Goal: Information Seeking & Learning: Learn about a topic

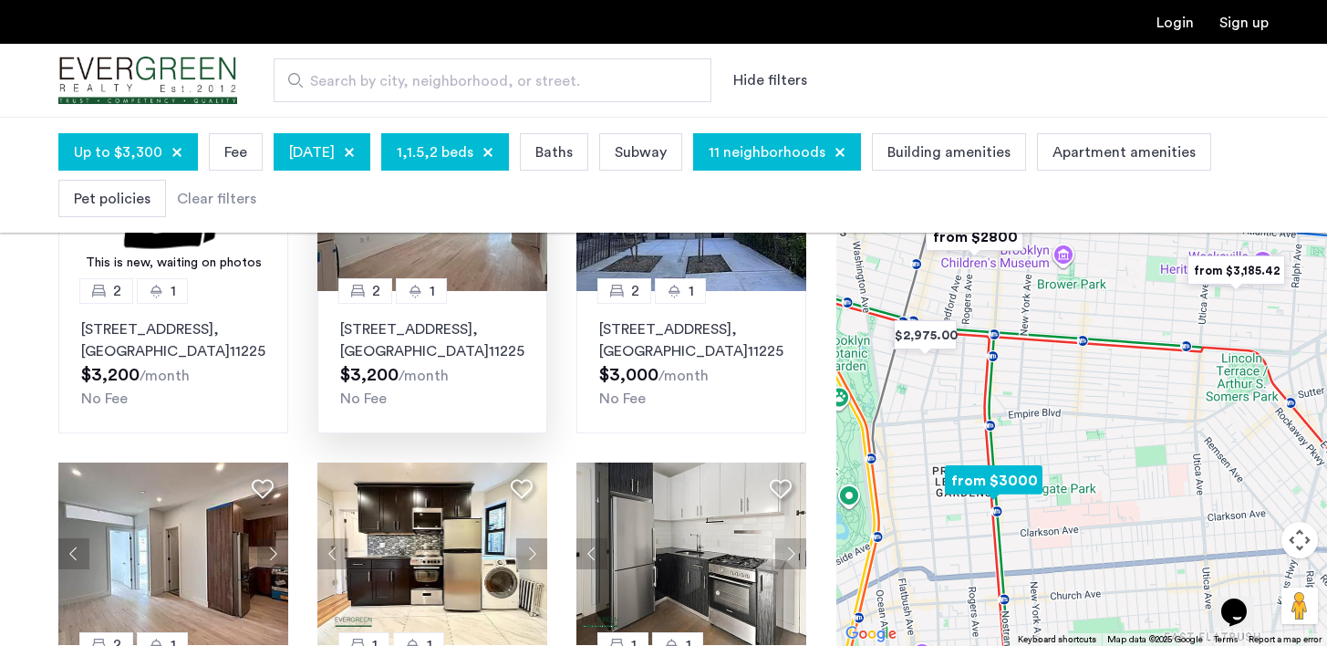
scroll to position [245, 0]
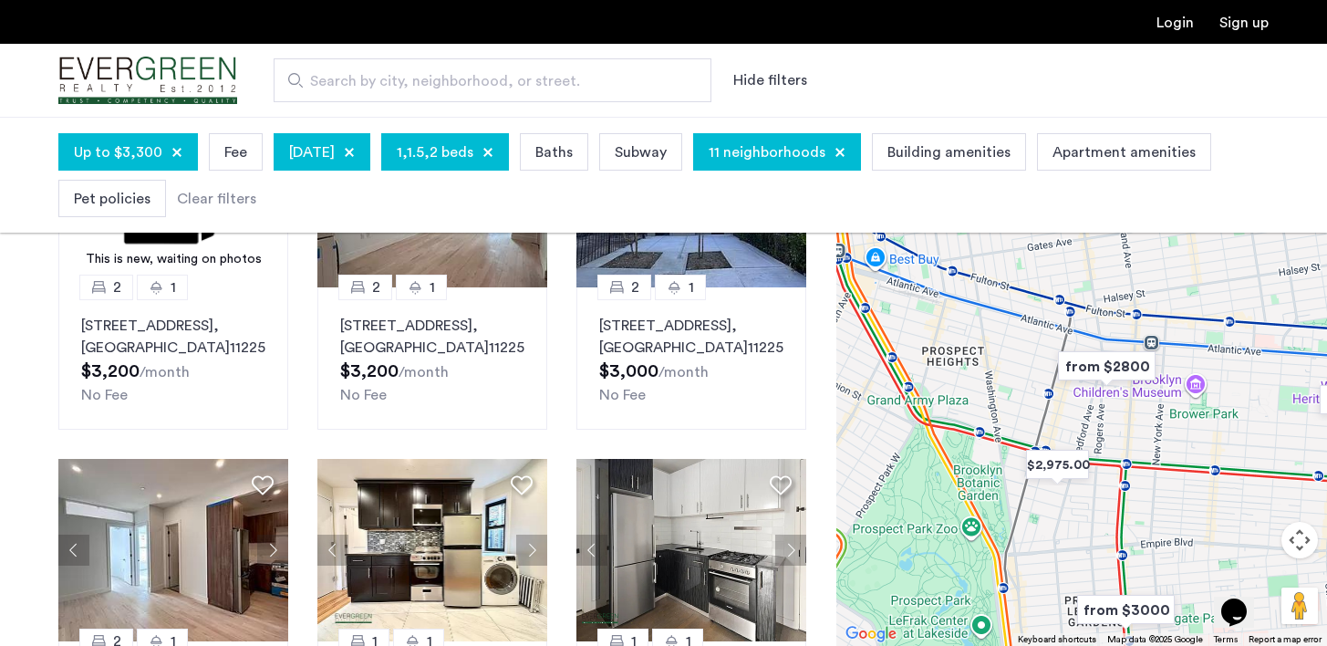
drag, startPoint x: 941, startPoint y: 385, endPoint x: 1076, endPoint y: 514, distance: 187.1
click at [1076, 514] on div at bounding box center [1081, 381] width 491 height 529
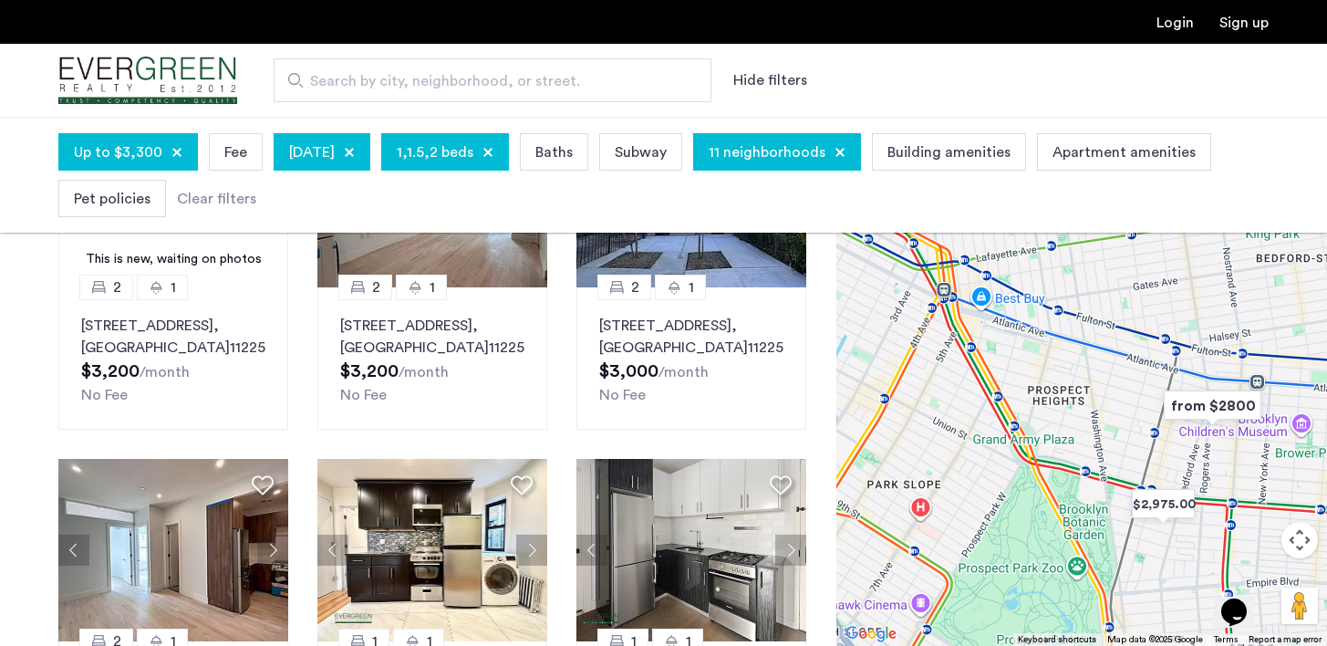
drag, startPoint x: 958, startPoint y: 432, endPoint x: 1063, endPoint y: 470, distance: 111.4
click at [1063, 470] on div at bounding box center [1081, 381] width 491 height 529
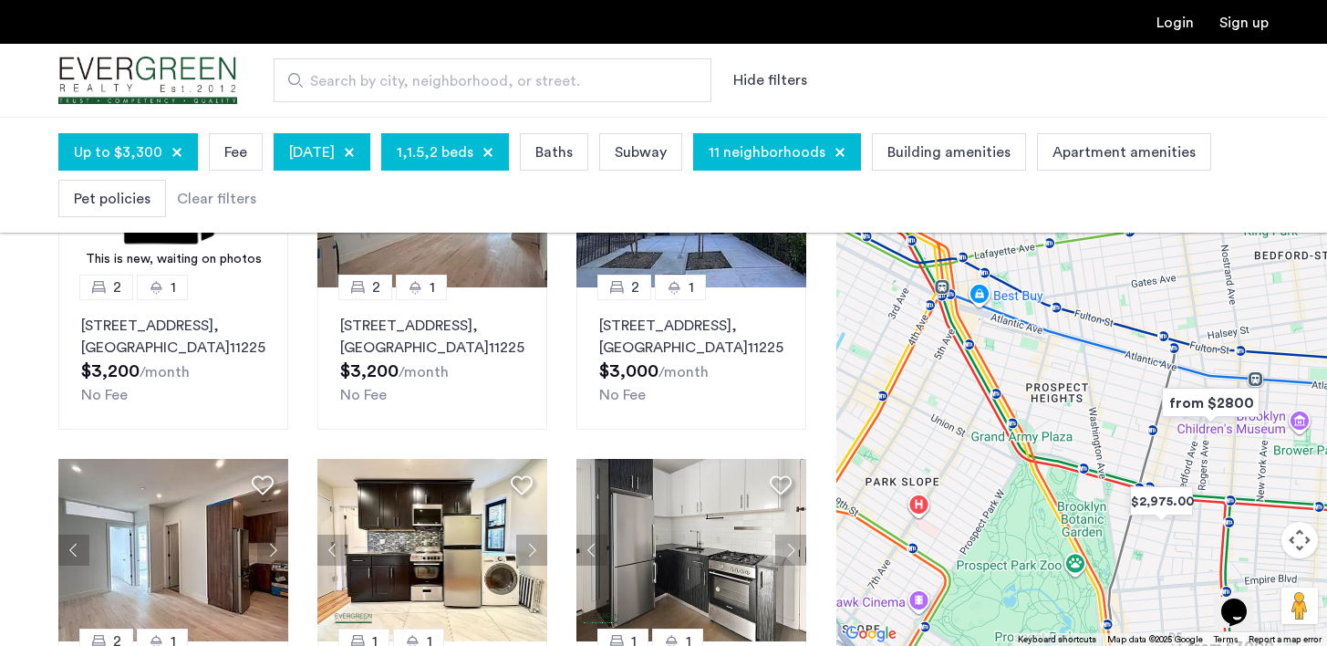
click at [370, 146] on div "October 2, 2025" at bounding box center [322, 151] width 97 height 37
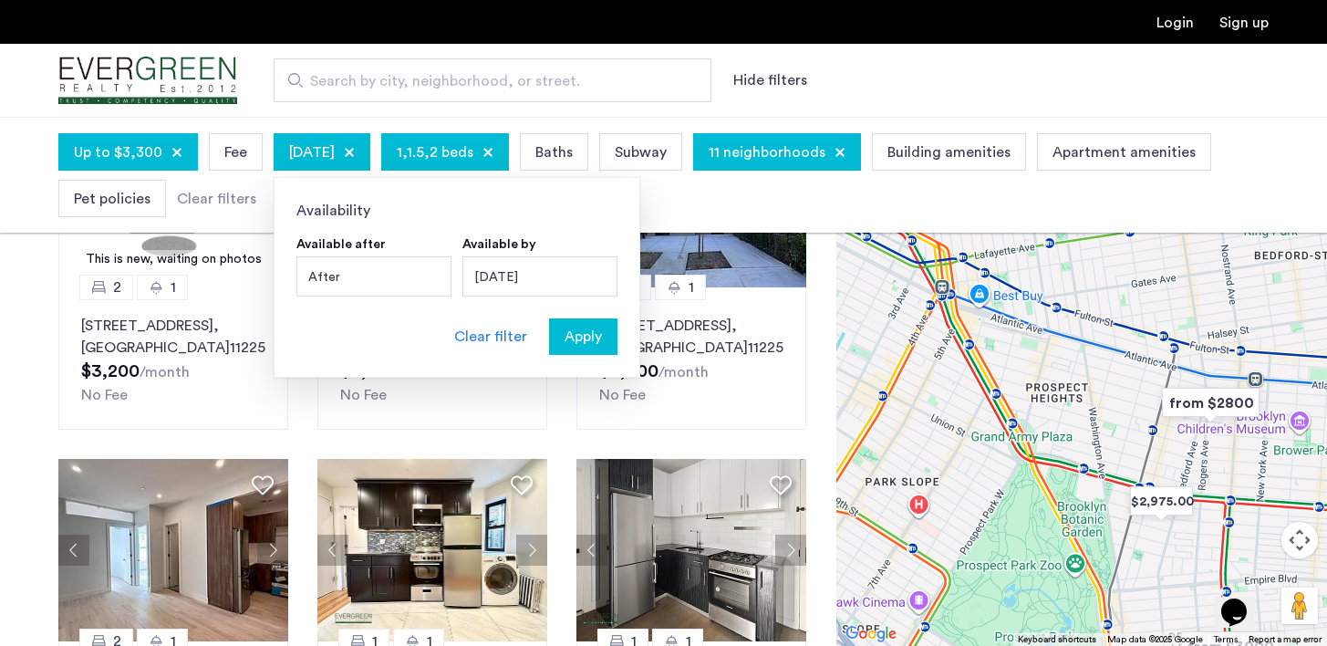
click at [509, 277] on div "October 2, 2025" at bounding box center [539, 276] width 155 height 40
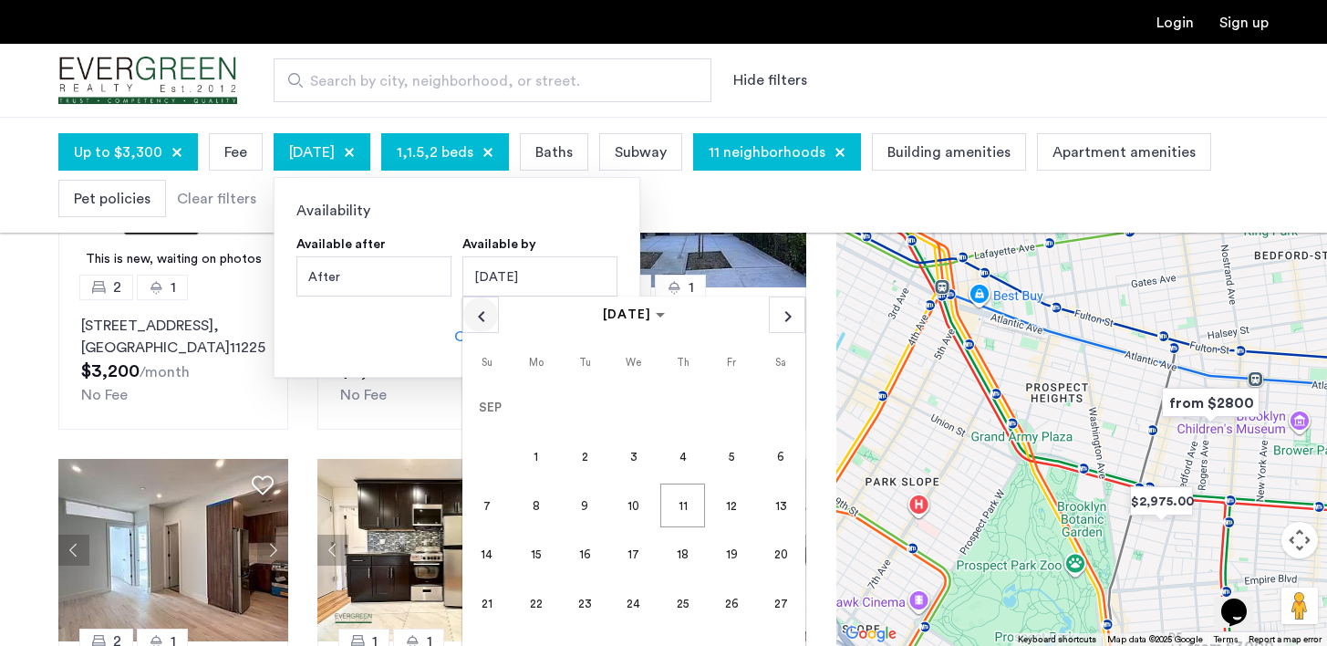
click at [482, 318] on span "Previous month" at bounding box center [480, 314] width 35 height 35
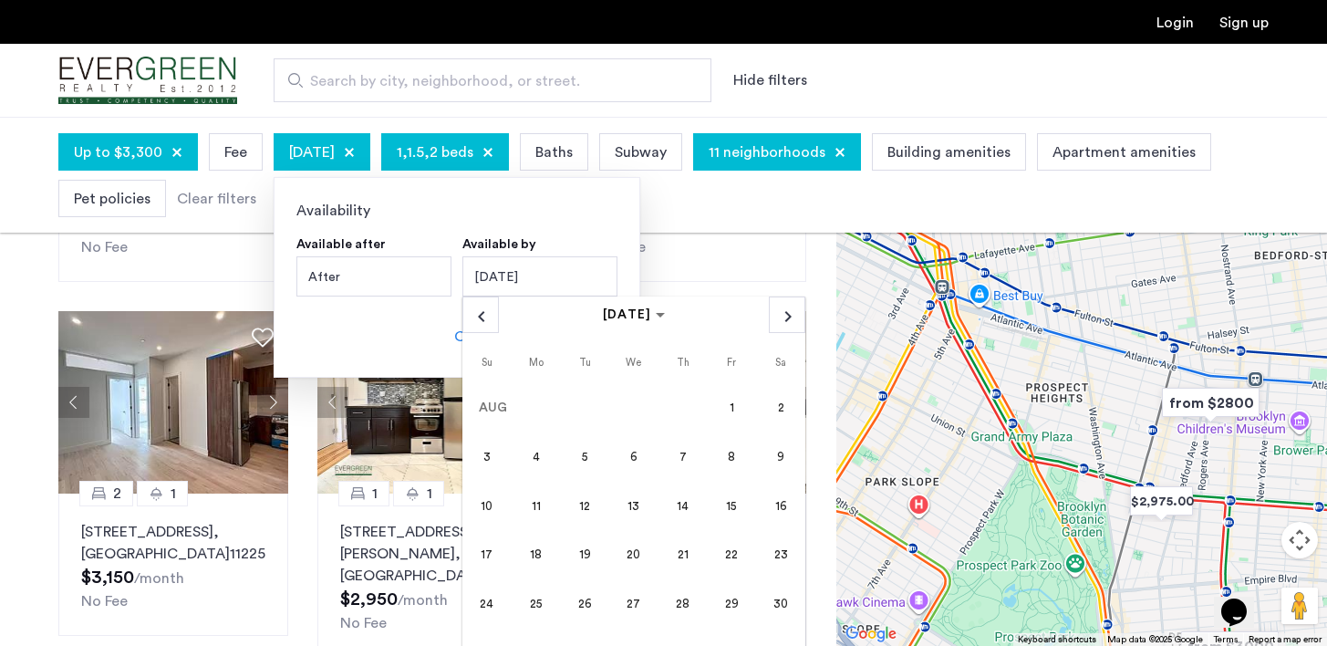
scroll to position [397, 0]
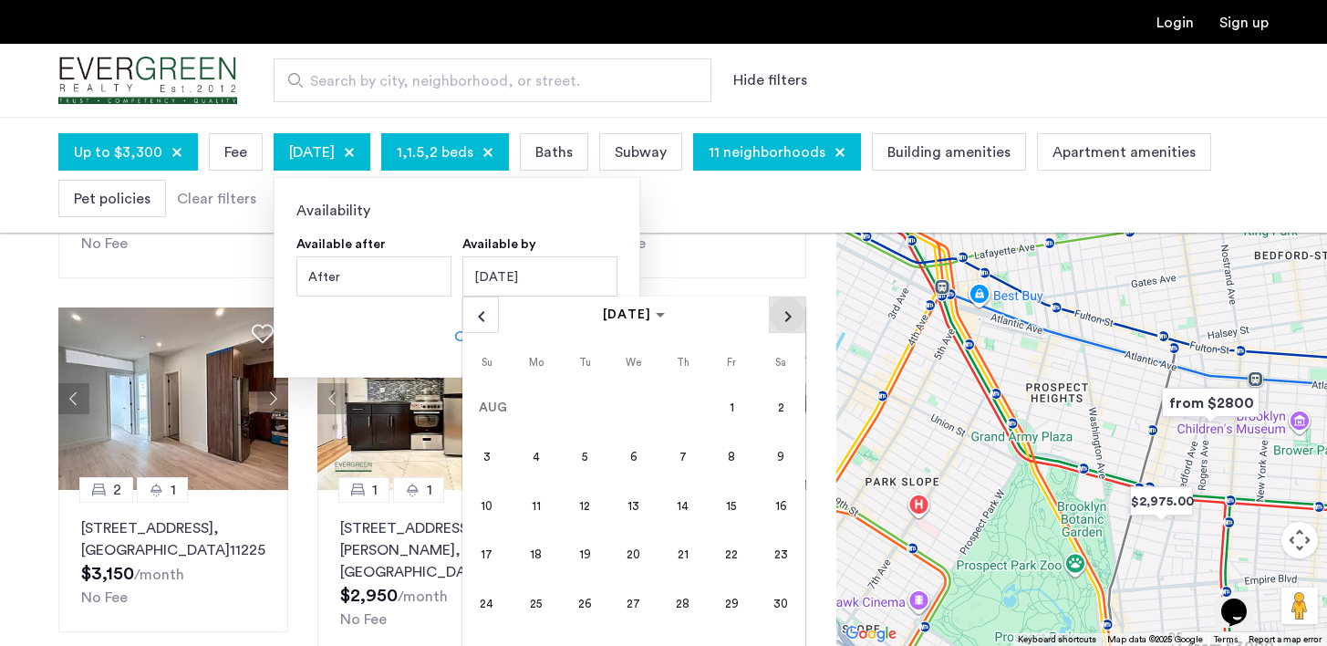
click at [782, 317] on span "Next month" at bounding box center [787, 314] width 35 height 35
click at [526, 455] on span "1" at bounding box center [536, 456] width 44 height 44
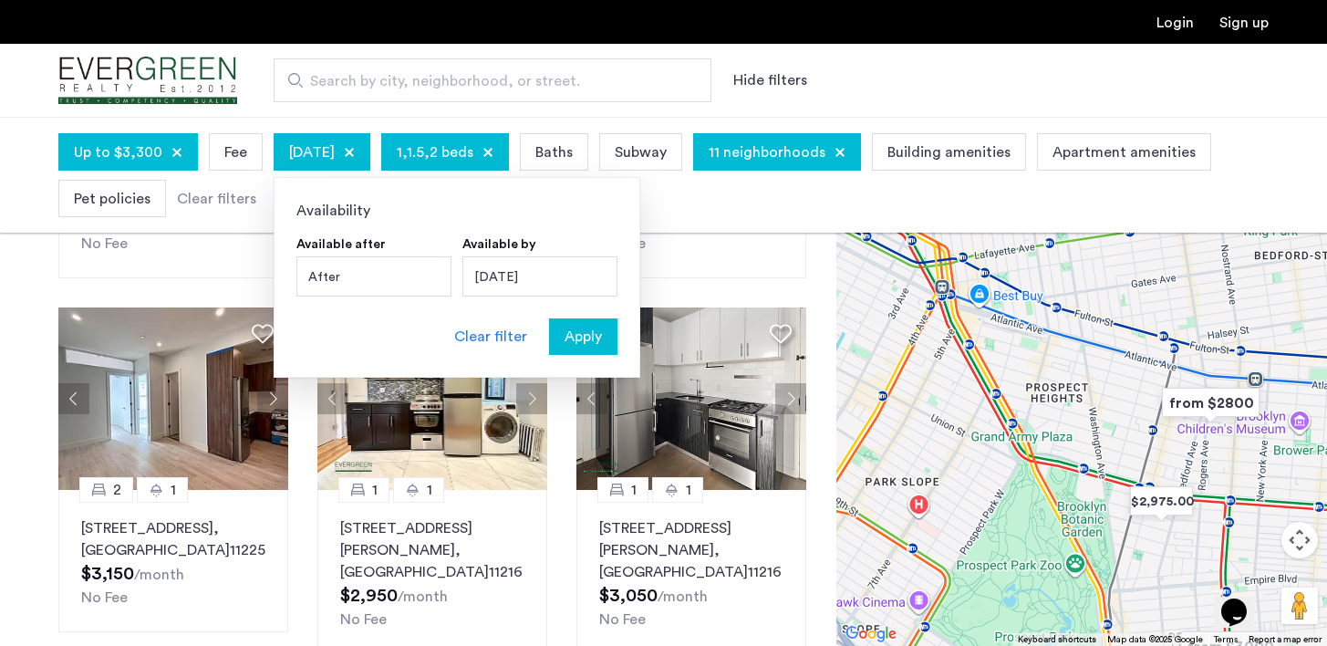
click at [532, 274] on div "September 1, 2025" at bounding box center [539, 276] width 155 height 40
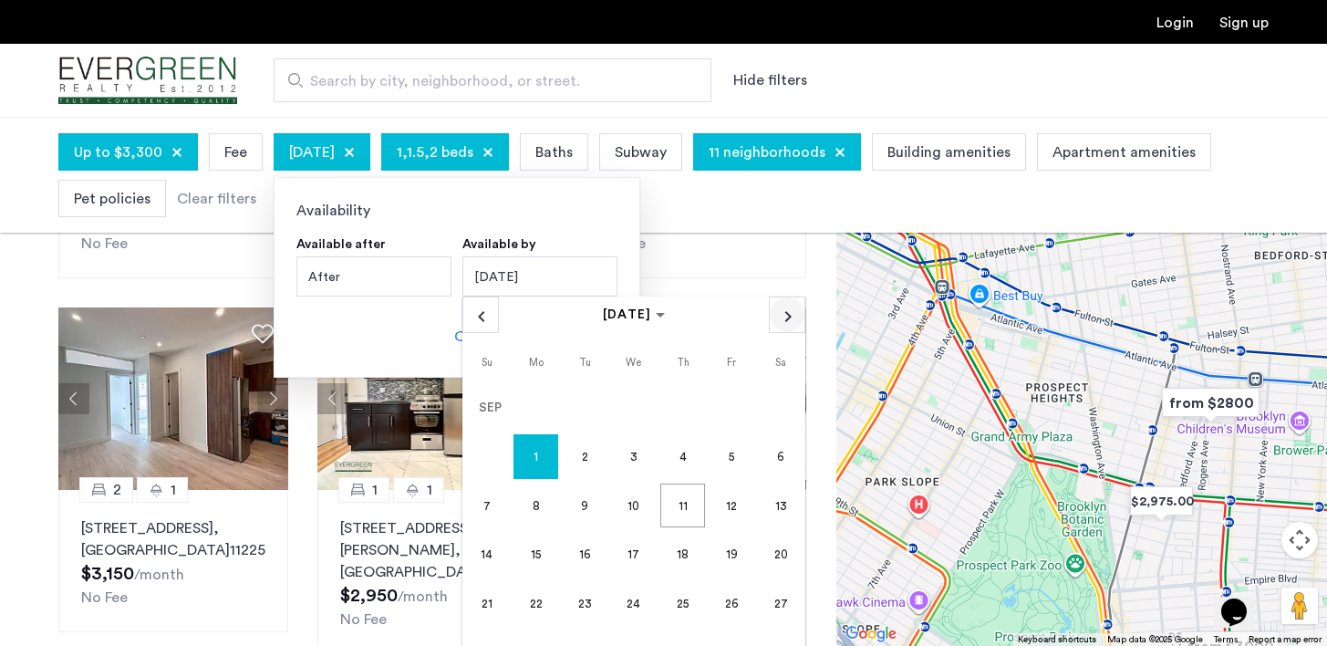
click at [790, 307] on span "Next month" at bounding box center [787, 314] width 35 height 35
click at [624, 410] on span "1" at bounding box center [634, 408] width 44 height 44
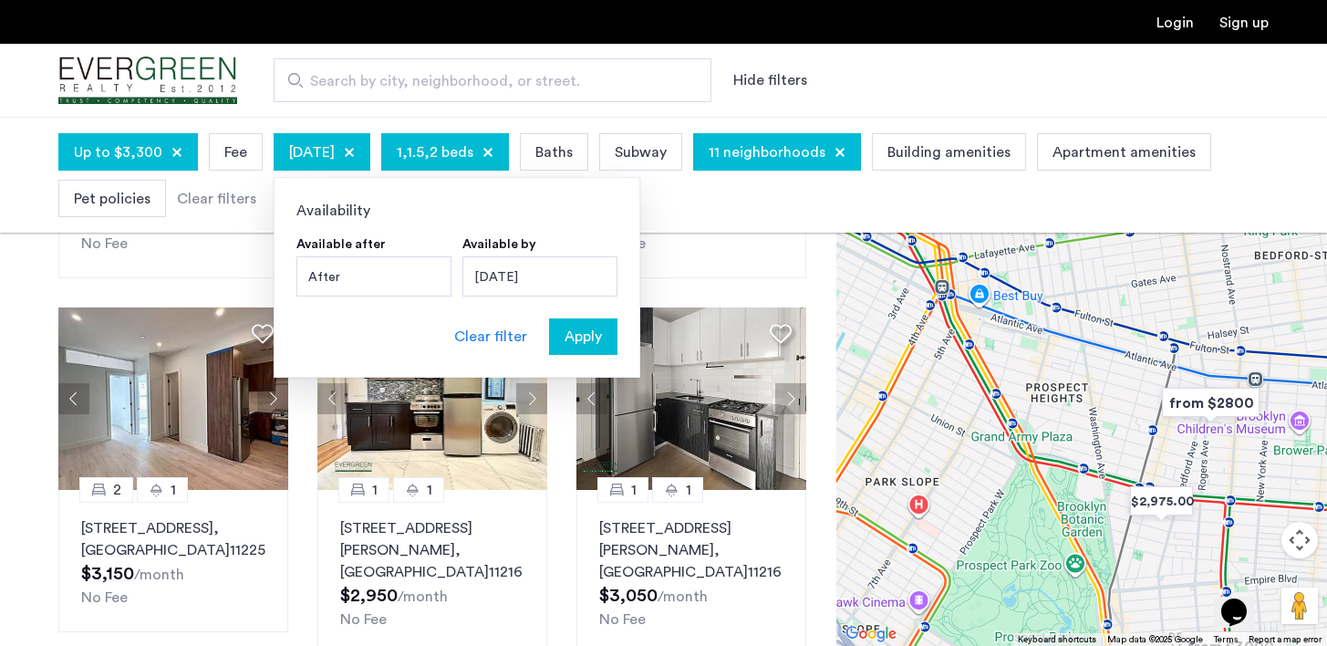
click at [593, 339] on span "Apply" at bounding box center [583, 337] width 37 height 22
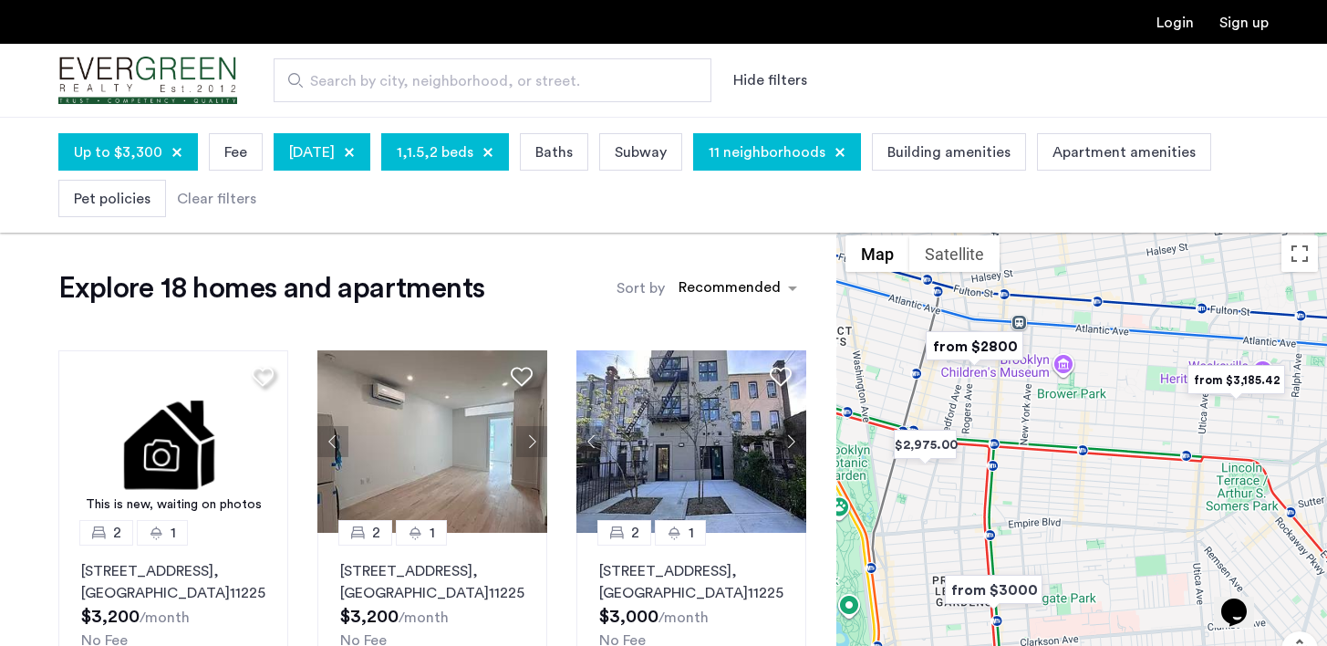
click at [786, 151] on span "11 neighborhoods" at bounding box center [767, 152] width 117 height 22
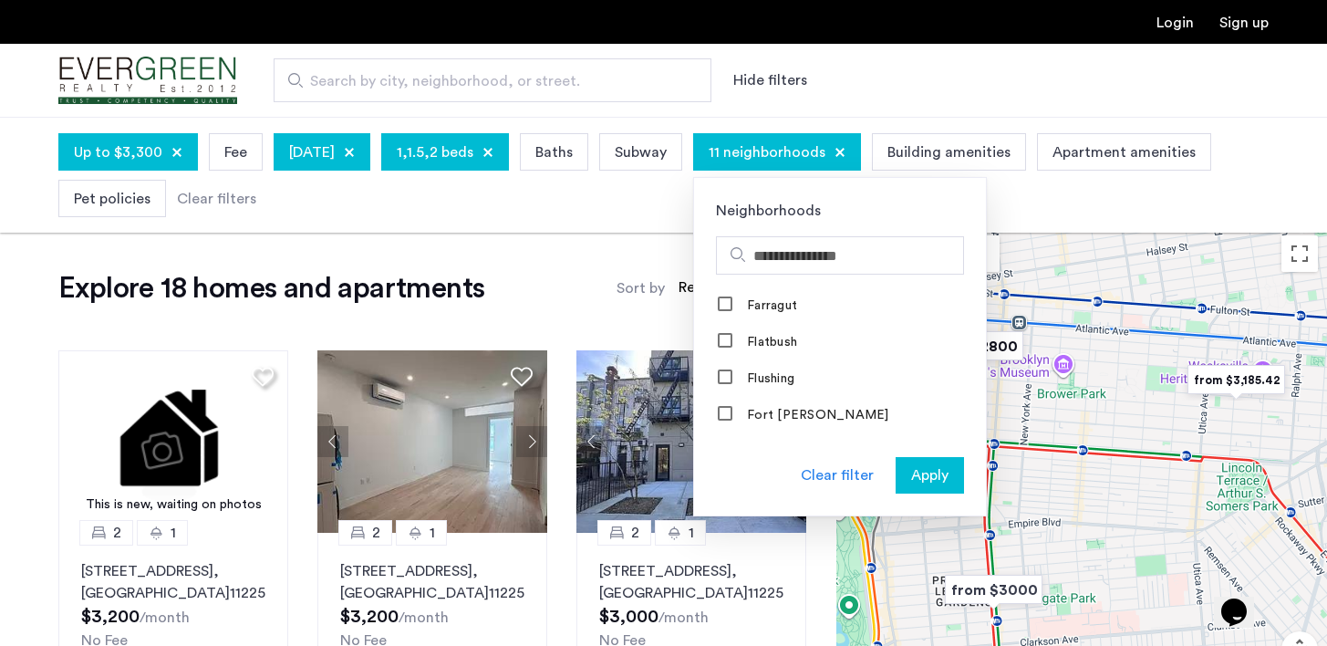
scroll to position [1165, 0]
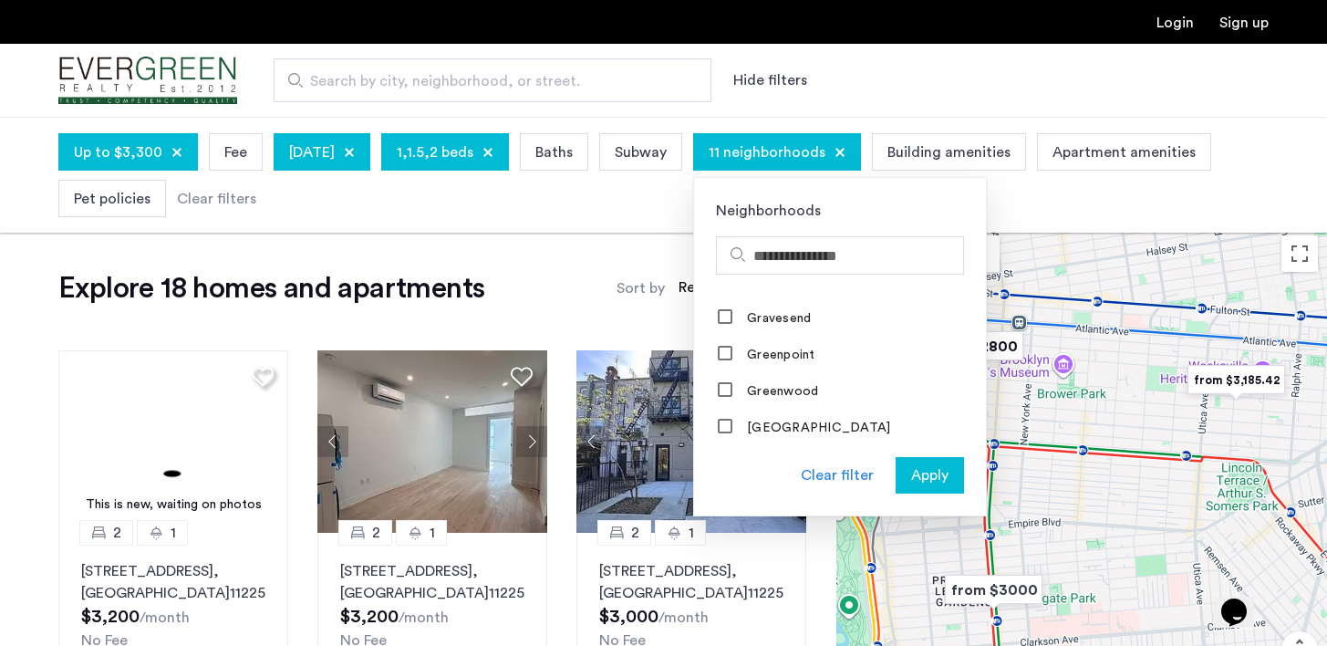
click at [874, 472] on div "Clear filter" at bounding box center [837, 475] width 73 height 22
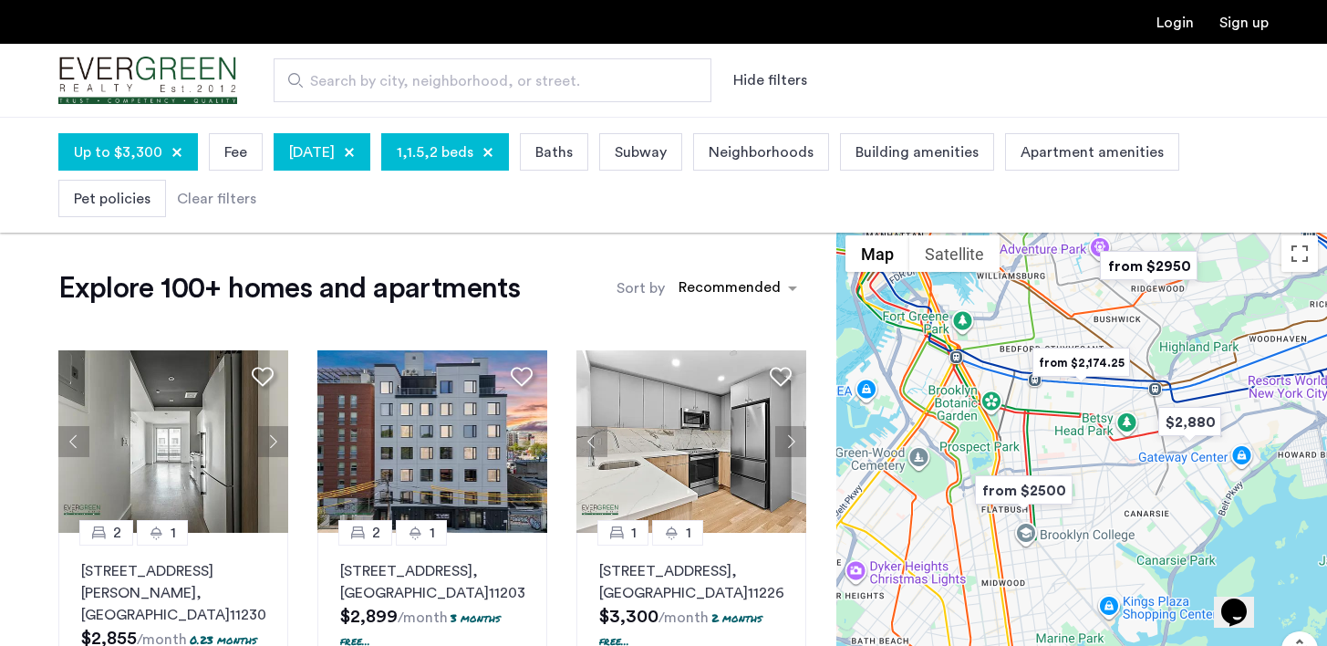
click at [814, 147] on span "Neighborhoods" at bounding box center [761, 152] width 105 height 22
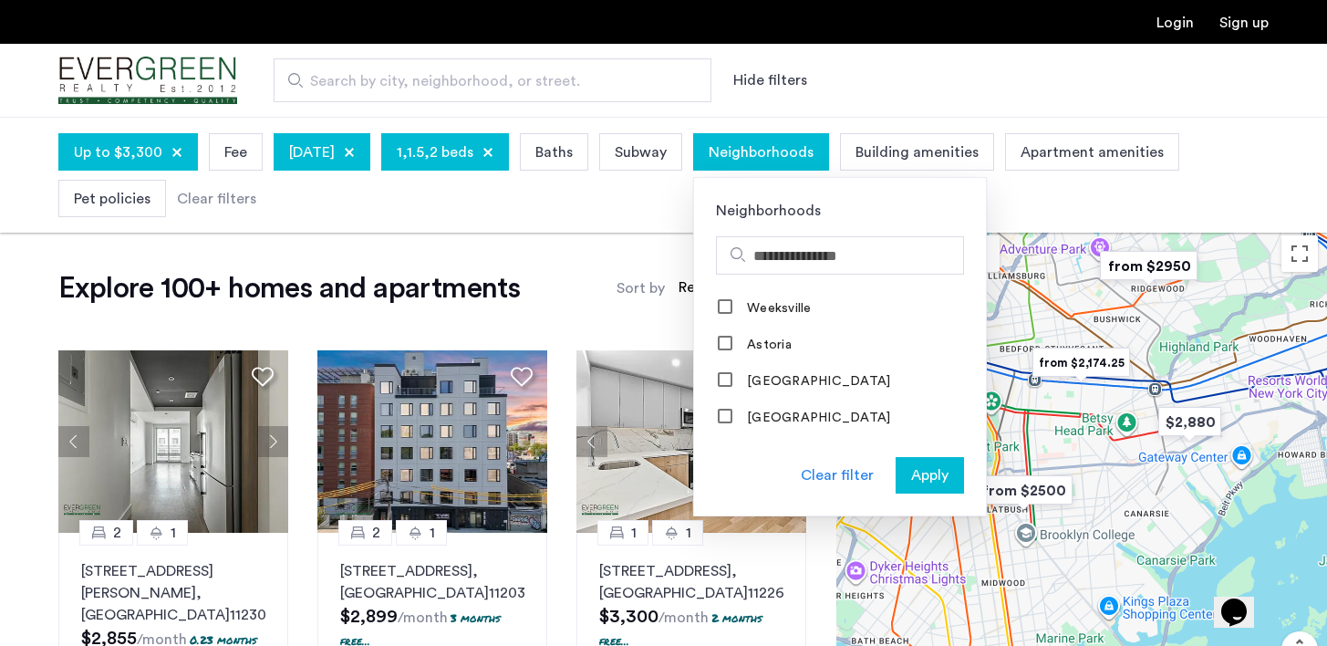
scroll to position [66, 0]
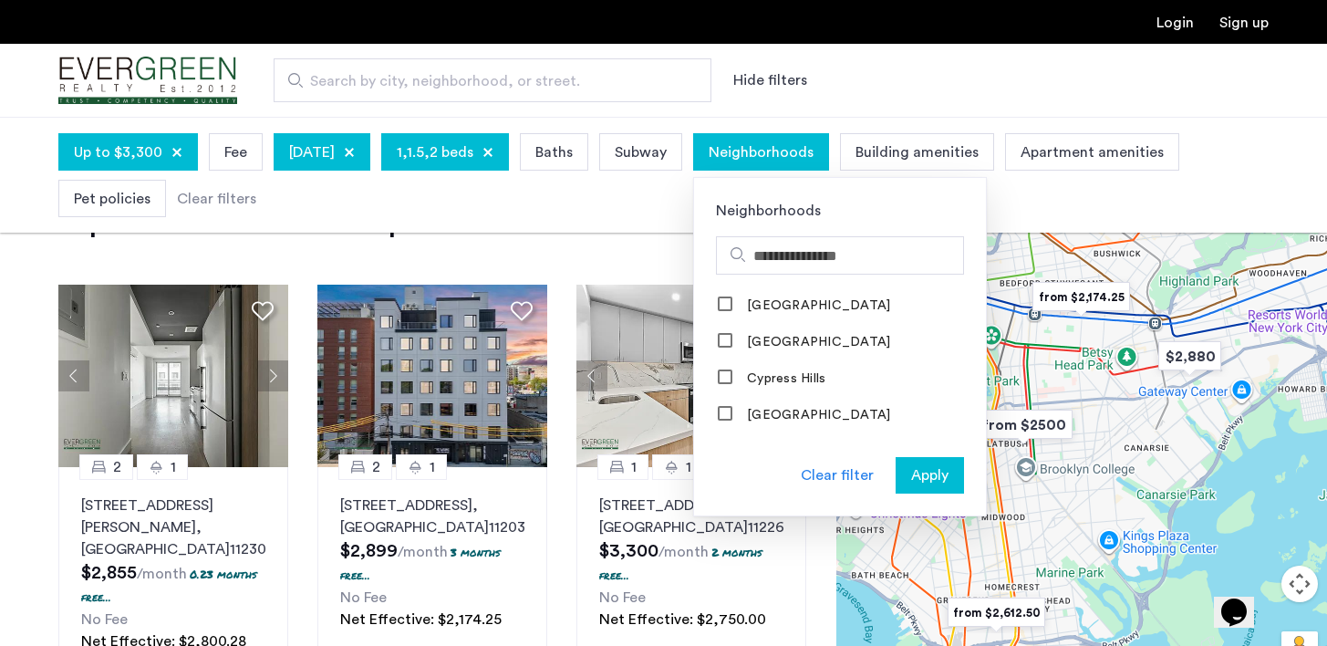
click at [825, 377] on label "Cypress Hills" at bounding box center [784, 378] width 82 height 15
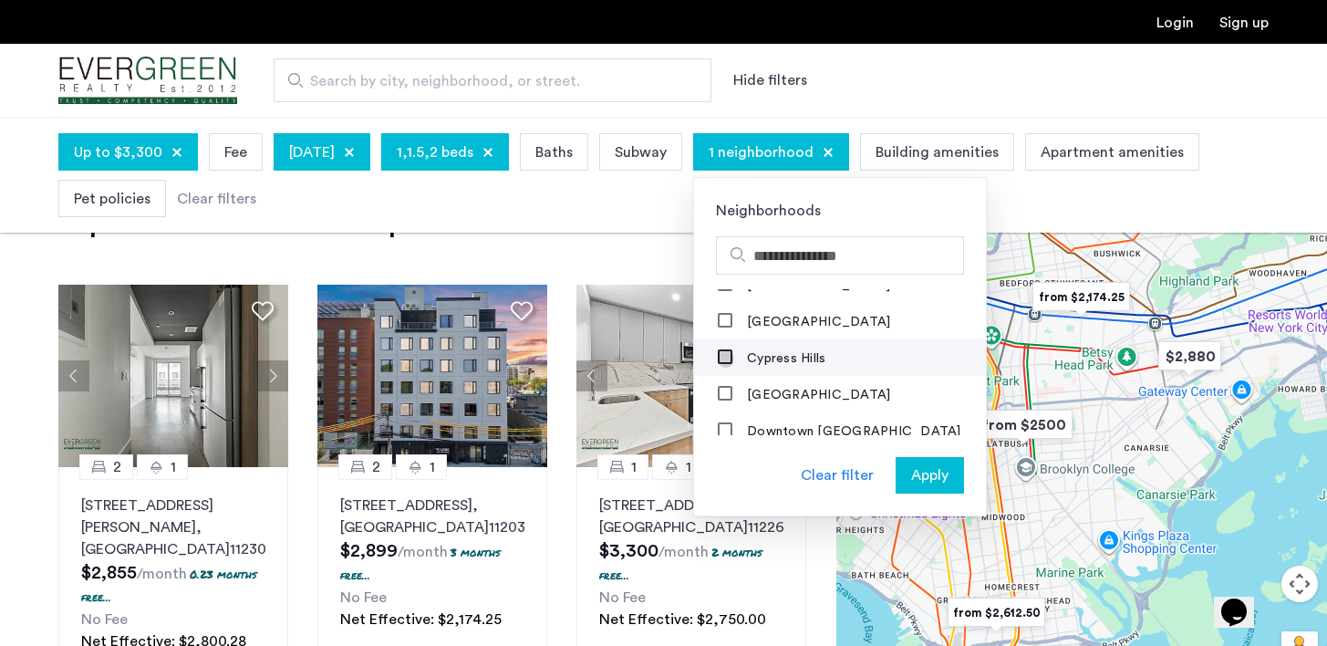
scroll to position [689, 0]
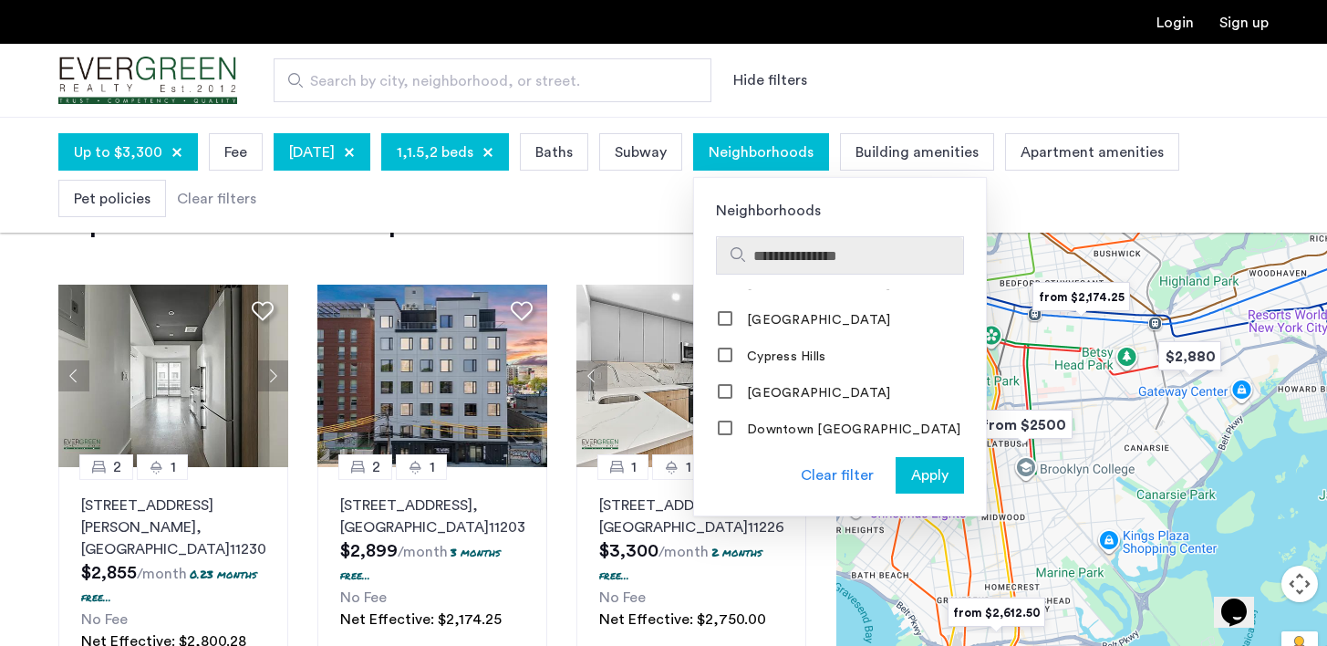
click at [853, 248] on input "Search hoods" at bounding box center [854, 256] width 202 height 22
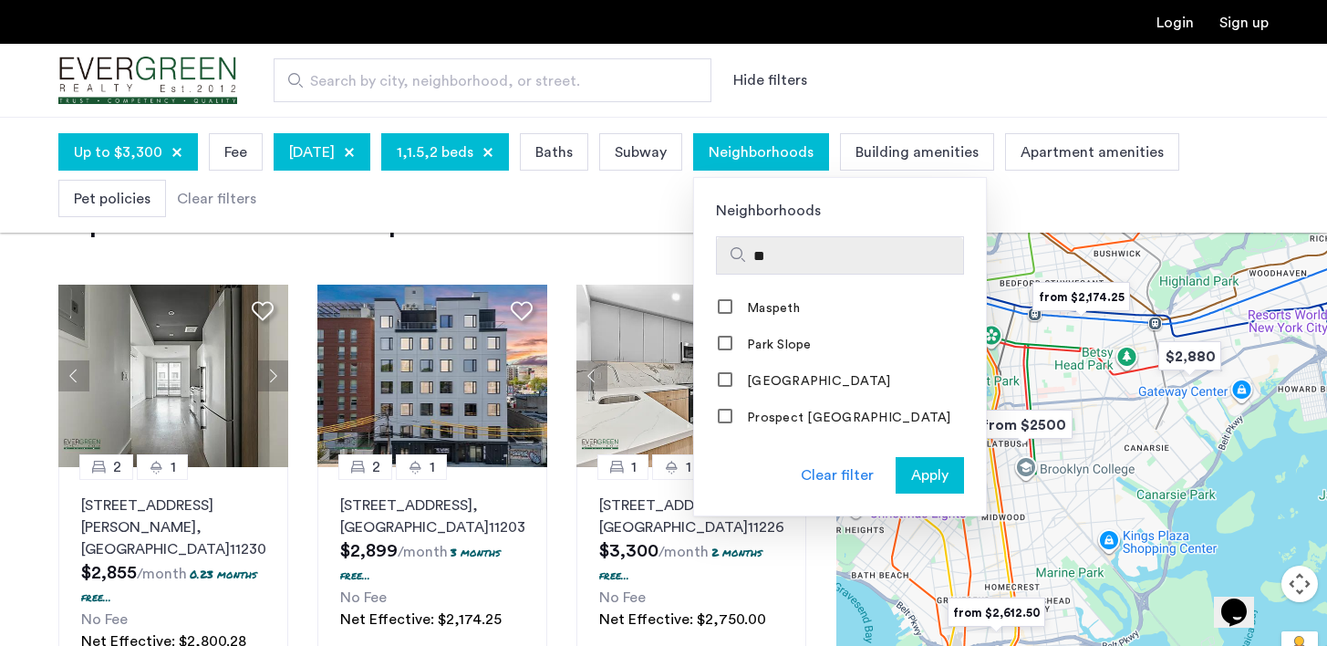
scroll to position [0, 0]
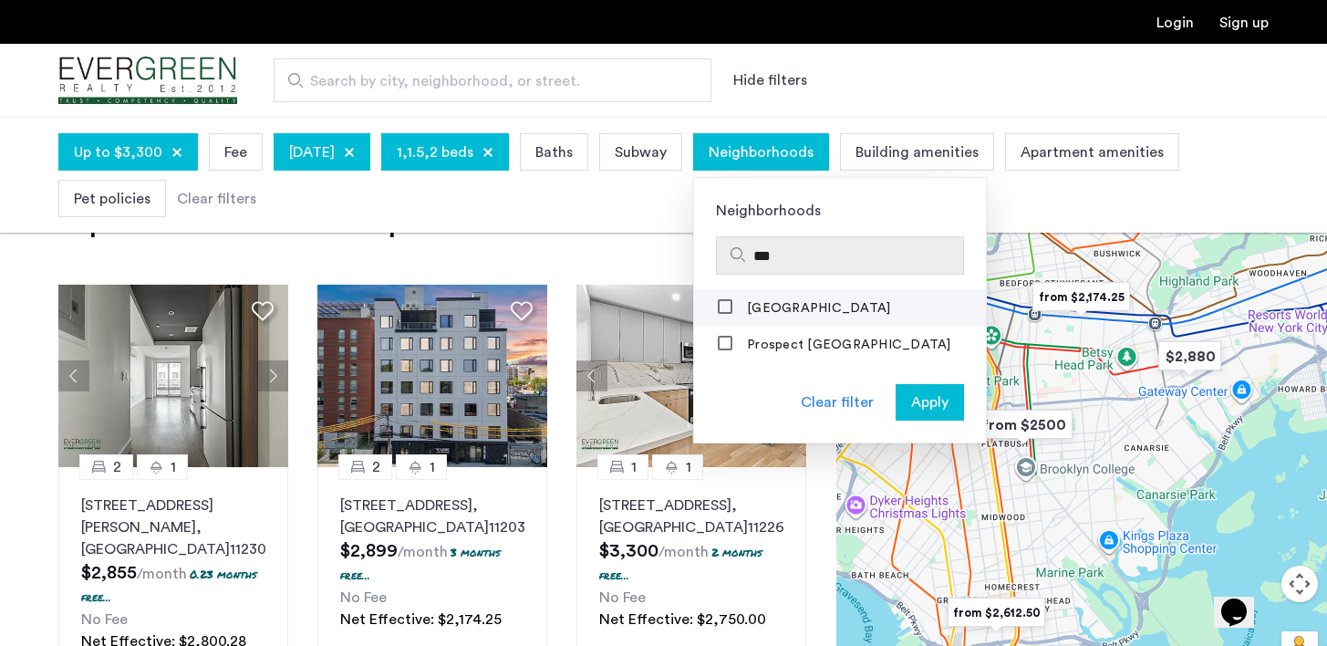
click at [844, 312] on label "Prospect Heights" at bounding box center [816, 308] width 147 height 15
click at [886, 251] on input "***" at bounding box center [854, 256] width 202 height 22
click at [885, 256] on input "***" at bounding box center [854, 256] width 202 height 22
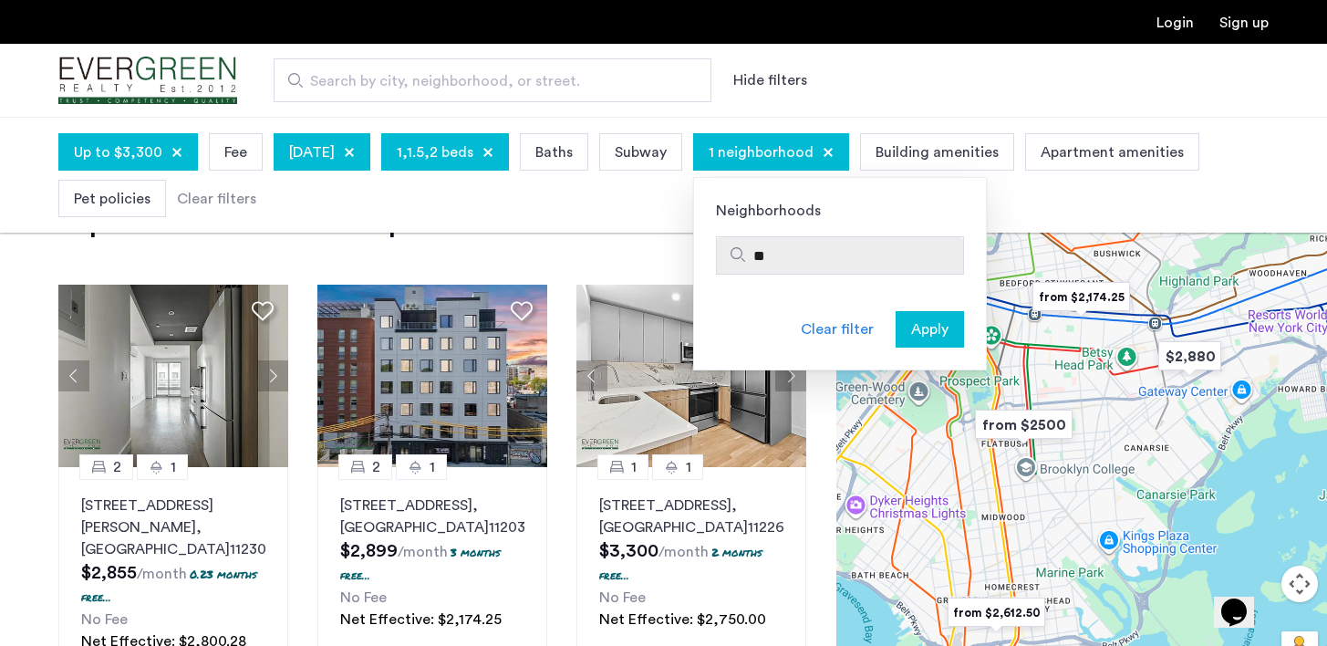
type input "*"
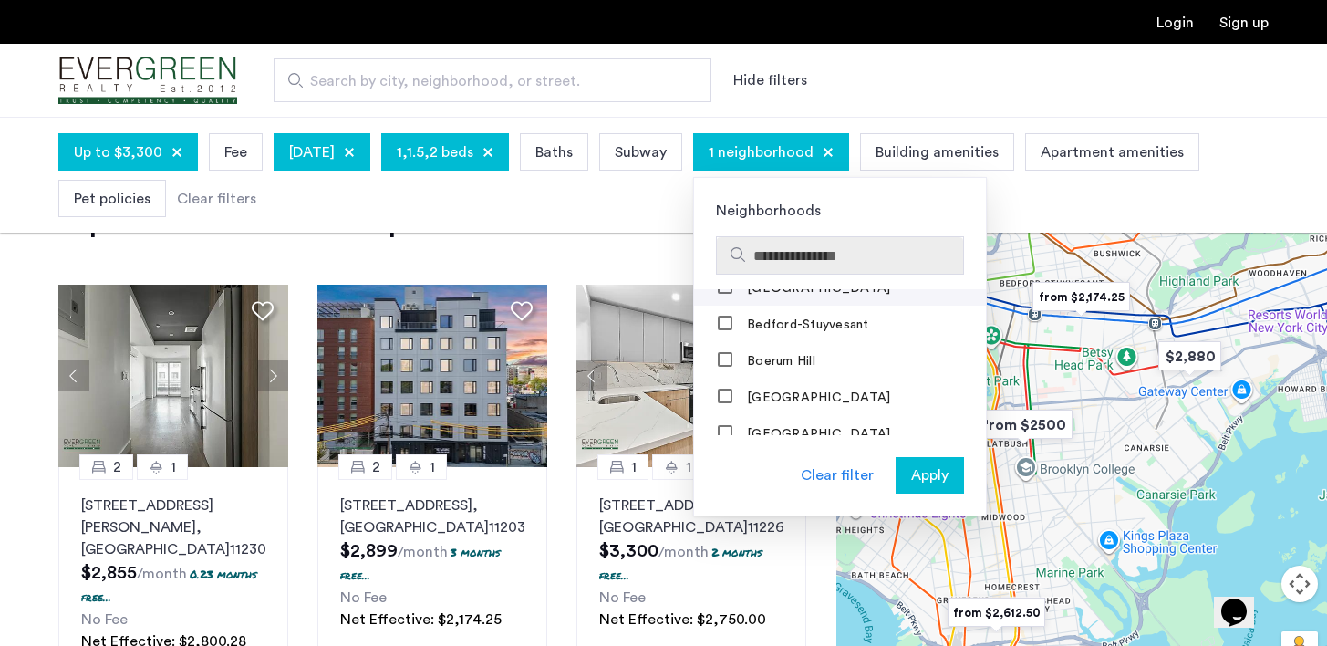
scroll to position [131, 0]
click at [767, 320] on mat-checkbox "Bedford-Stuyvesant" at bounding box center [840, 322] width 292 height 36
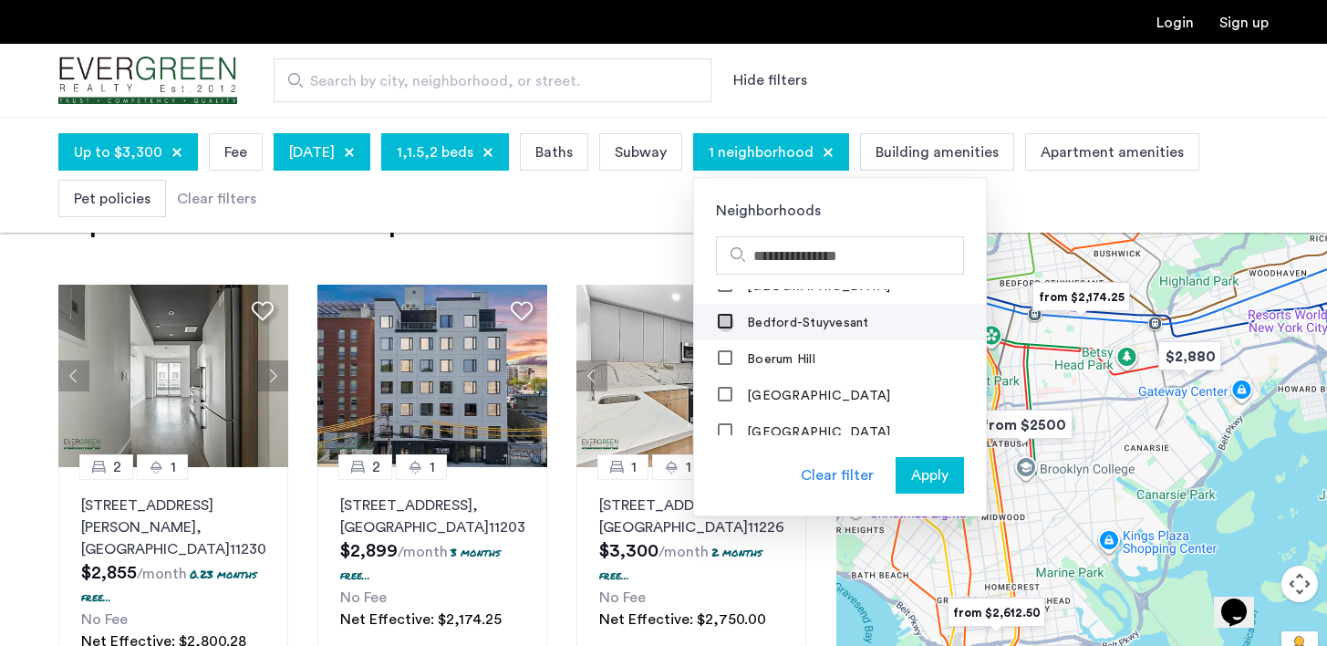
click at [734, 323] on div at bounding box center [726, 323] width 16 height 18
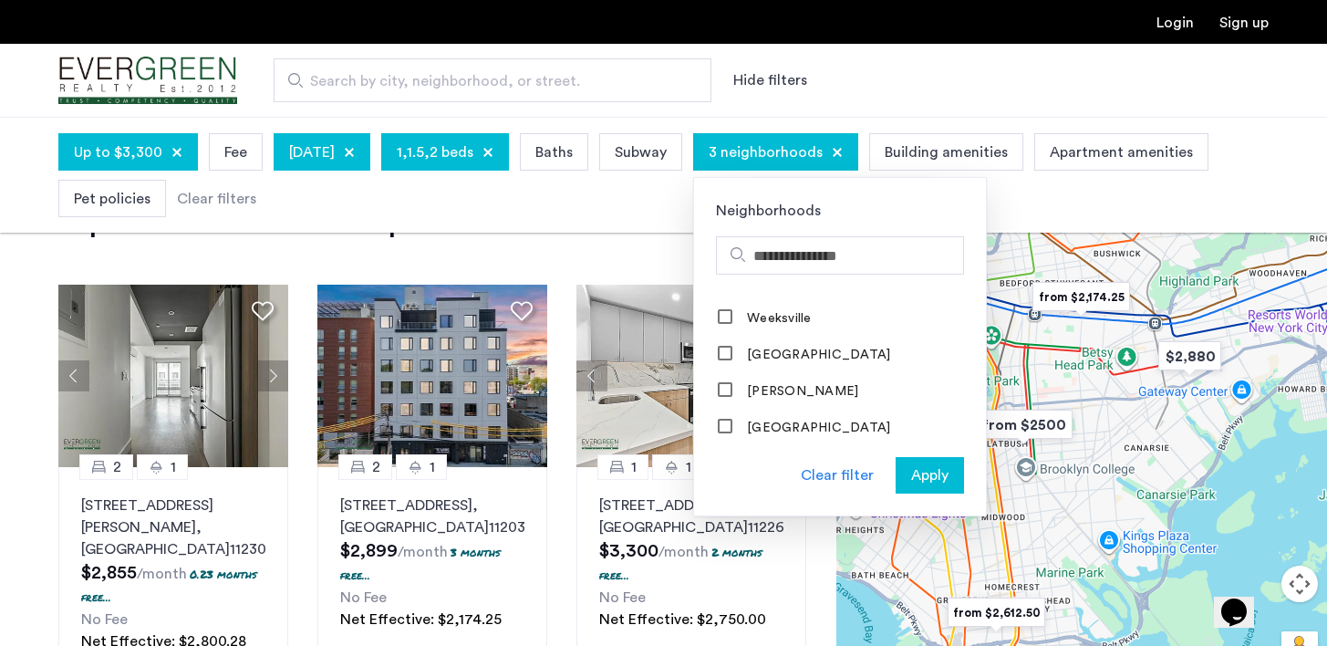
scroll to position [1970, 0]
click at [964, 488] on button "Apply" at bounding box center [930, 475] width 68 height 36
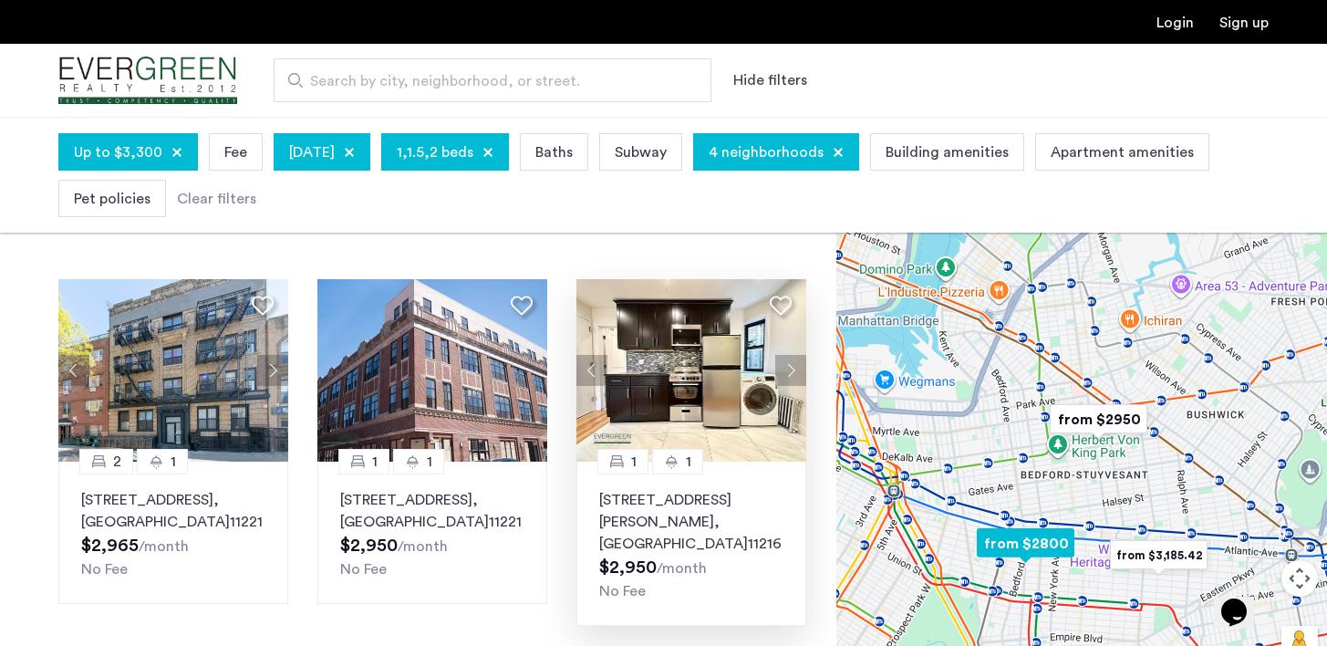
scroll to position [69, 0]
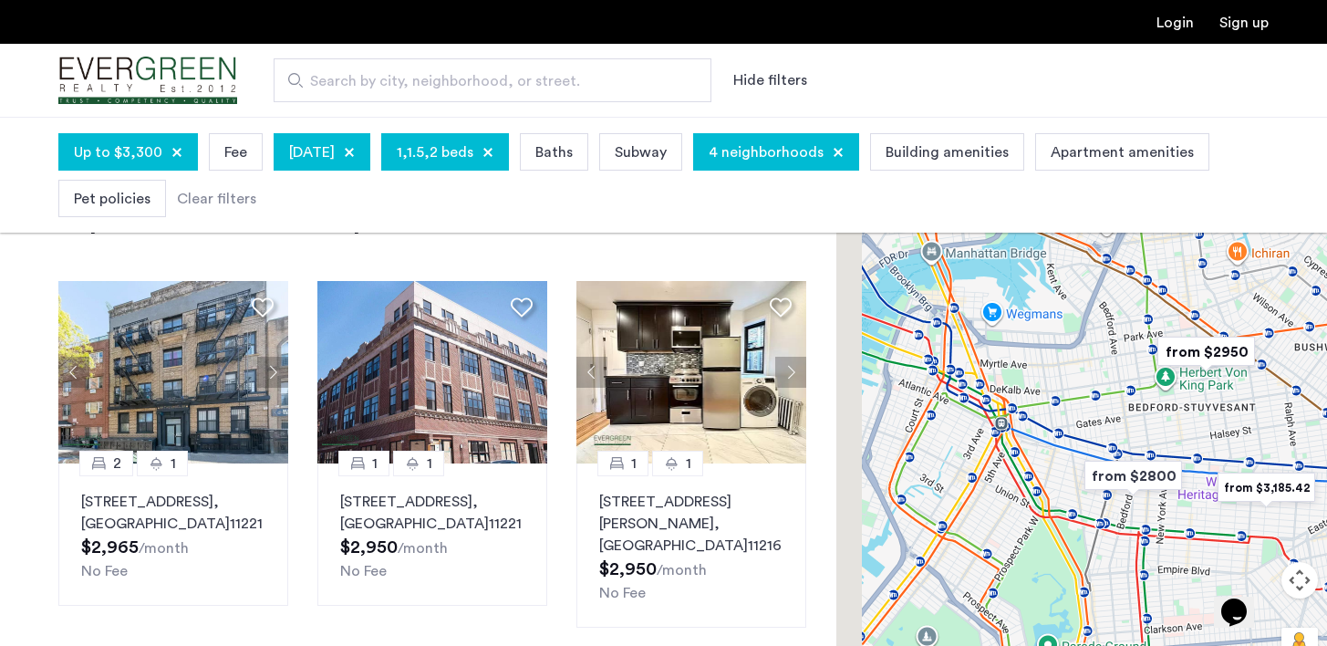
drag, startPoint x: 1015, startPoint y: 486, endPoint x: 1122, endPoint y: 415, distance: 128.3
click at [1123, 415] on div at bounding box center [1081, 421] width 491 height 529
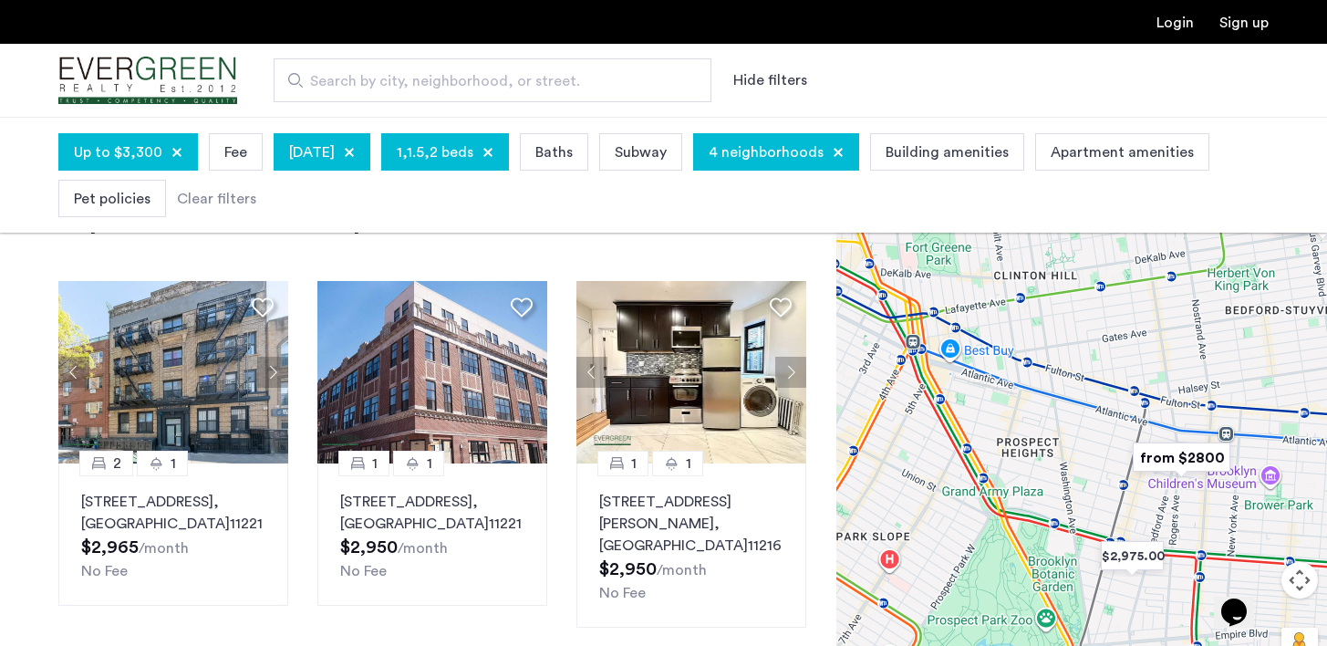
drag, startPoint x: 1059, startPoint y: 451, endPoint x: 1106, endPoint y: 356, distance: 106.9
click at [1106, 356] on div at bounding box center [1081, 421] width 491 height 529
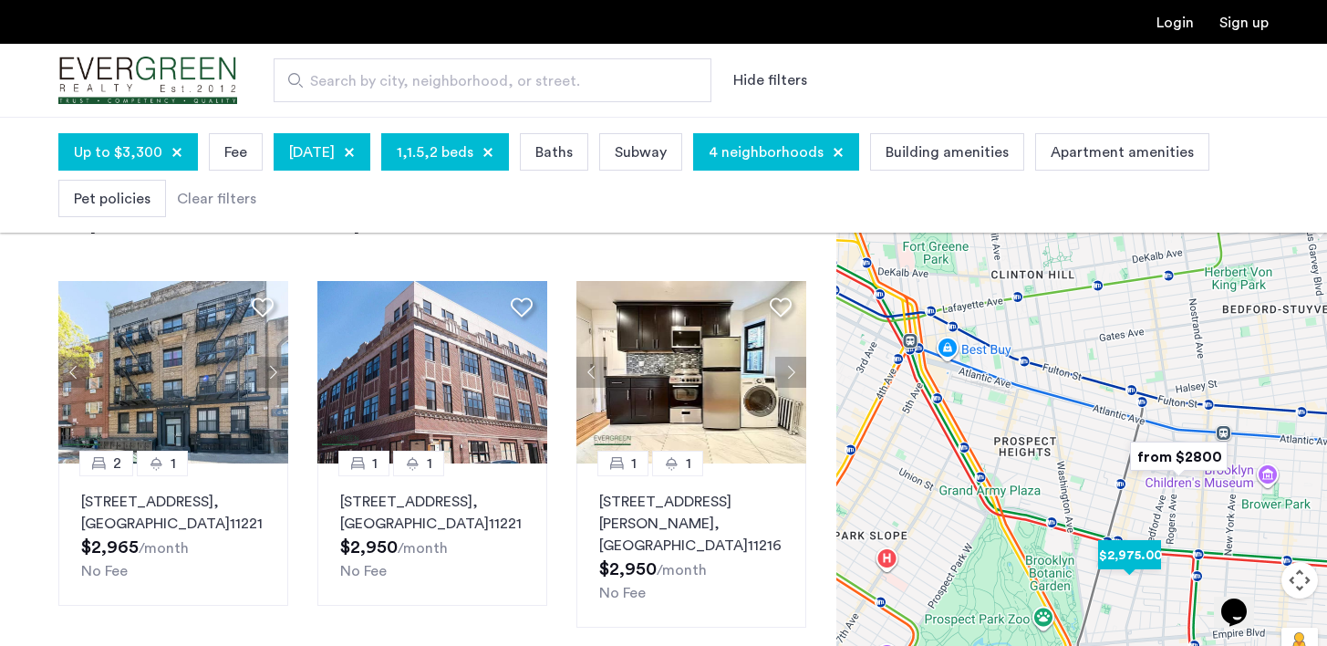
click at [1121, 566] on img "$2,975.00" at bounding box center [1130, 554] width 78 height 41
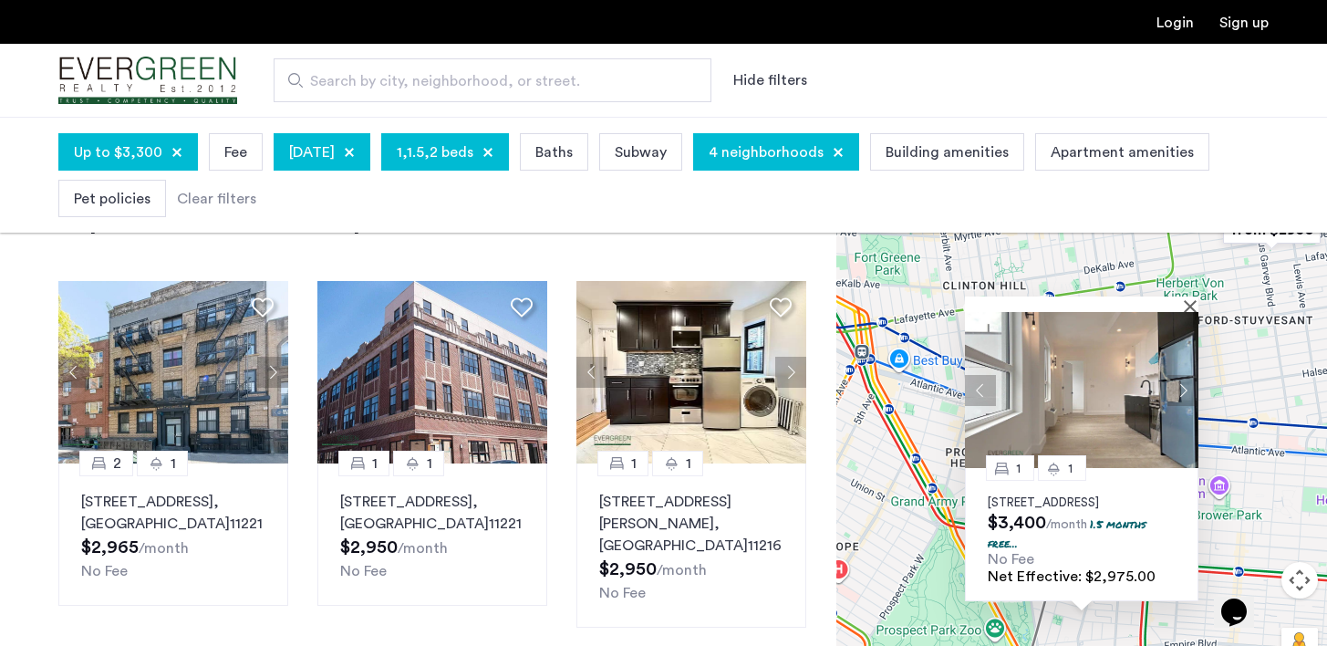
click at [1192, 312] on img at bounding box center [1081, 390] width 233 height 156
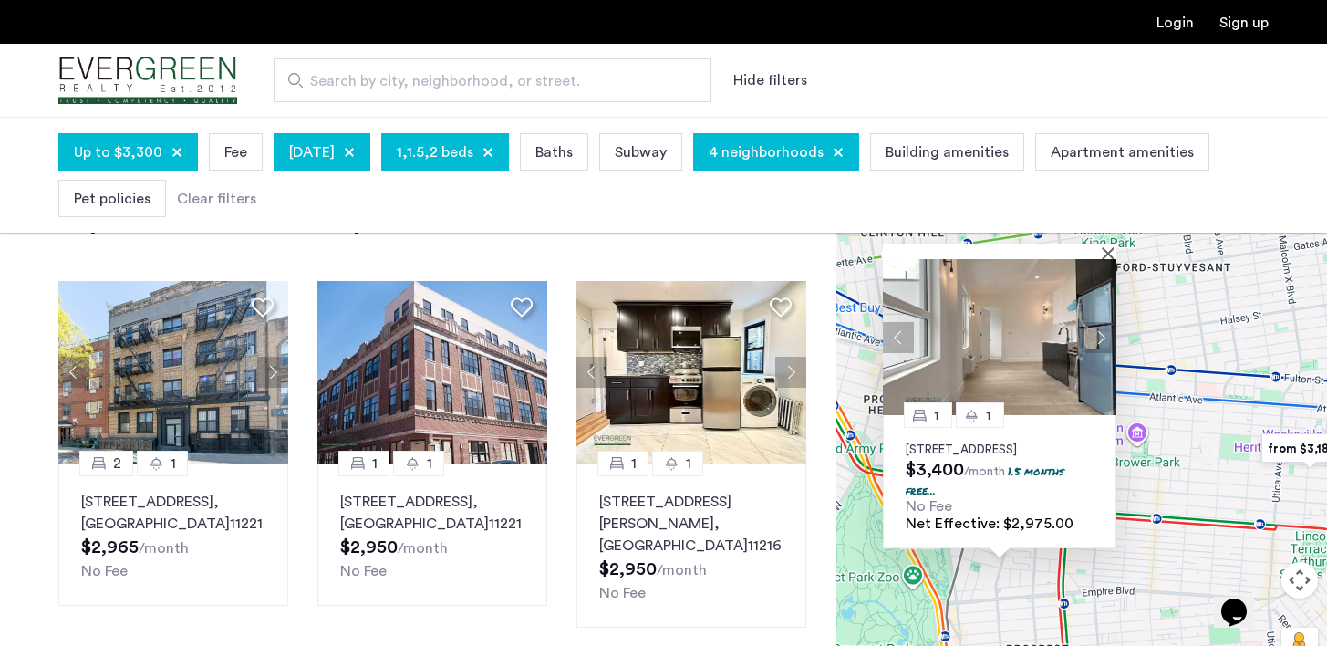
drag, startPoint x: 1250, startPoint y: 477, endPoint x: 1081, endPoint y: 280, distance: 259.4
click at [1081, 280] on div "1 1 1042 President Street, Unit 8D, Brooklyn, NY 11225 $3,400 /month 1.5 months…" at bounding box center [1081, 421] width 491 height 529
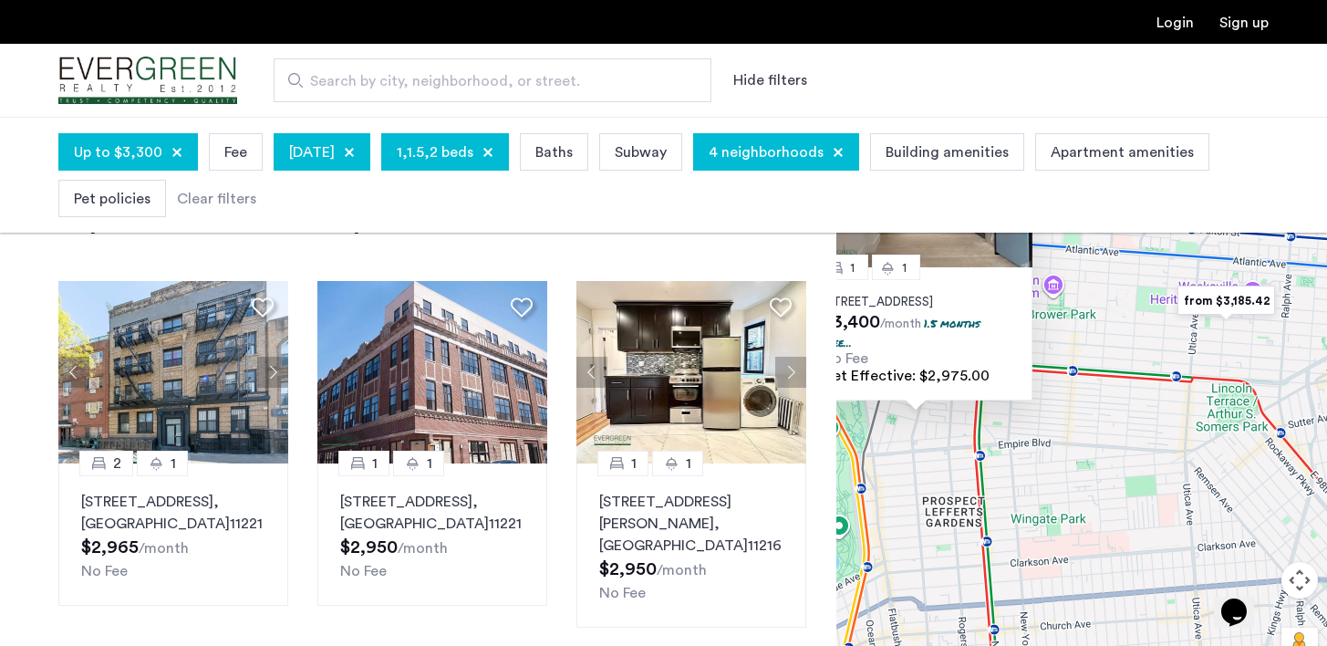
click at [1104, 358] on div "1 1 1042 President Street, Unit 8D, Brooklyn, NY 11225 $3,400 /month 1.5 months…" at bounding box center [1081, 421] width 491 height 529
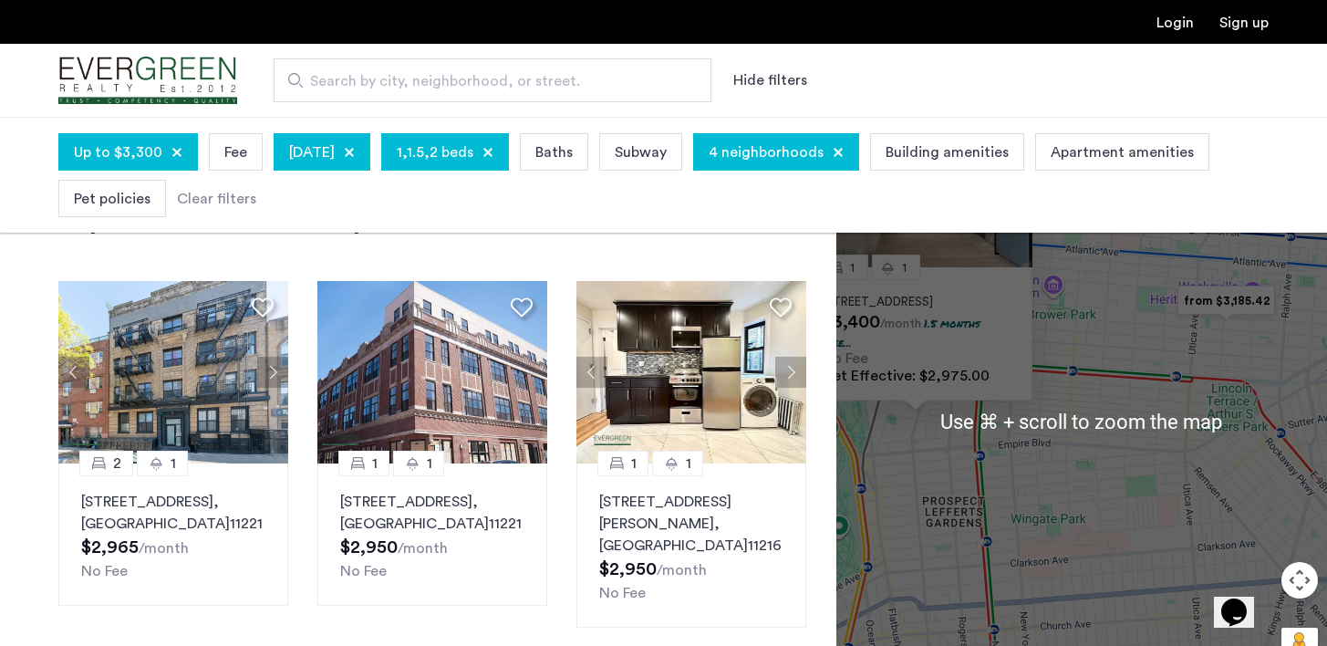
scroll to position [0, 0]
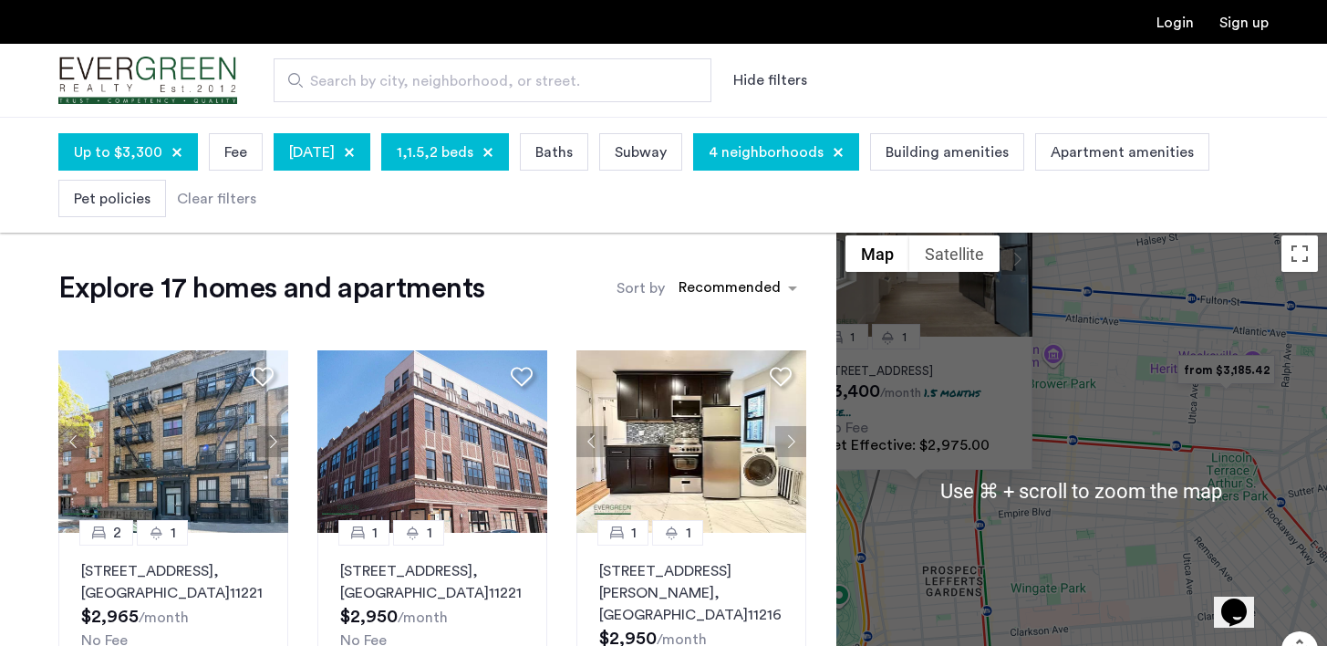
click at [1223, 337] on div "1 1 1042 President Street, Unit 8D, Brooklyn, NY 11225 $3,400 /month 1.5 months…" at bounding box center [1081, 490] width 491 height 529
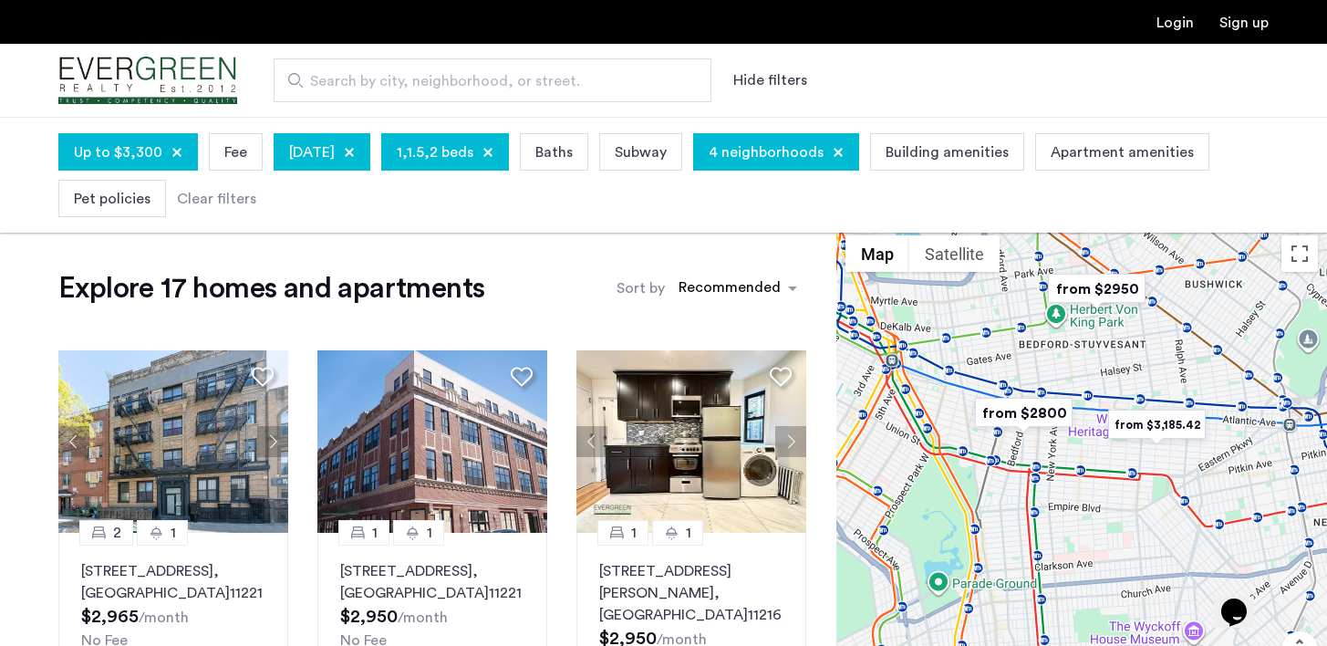
click at [1014, 417] on img "from $2800" at bounding box center [1024, 412] width 112 height 41
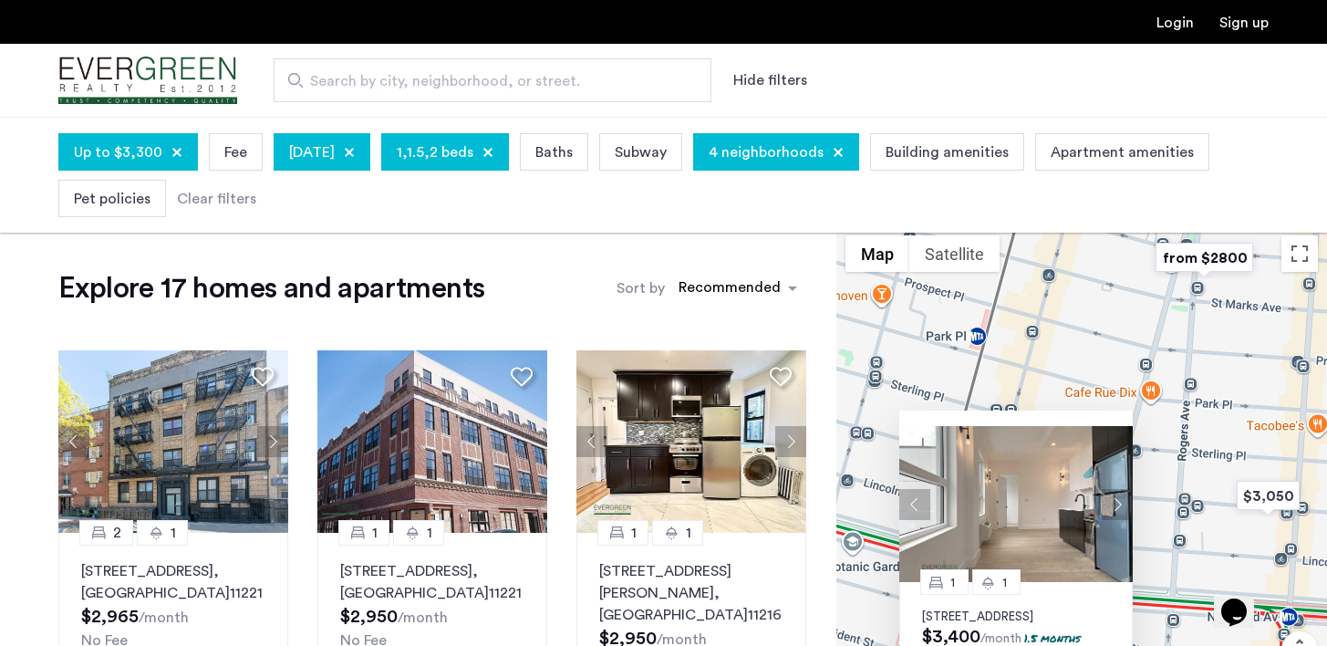
click at [1234, 268] on img "from $2800" at bounding box center [1204, 257] width 112 height 41
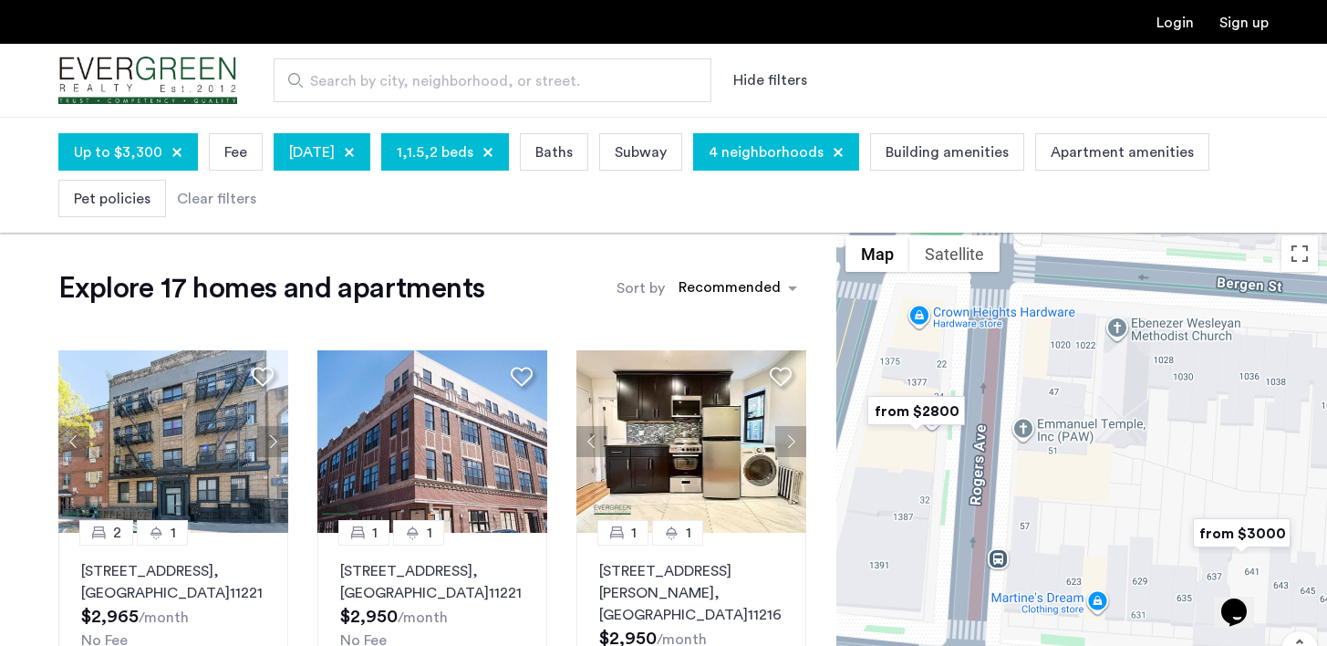
click at [891, 409] on img "from $2800" at bounding box center [916, 410] width 112 height 41
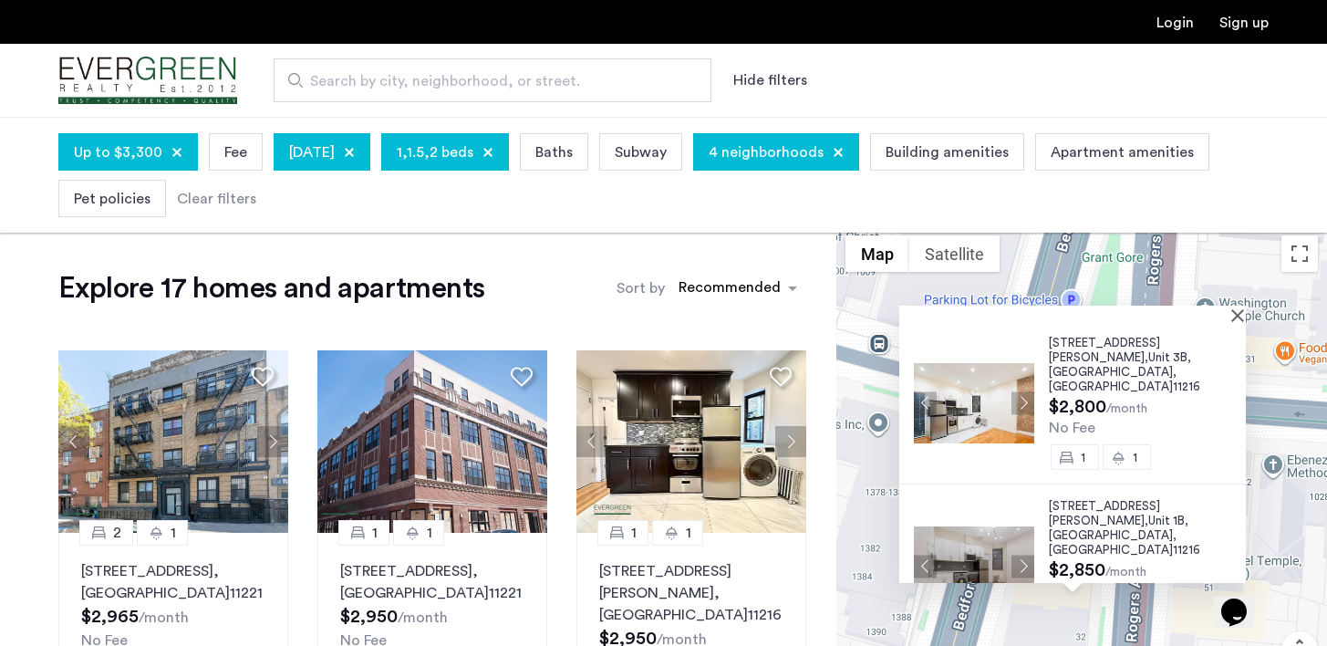
click at [992, 529] on img at bounding box center [974, 566] width 120 height 80
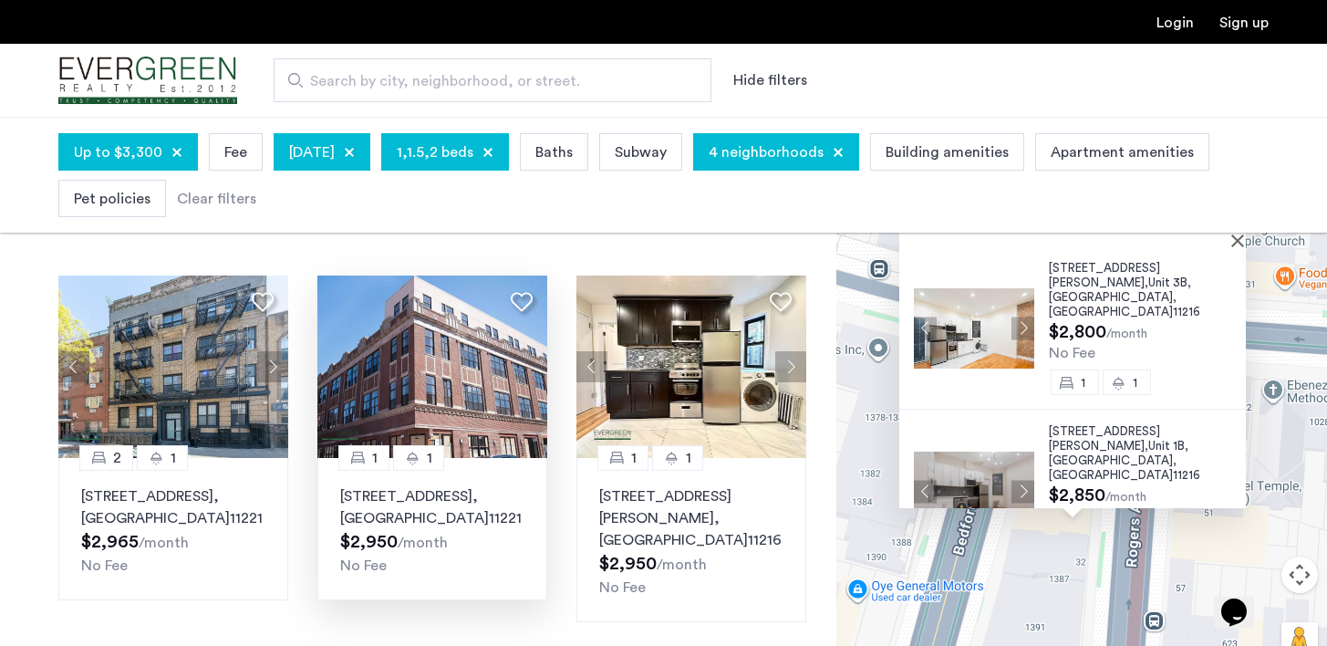
scroll to position [50, 0]
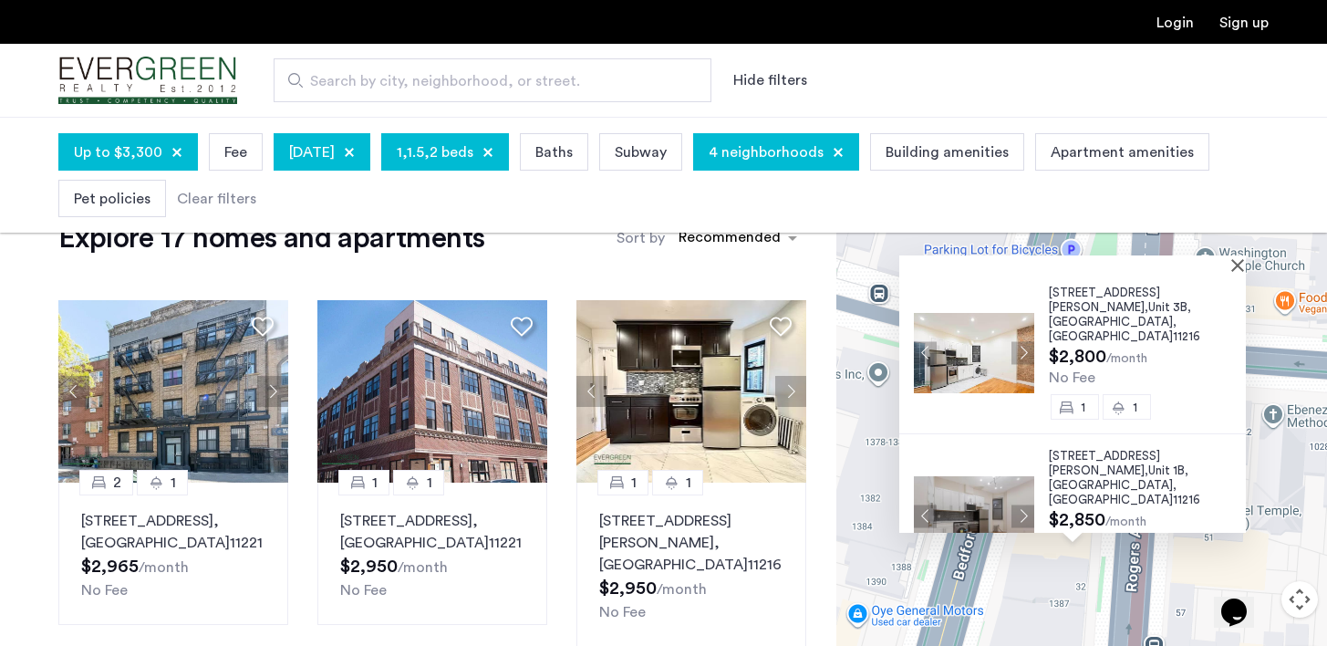
click at [1242, 264] on button "Close" at bounding box center [1241, 264] width 13 height 13
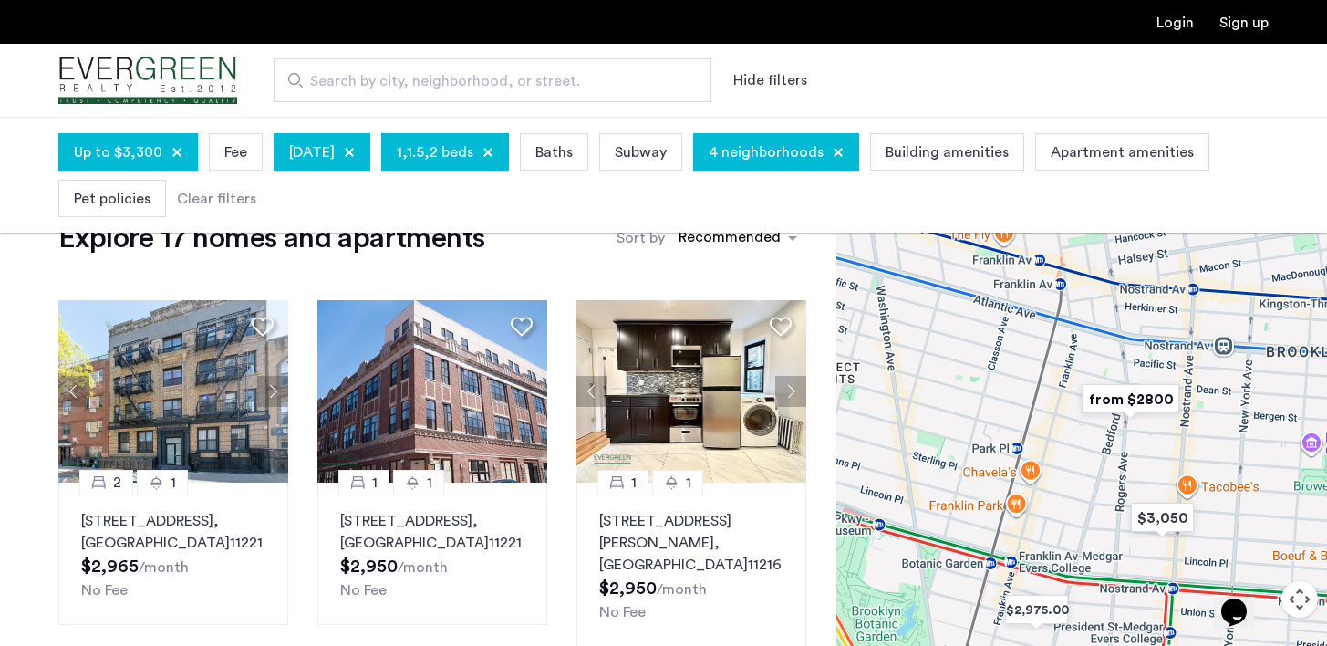
drag, startPoint x: 958, startPoint y: 567, endPoint x: 1097, endPoint y: 473, distance: 168.2
click at [1097, 473] on div "To navigate, press the arrow keys." at bounding box center [1081, 440] width 491 height 529
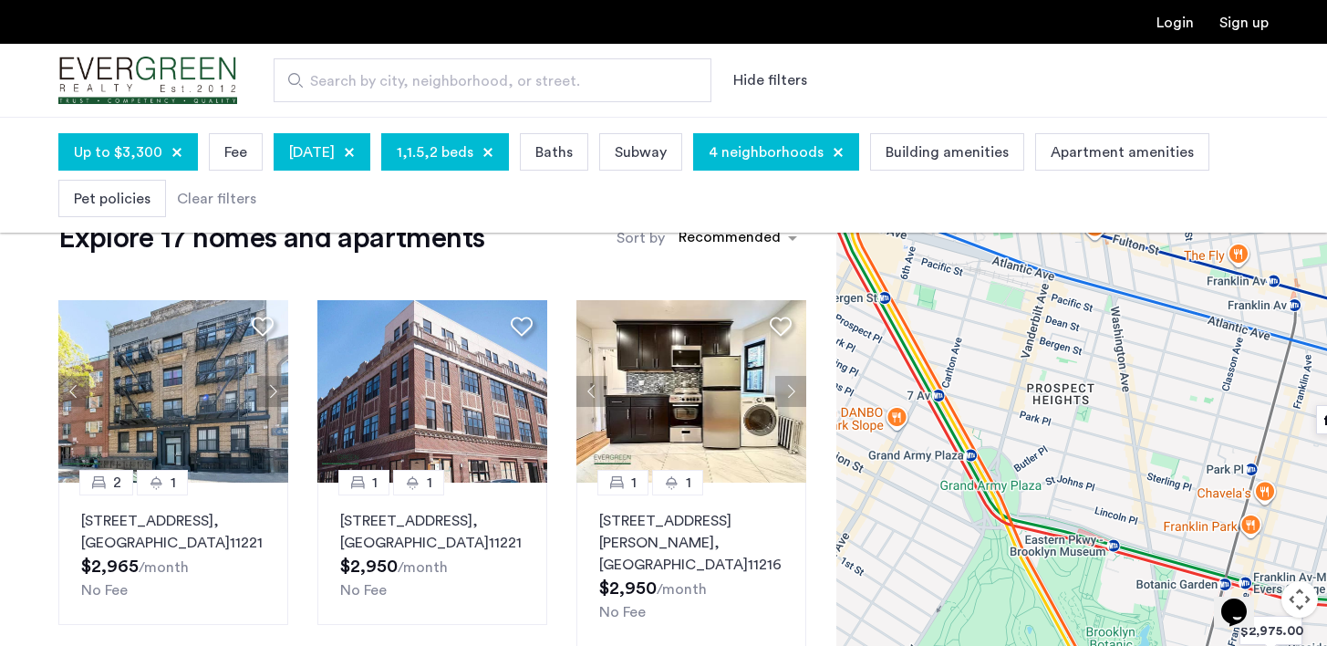
drag, startPoint x: 972, startPoint y: 432, endPoint x: 1203, endPoint y: 456, distance: 232.0
click at [1210, 457] on div "To navigate, press the arrow keys." at bounding box center [1081, 440] width 491 height 529
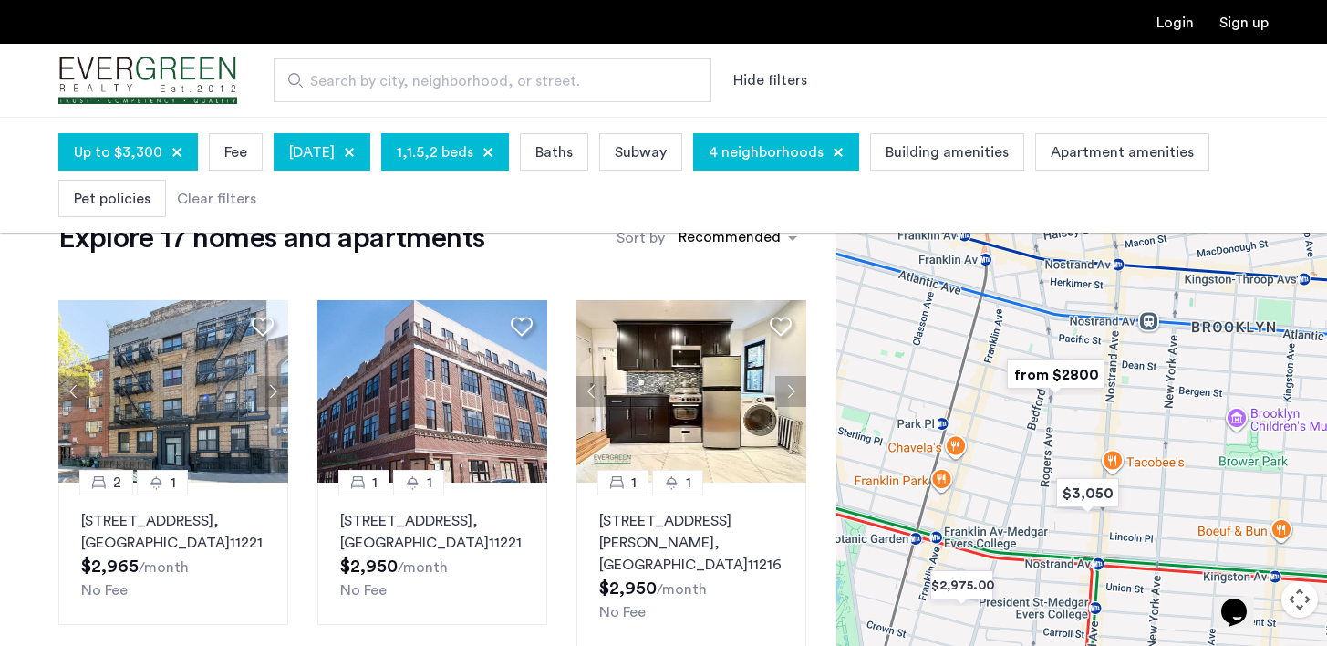
drag, startPoint x: 1195, startPoint y: 458, endPoint x: 877, endPoint y: 404, distance: 321.9
click at [877, 404] on div "To navigate, press the arrow keys." at bounding box center [1081, 440] width 491 height 529
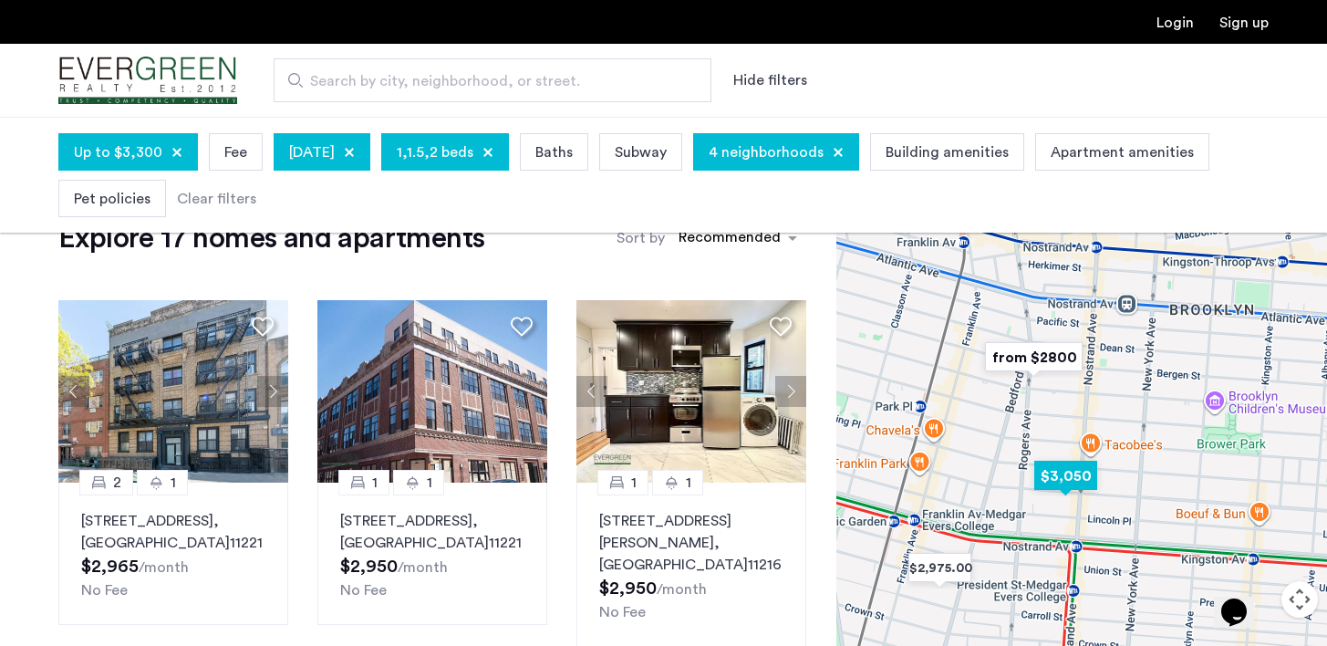
click at [1073, 474] on img "$3,050" at bounding box center [1066, 475] width 78 height 41
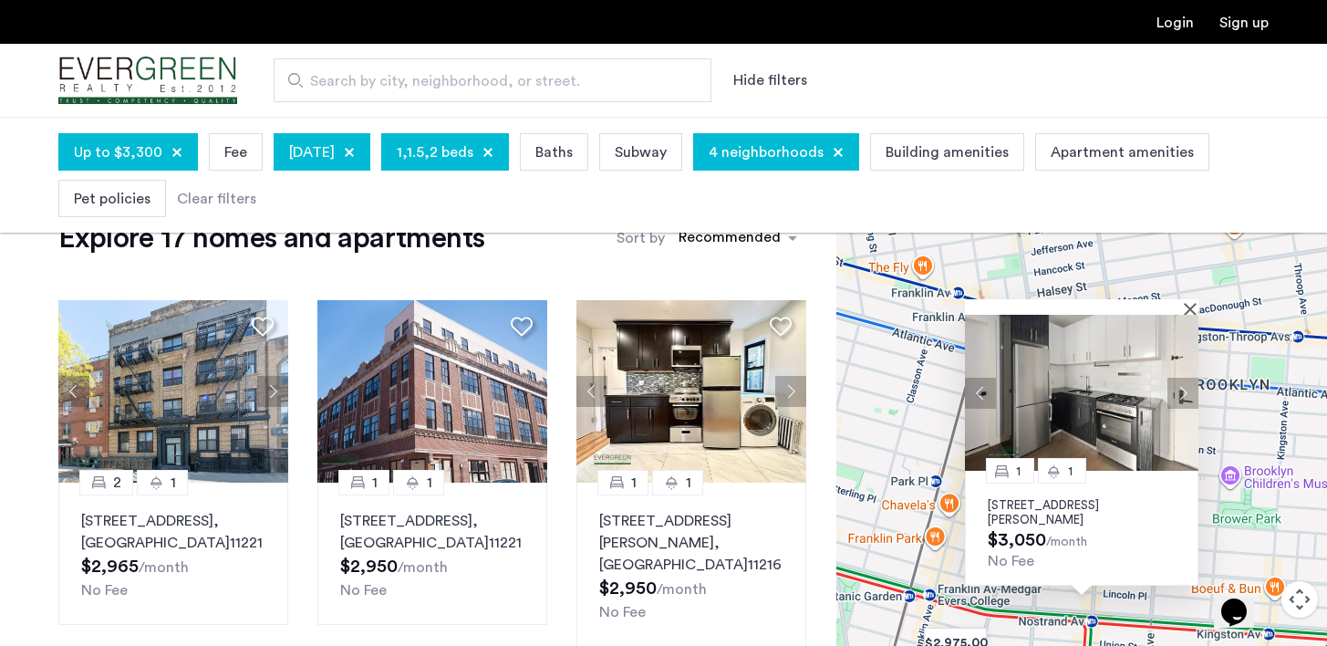
click at [1011, 510] on p "824 Saint Johns Place, Unit 4F, Brooklyn, NY 11216" at bounding box center [1082, 512] width 188 height 29
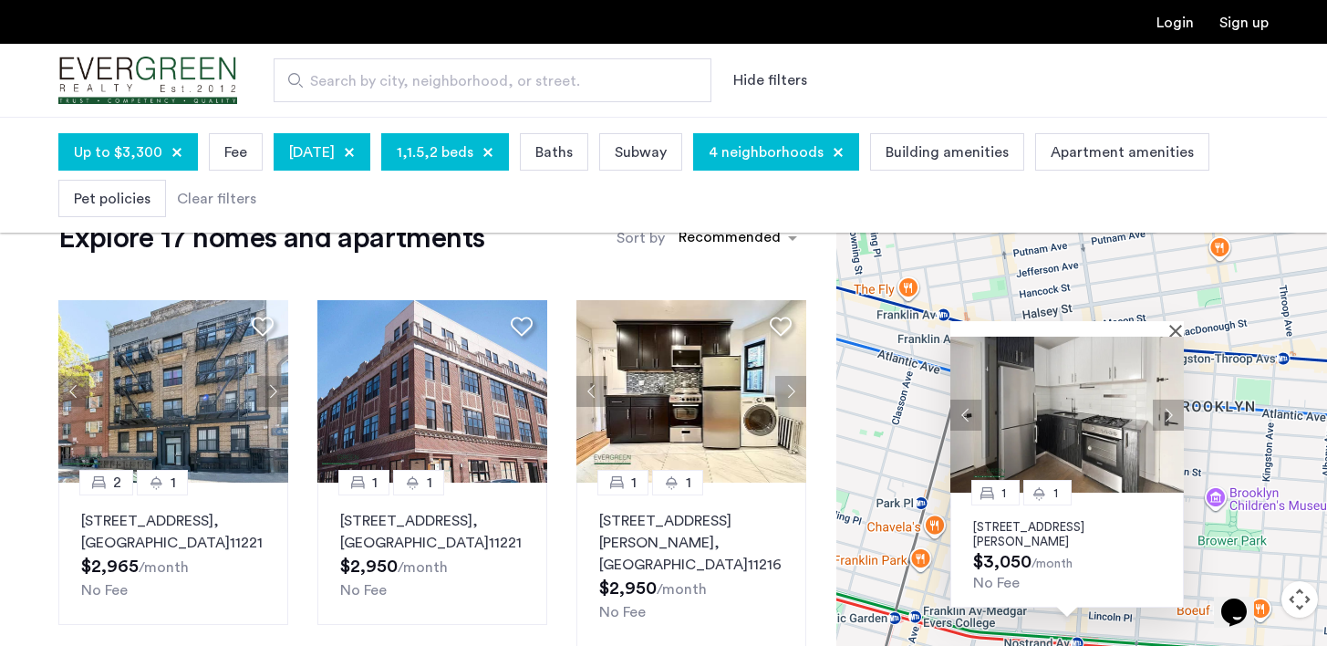
drag, startPoint x: 907, startPoint y: 429, endPoint x: 891, endPoint y: 445, distance: 22.6
click at [891, 446] on div "1 1 824 Saint Johns Place, Unit 4F, Brooklyn, NY 11216 $3,050 /month No Fee" at bounding box center [1081, 440] width 491 height 529
click at [1179, 326] on button "Close" at bounding box center [1178, 330] width 13 height 13
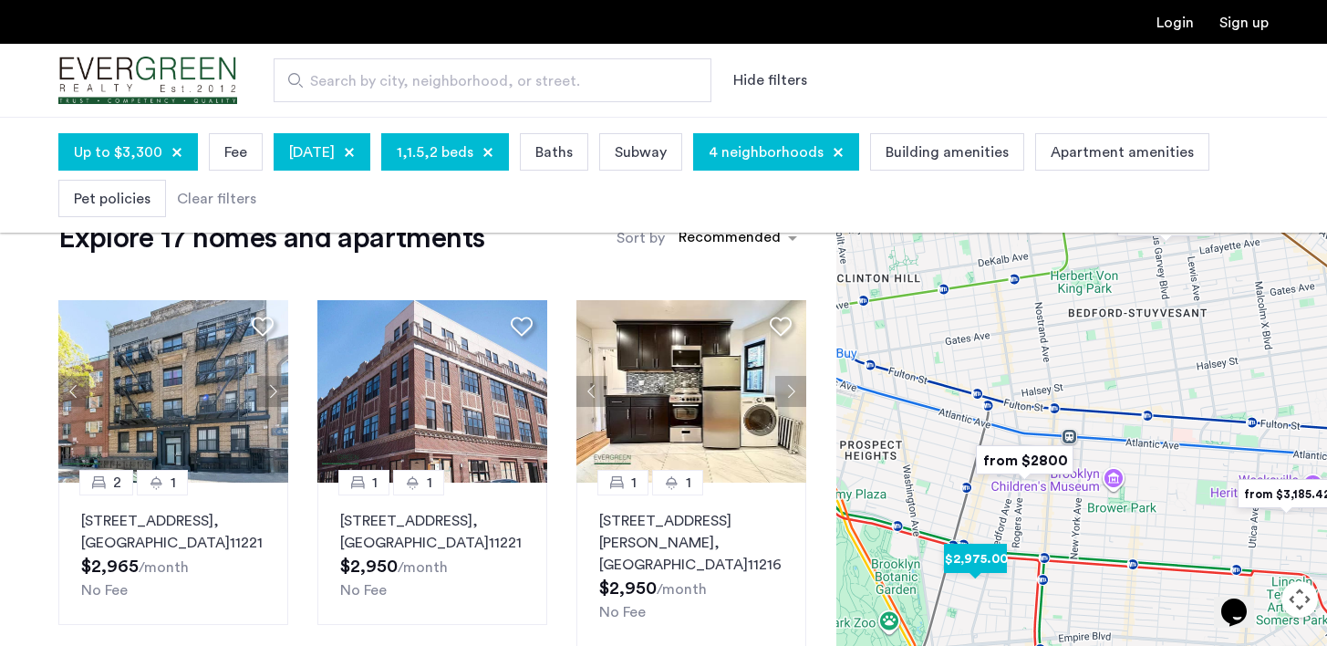
click at [963, 556] on img "$2,975.00" at bounding box center [976, 558] width 78 height 41
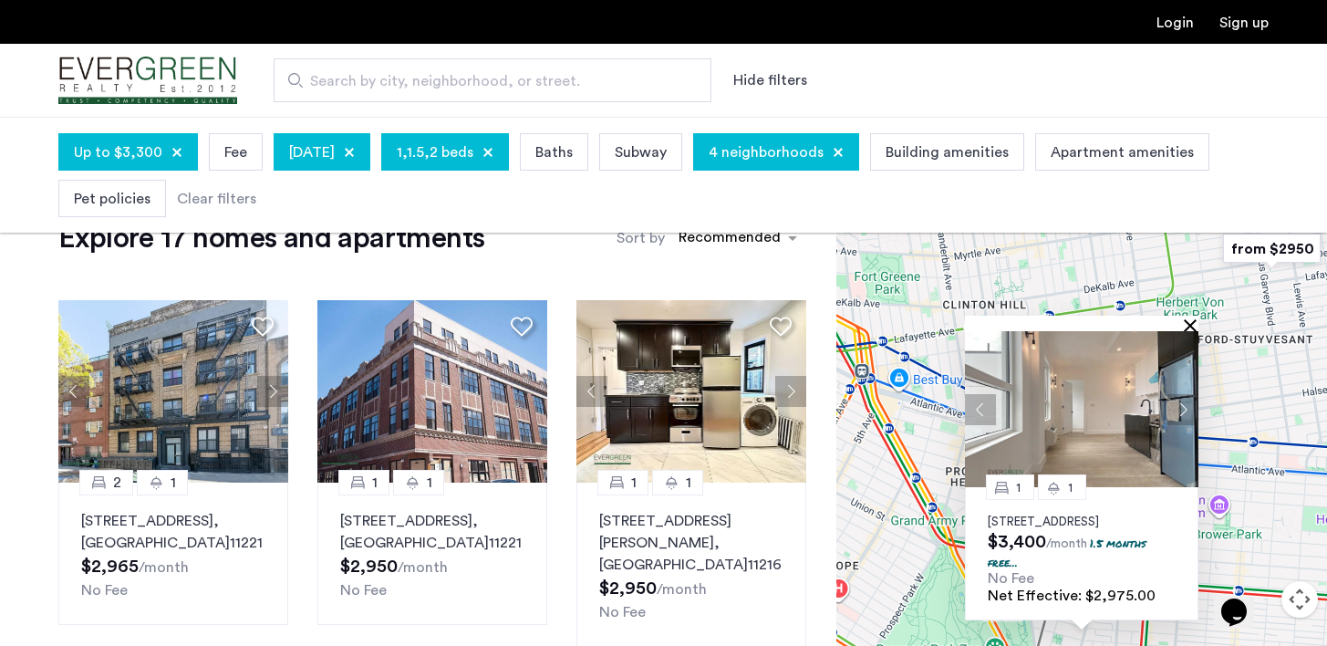
click at [1191, 318] on button "Close" at bounding box center [1194, 324] width 13 height 13
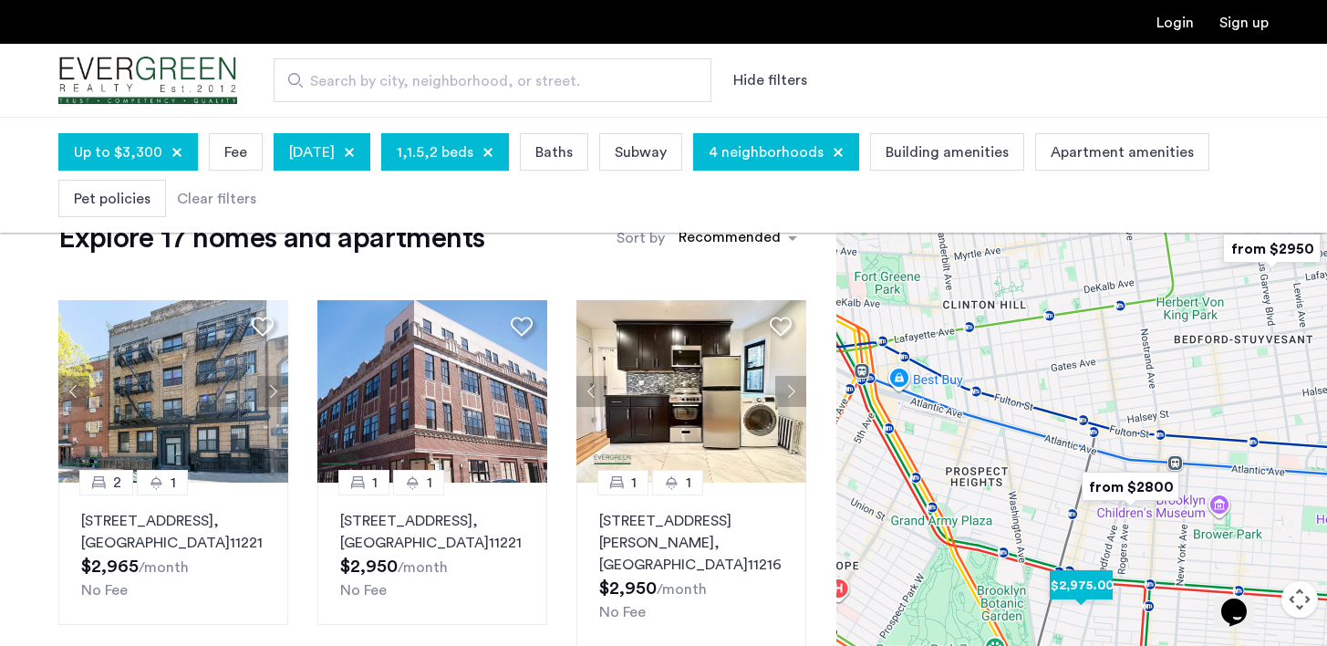
click at [1085, 580] on img "$2,975.00" at bounding box center [1082, 585] width 78 height 41
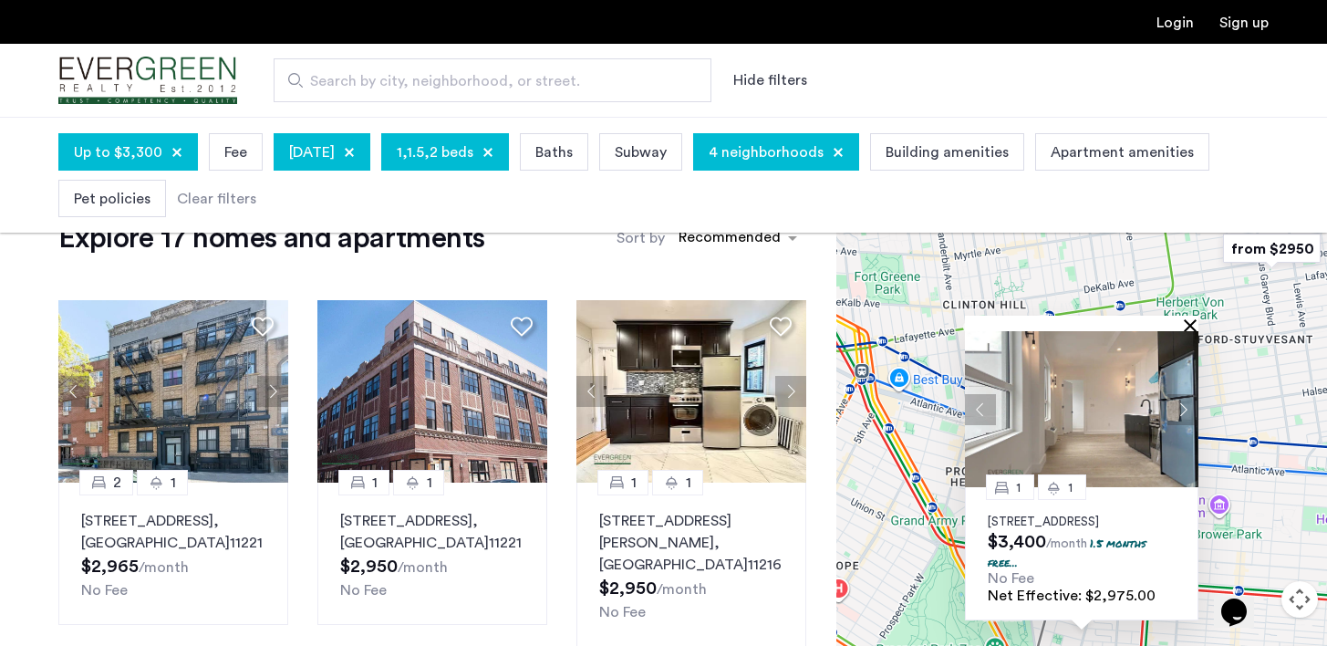
click at [1188, 318] on button "Close" at bounding box center [1194, 324] width 13 height 13
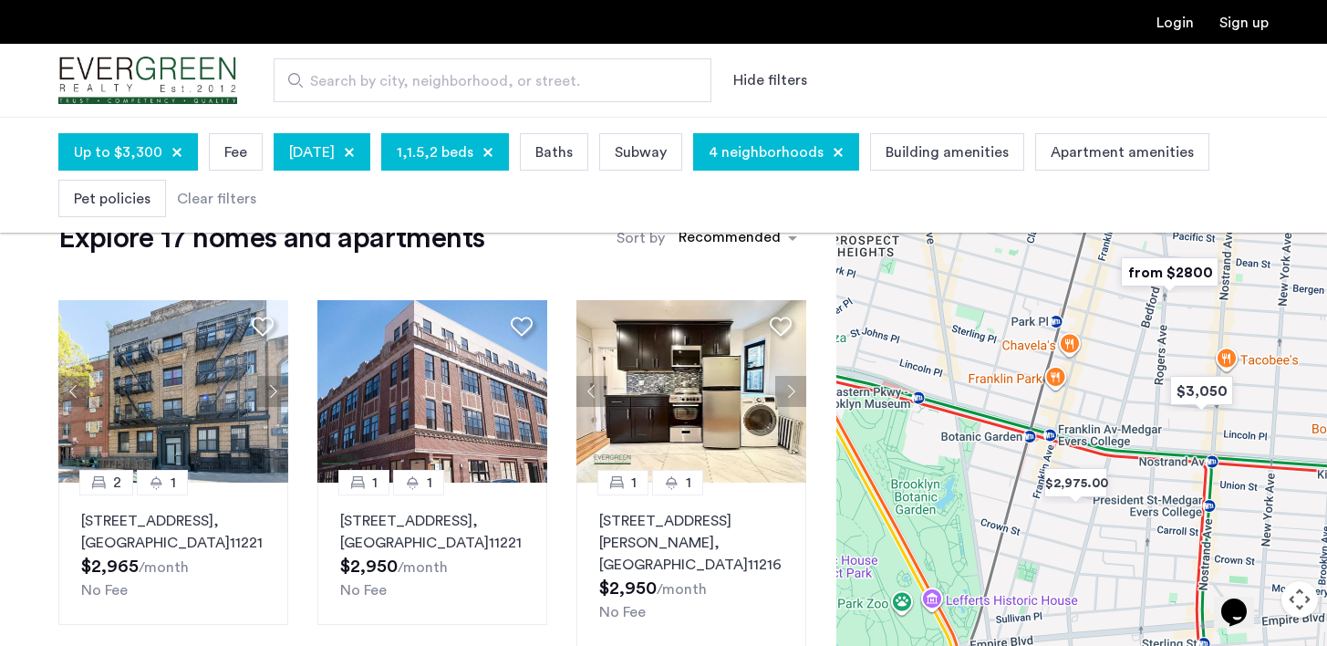
drag, startPoint x: 1059, startPoint y: 525, endPoint x: 1053, endPoint y: 263, distance: 262.7
click at [1053, 263] on div at bounding box center [1081, 440] width 491 height 529
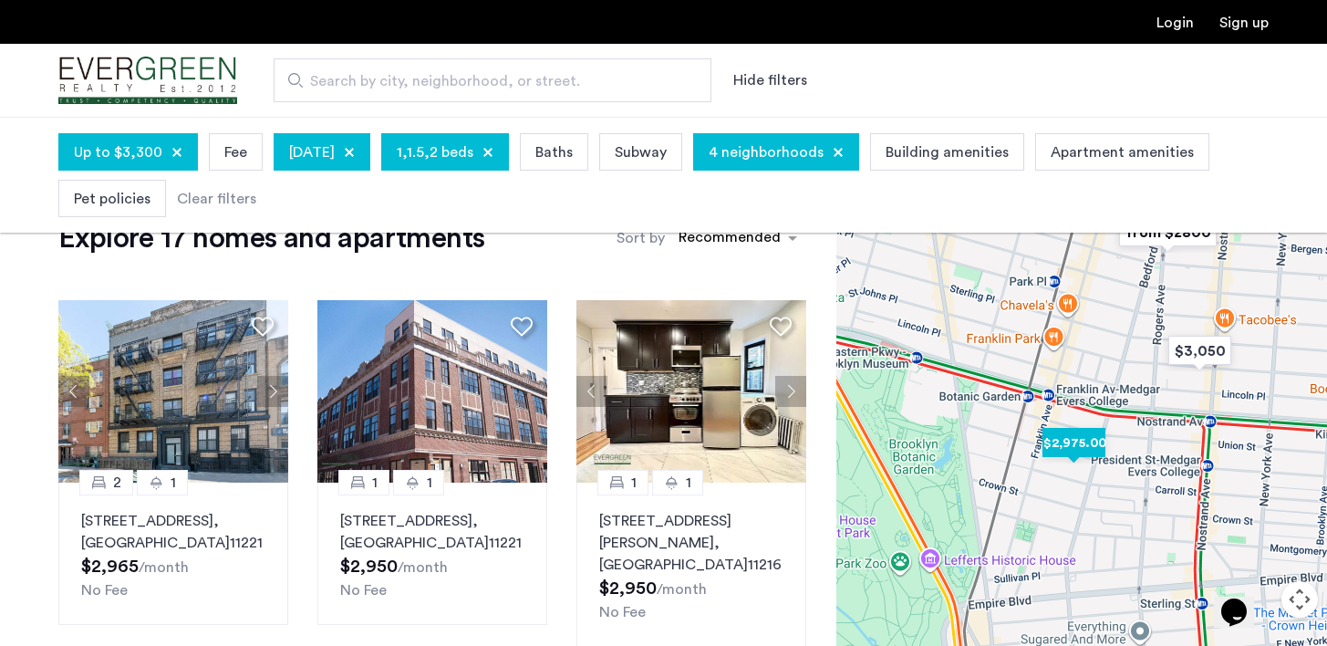
click at [1076, 443] on img "$2,975.00" at bounding box center [1074, 442] width 78 height 41
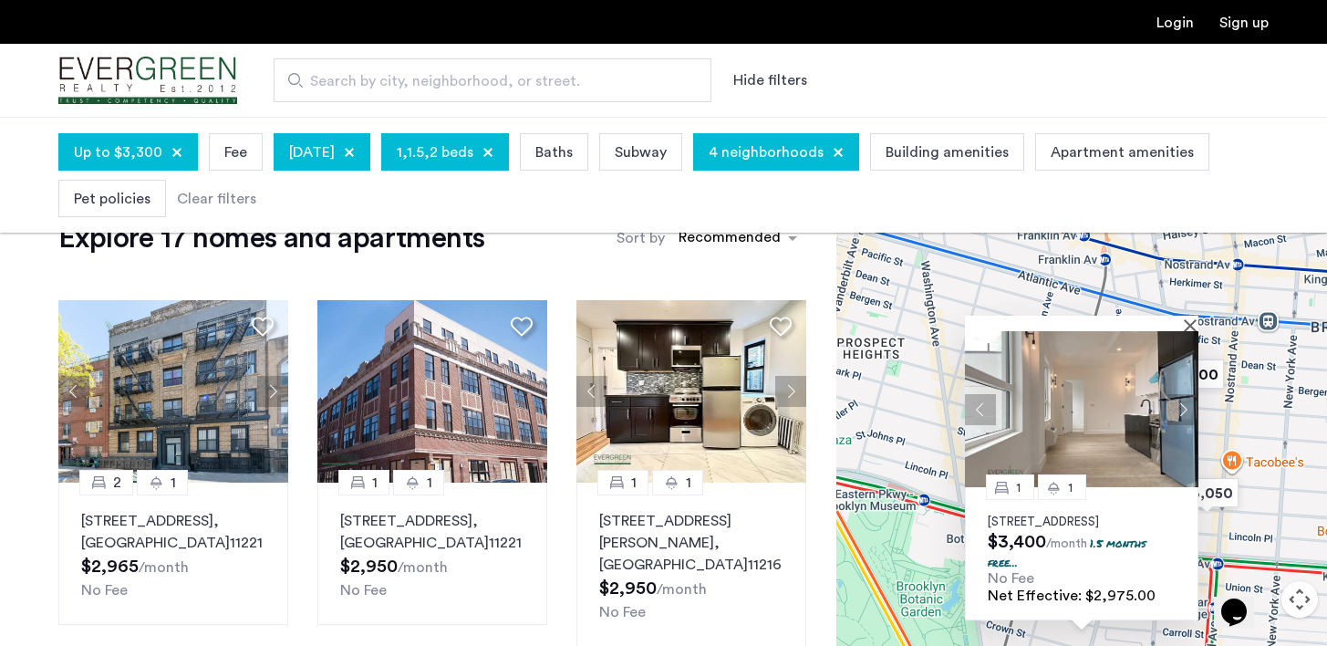
click at [1192, 331] on img at bounding box center [1081, 409] width 233 height 156
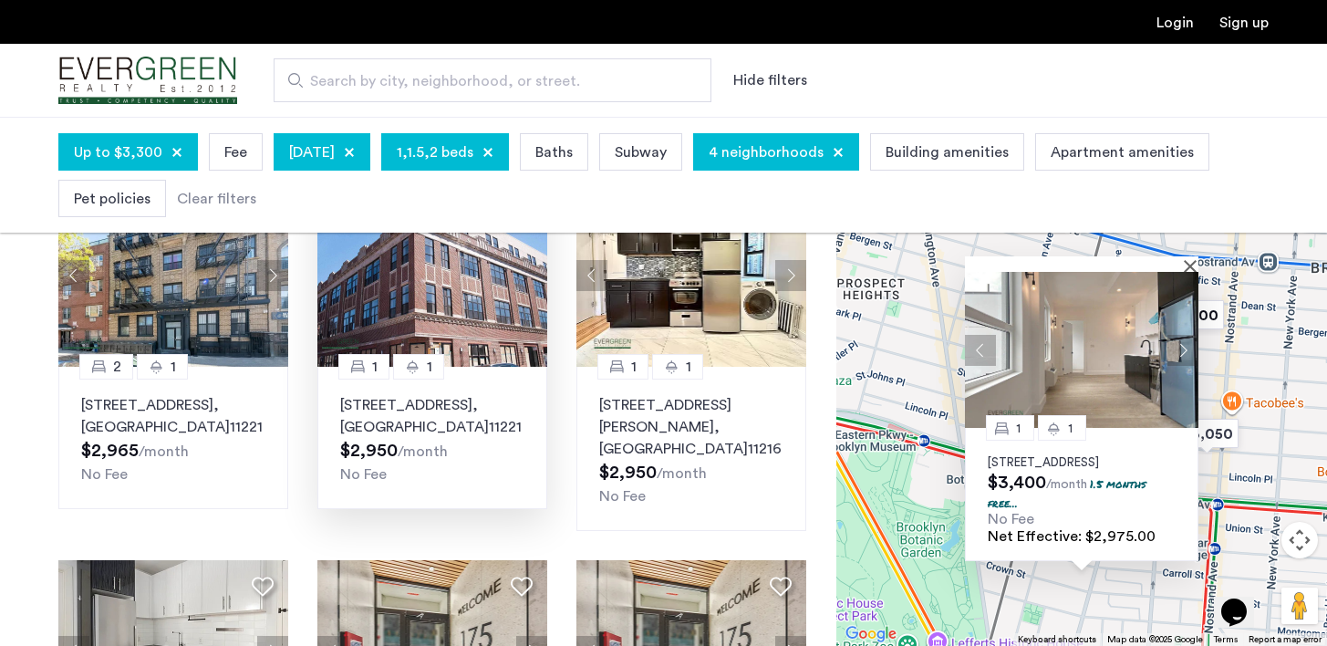
scroll to position [167, 0]
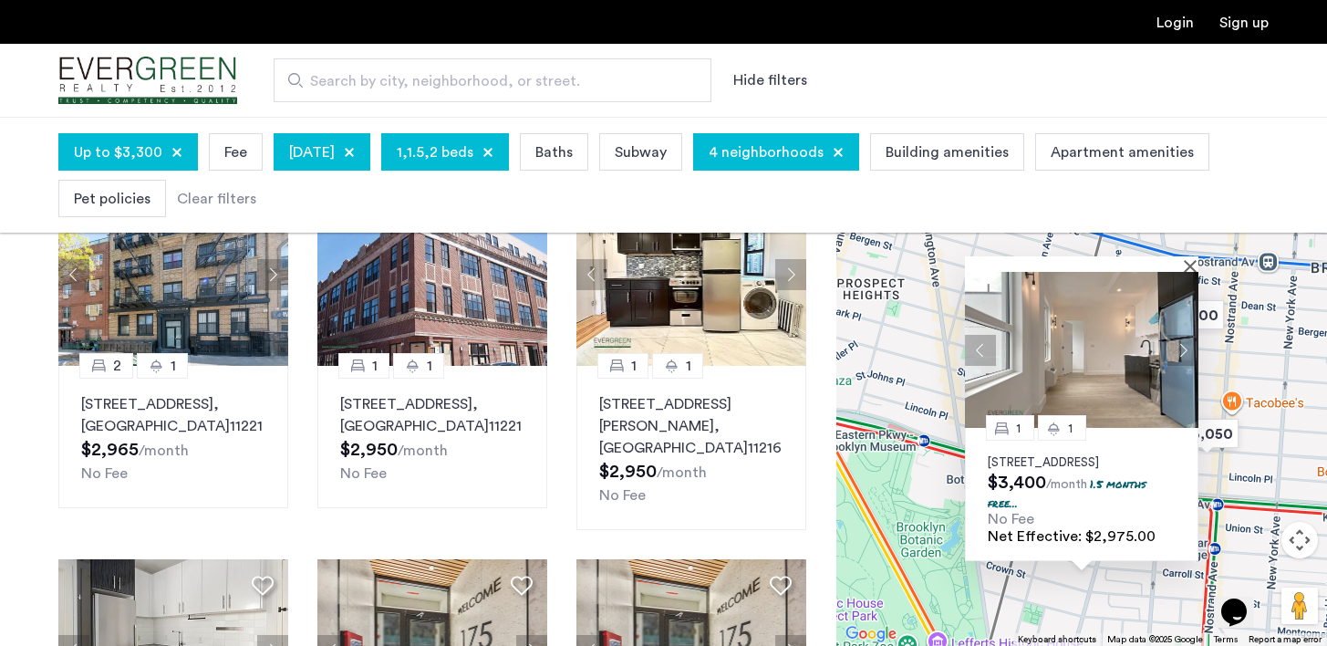
click at [379, 196] on div "Up to $3,300 Fee October 1, 2025 1,1.5,2 beds Baths Subway 4 neighborhoods Buil…" at bounding box center [663, 175] width 1210 height 93
click at [108, 152] on span "Up to $3,300" at bounding box center [118, 152] width 88 height 22
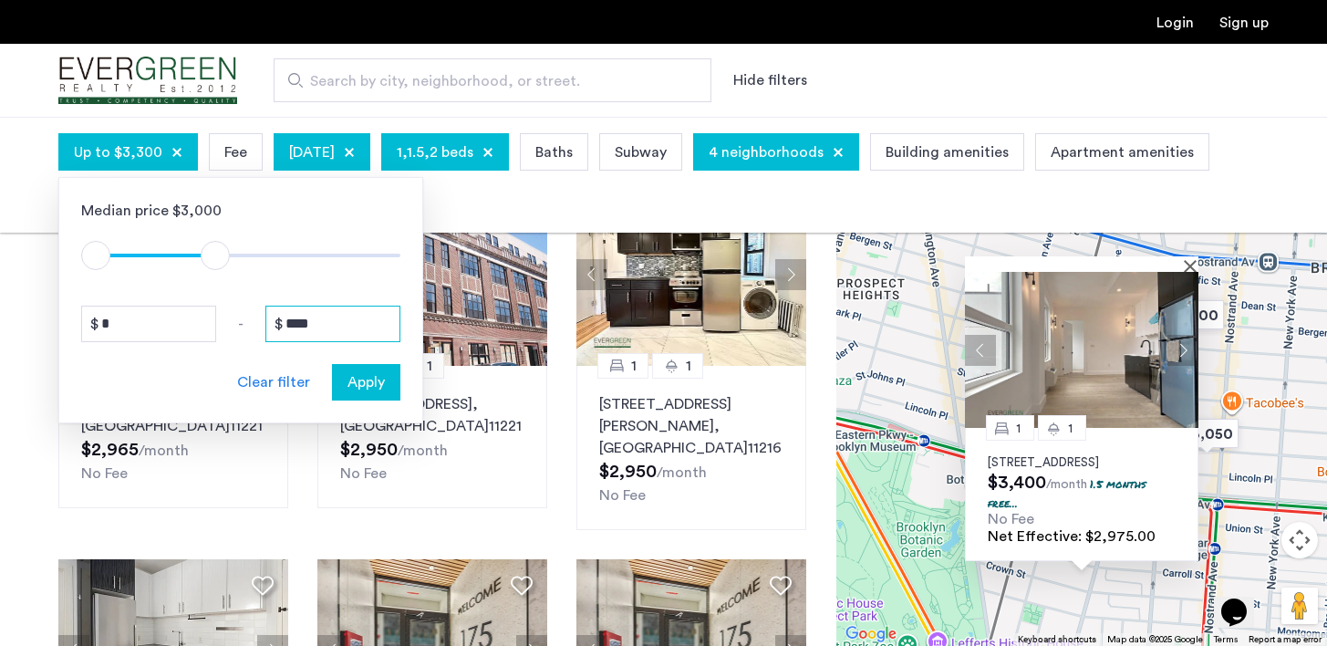
click at [298, 324] on input "****" at bounding box center [332, 324] width 135 height 36
type input "****"
click at [379, 390] on span "Apply" at bounding box center [366, 382] width 37 height 22
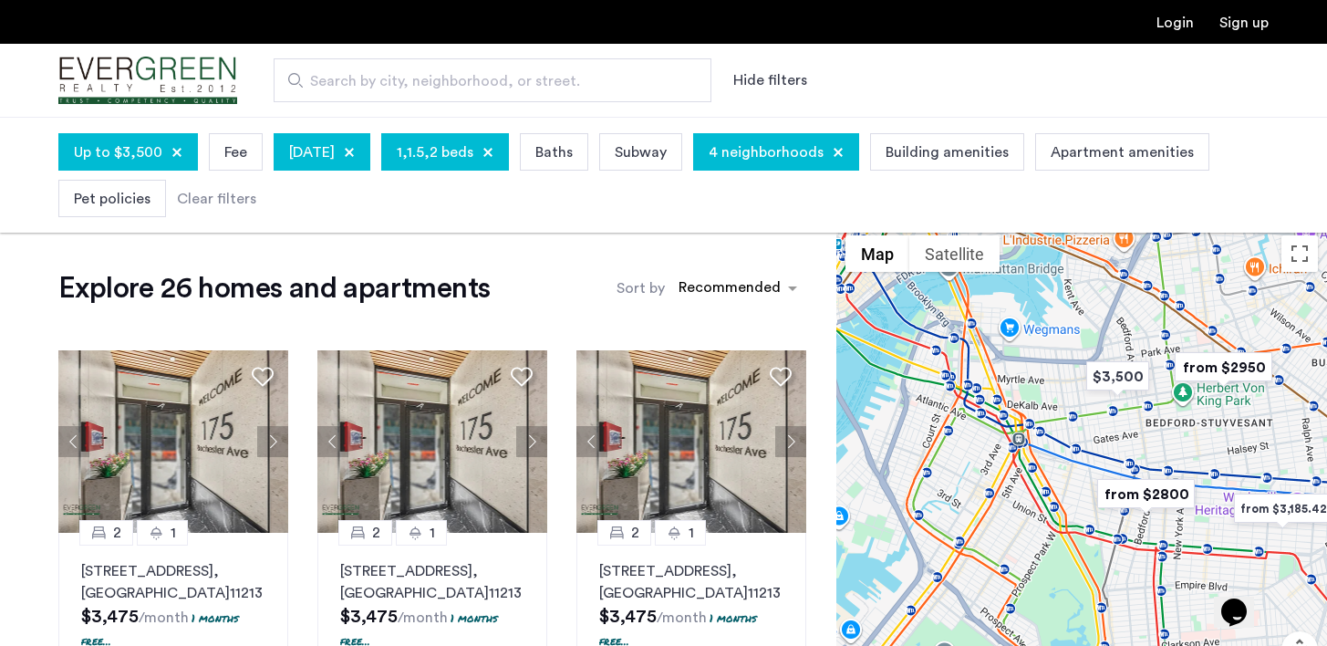
drag, startPoint x: 918, startPoint y: 377, endPoint x: 1045, endPoint y: 254, distance: 177.4
click at [1046, 254] on div at bounding box center [1081, 490] width 491 height 529
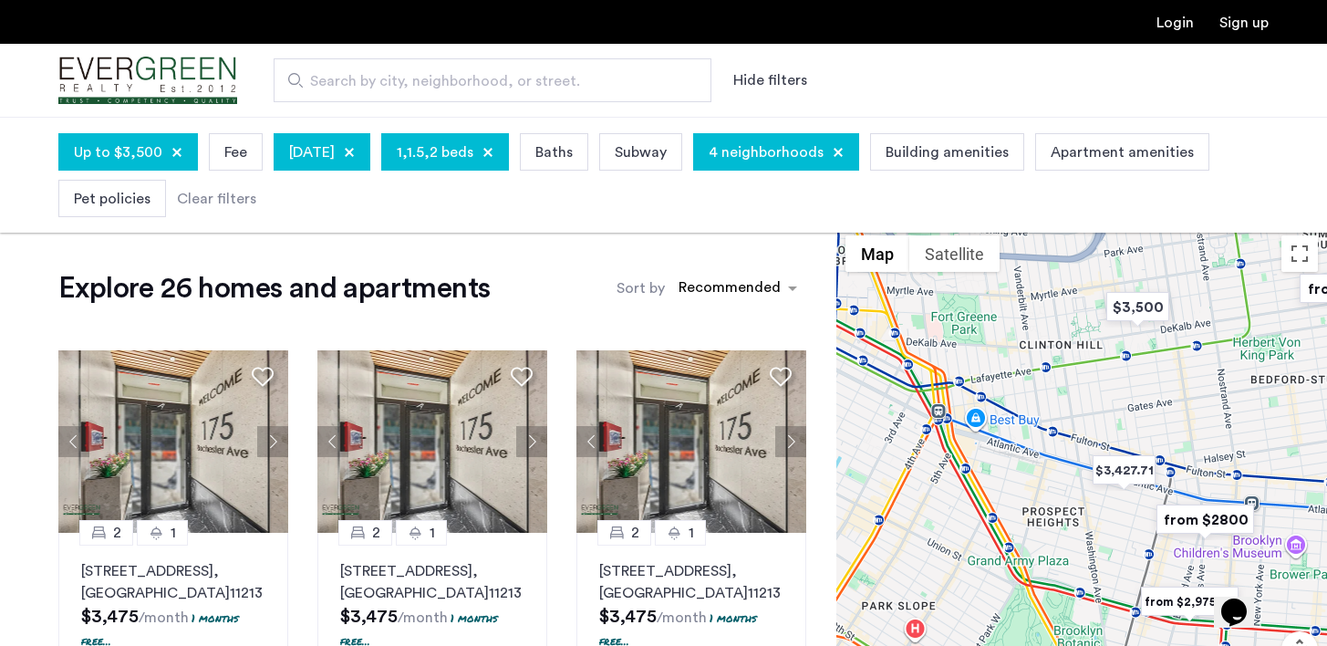
drag, startPoint x: 1054, startPoint y: 508, endPoint x: 1065, endPoint y: 340, distance: 168.2
click at [1066, 340] on div at bounding box center [1081, 490] width 491 height 529
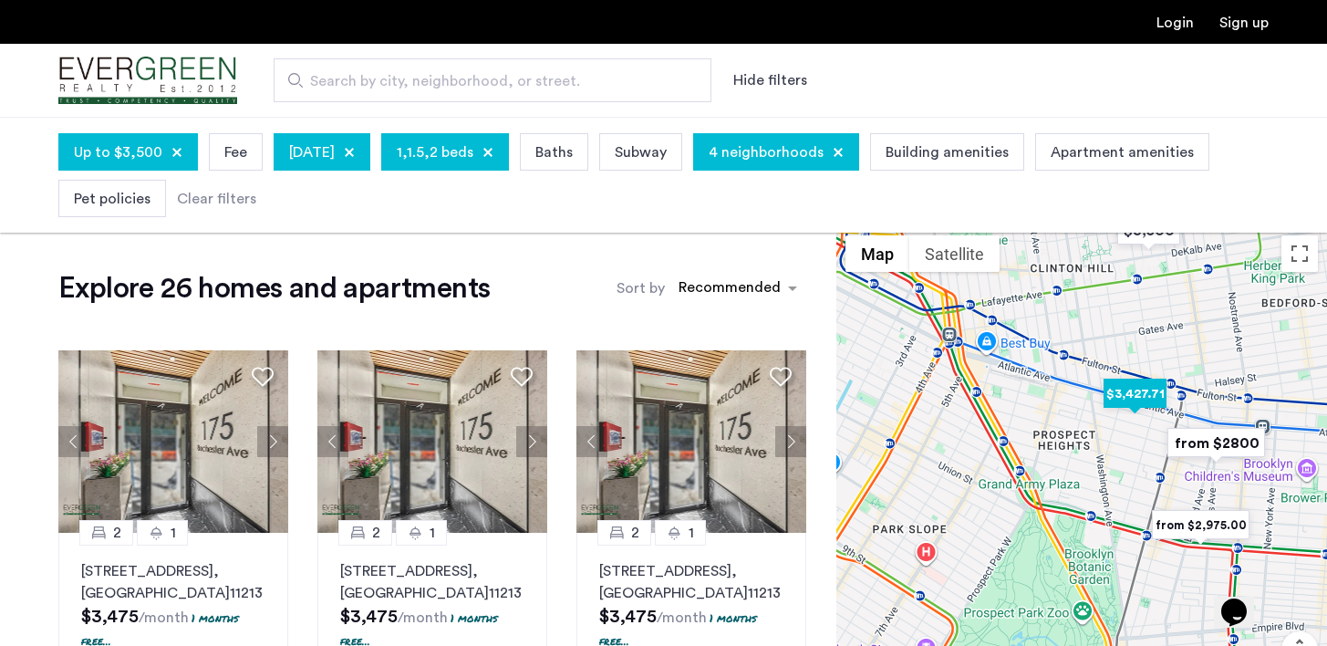
click at [1146, 394] on img "$3,427.71" at bounding box center [1135, 393] width 78 height 41
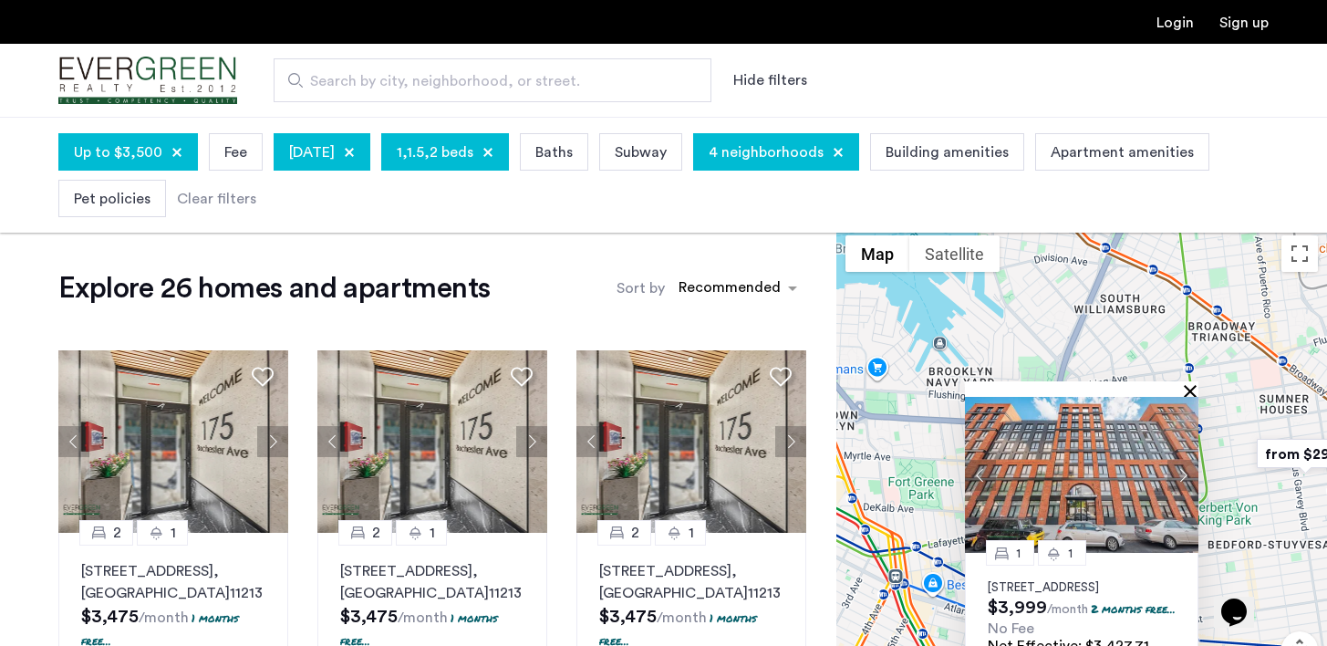
click at [1192, 384] on button "Close" at bounding box center [1194, 390] width 13 height 13
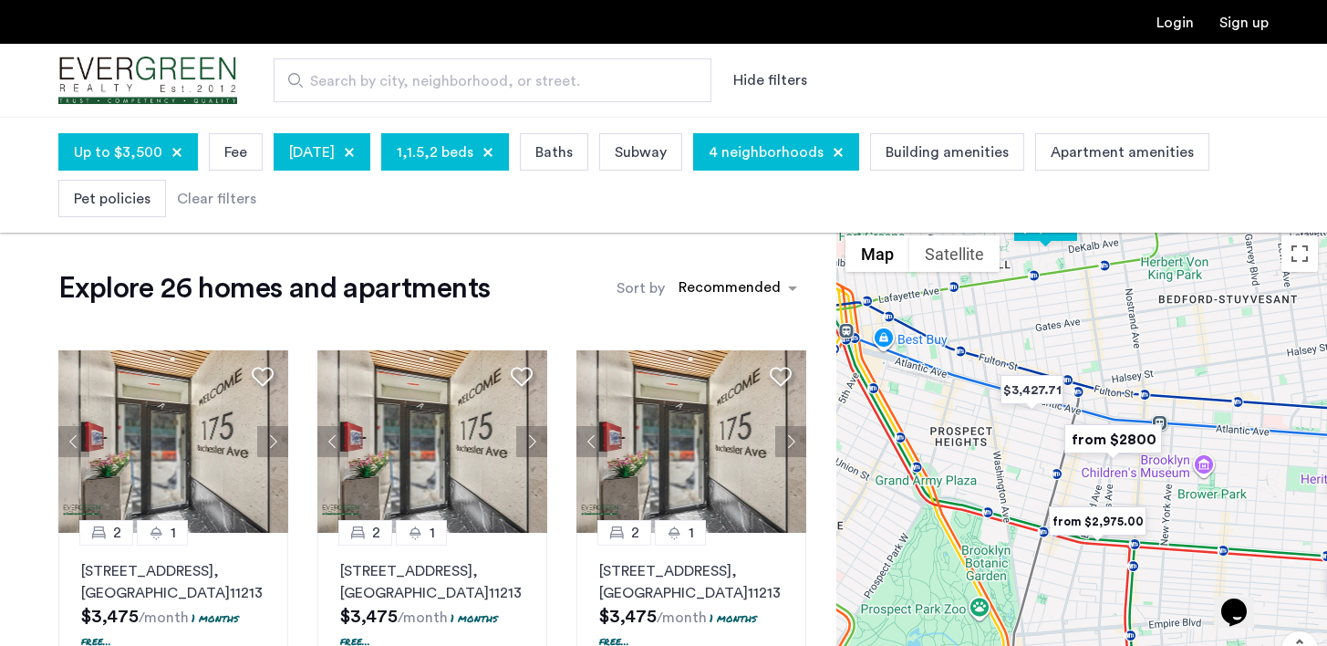
drag, startPoint x: 1079, startPoint y: 492, endPoint x: 1028, endPoint y: 240, distance: 256.9
click at [1029, 240] on img "$3,500" at bounding box center [1046, 226] width 78 height 41
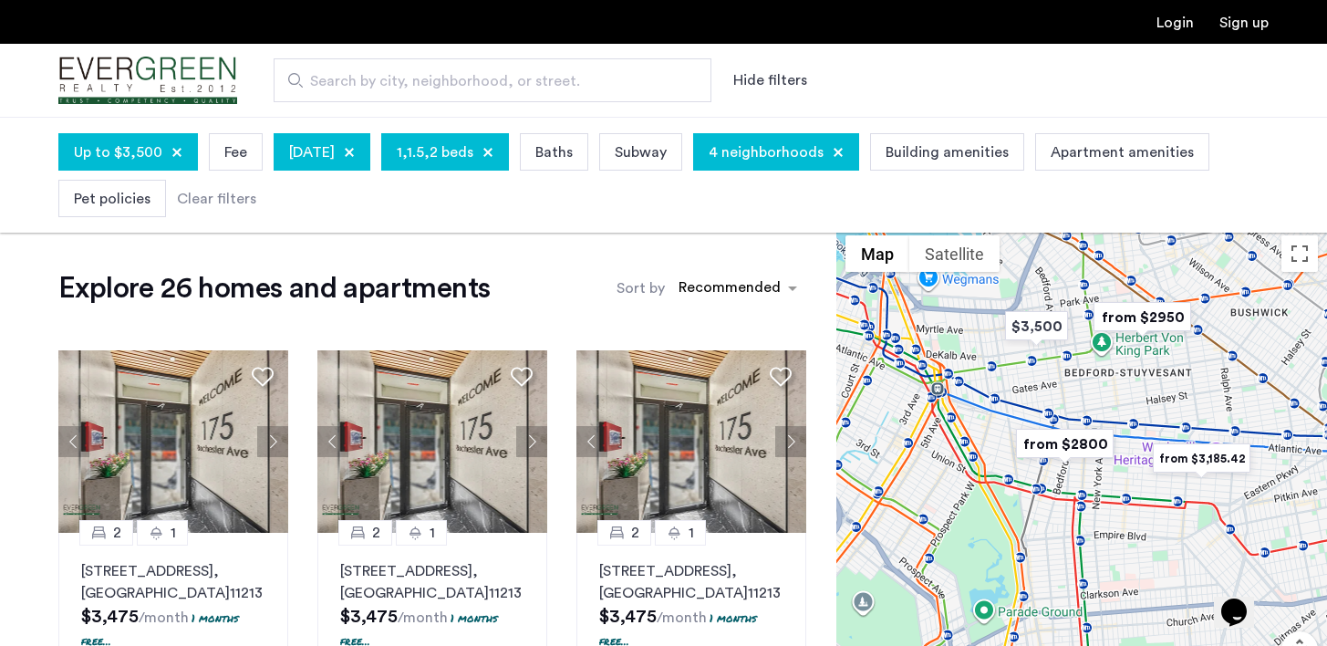
drag, startPoint x: 1028, startPoint y: 241, endPoint x: 1030, endPoint y: 367, distance: 125.9
click at [1030, 367] on div "To navigate, press the arrow keys." at bounding box center [1081, 490] width 491 height 529
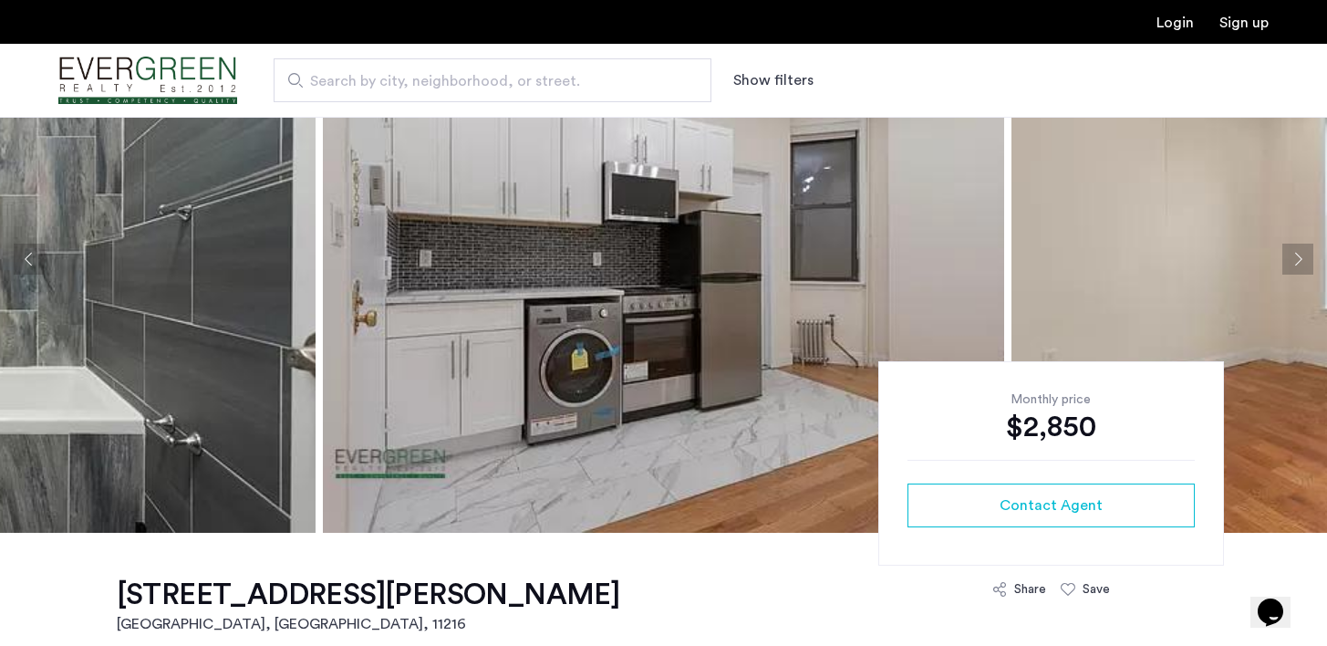
scroll to position [133, 0]
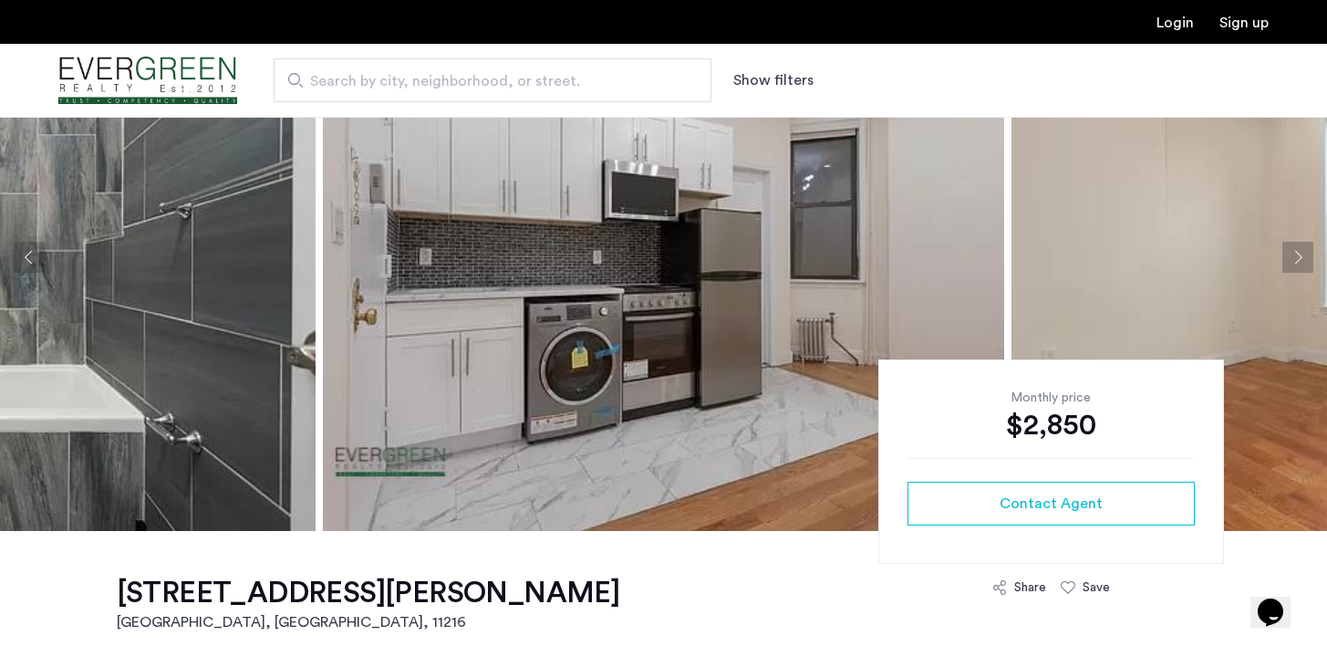
click at [1293, 255] on button "Next apartment" at bounding box center [1297, 257] width 31 height 31
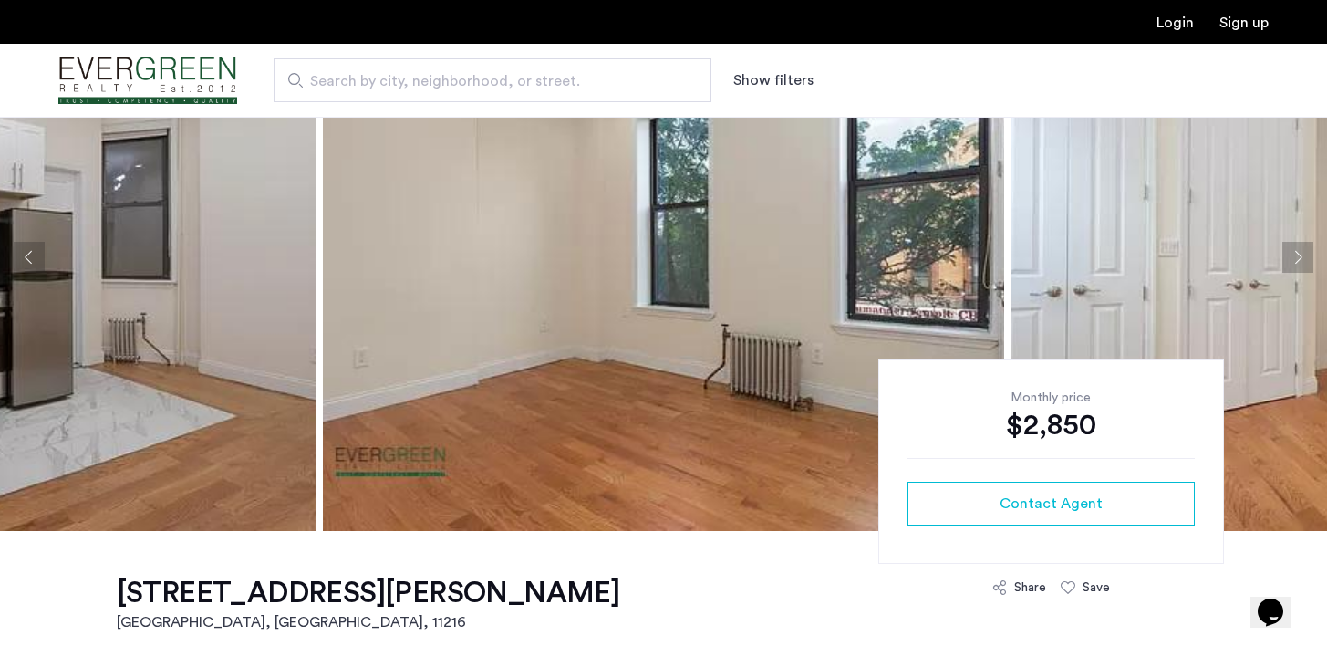
click at [1293, 256] on button "Next apartment" at bounding box center [1297, 257] width 31 height 31
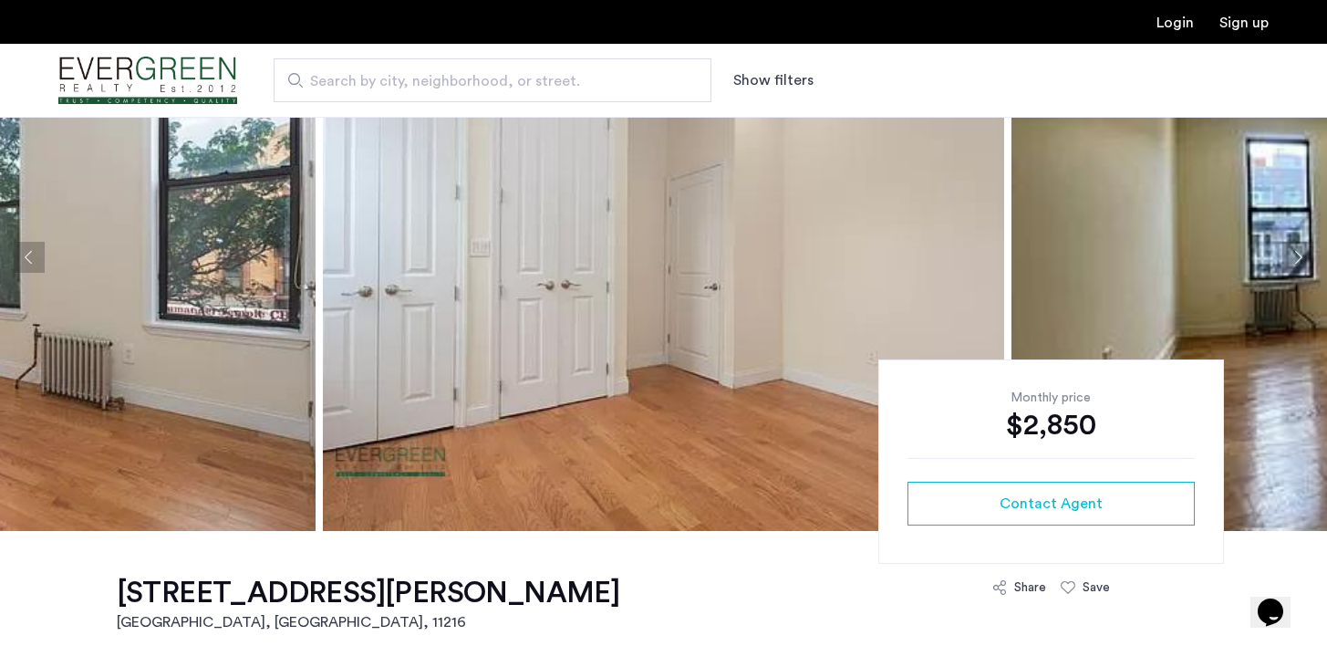
click at [1293, 256] on button "Next apartment" at bounding box center [1297, 257] width 31 height 31
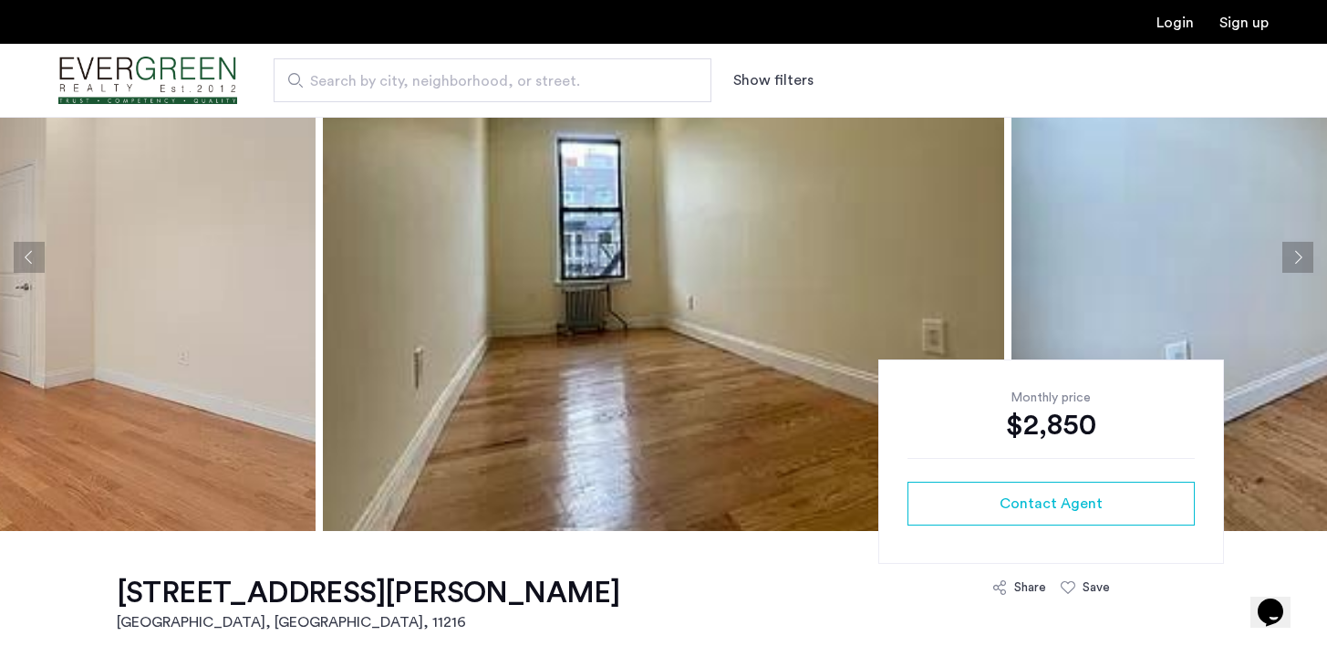
click at [1293, 257] on button "Next apartment" at bounding box center [1297, 257] width 31 height 31
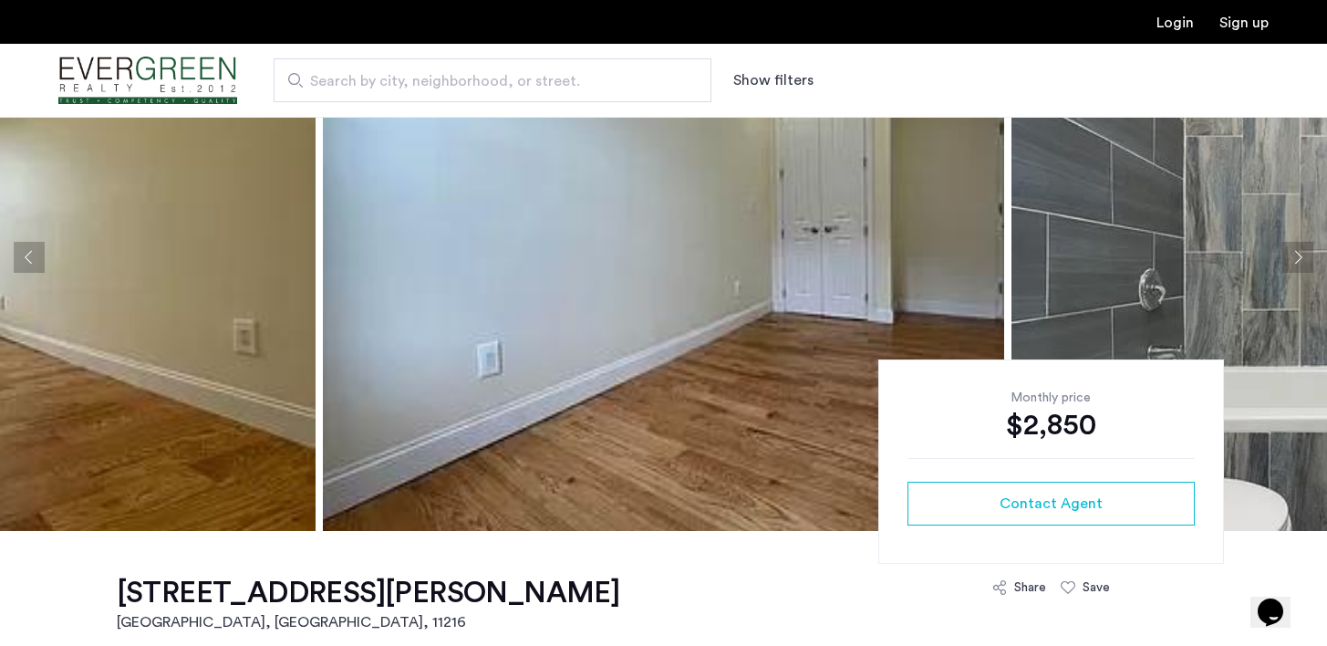
click at [1293, 257] on button "Next apartment" at bounding box center [1297, 257] width 31 height 31
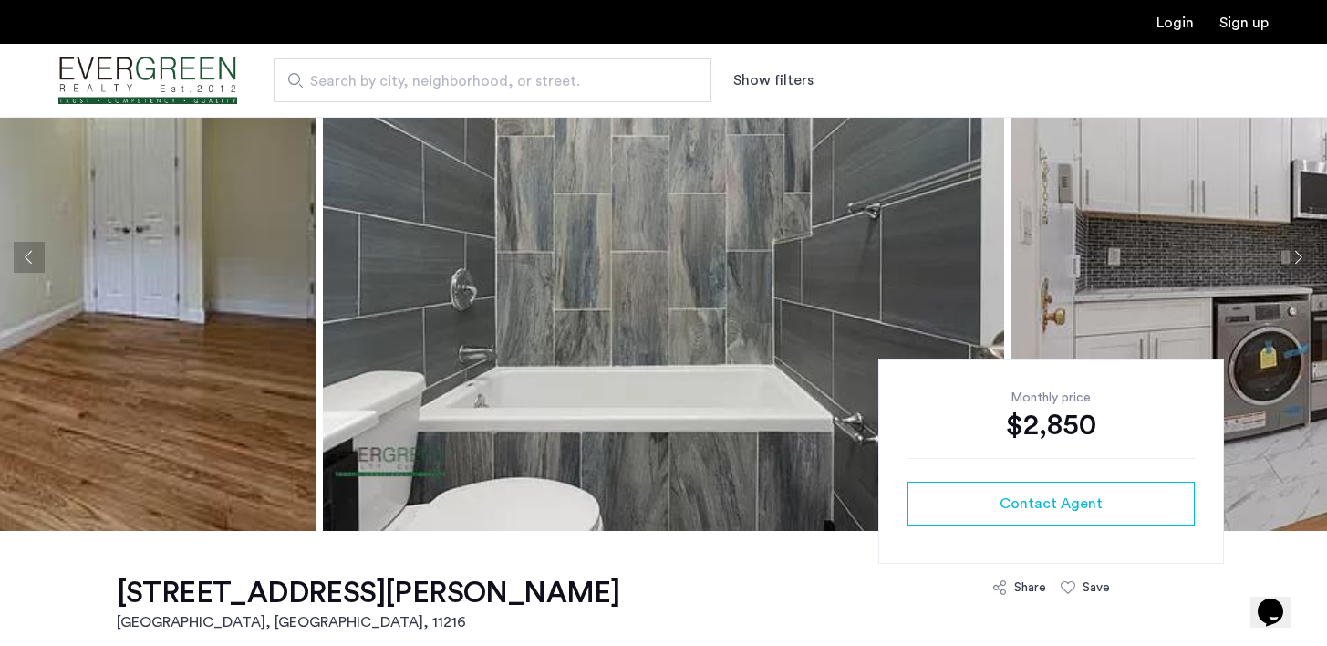
click at [1293, 257] on button "Next apartment" at bounding box center [1297, 257] width 31 height 31
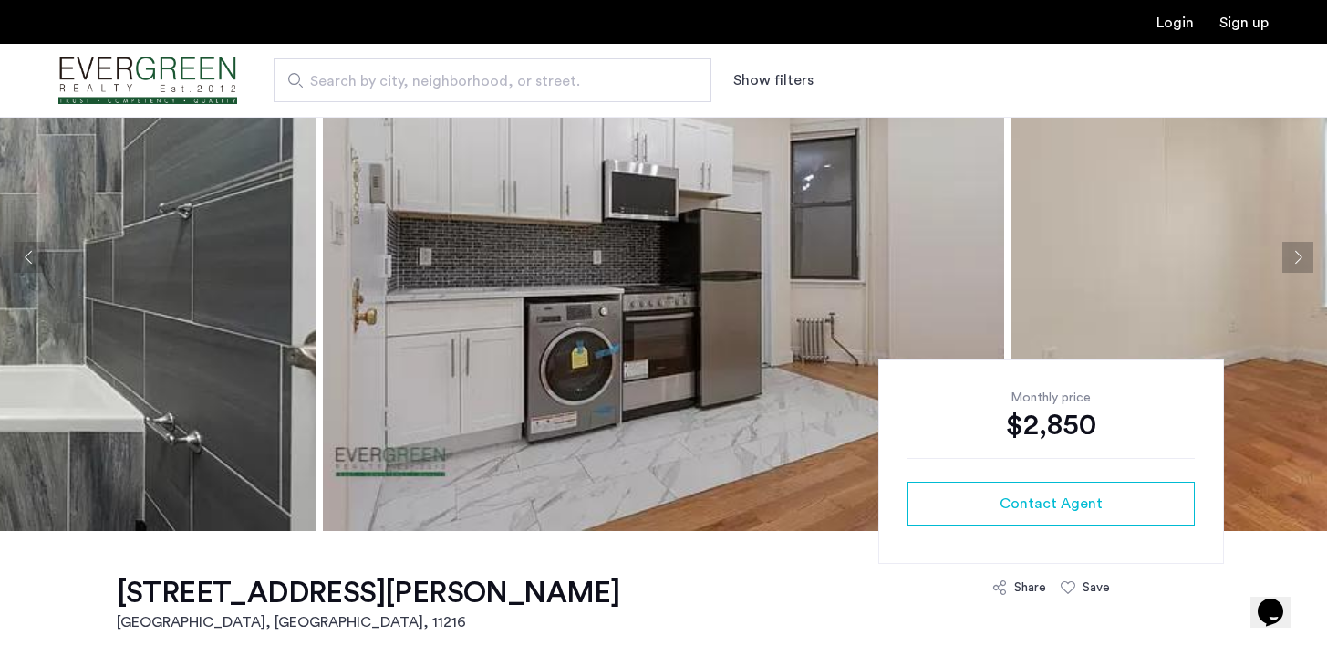
click at [1294, 257] on button "Next apartment" at bounding box center [1297, 257] width 31 height 31
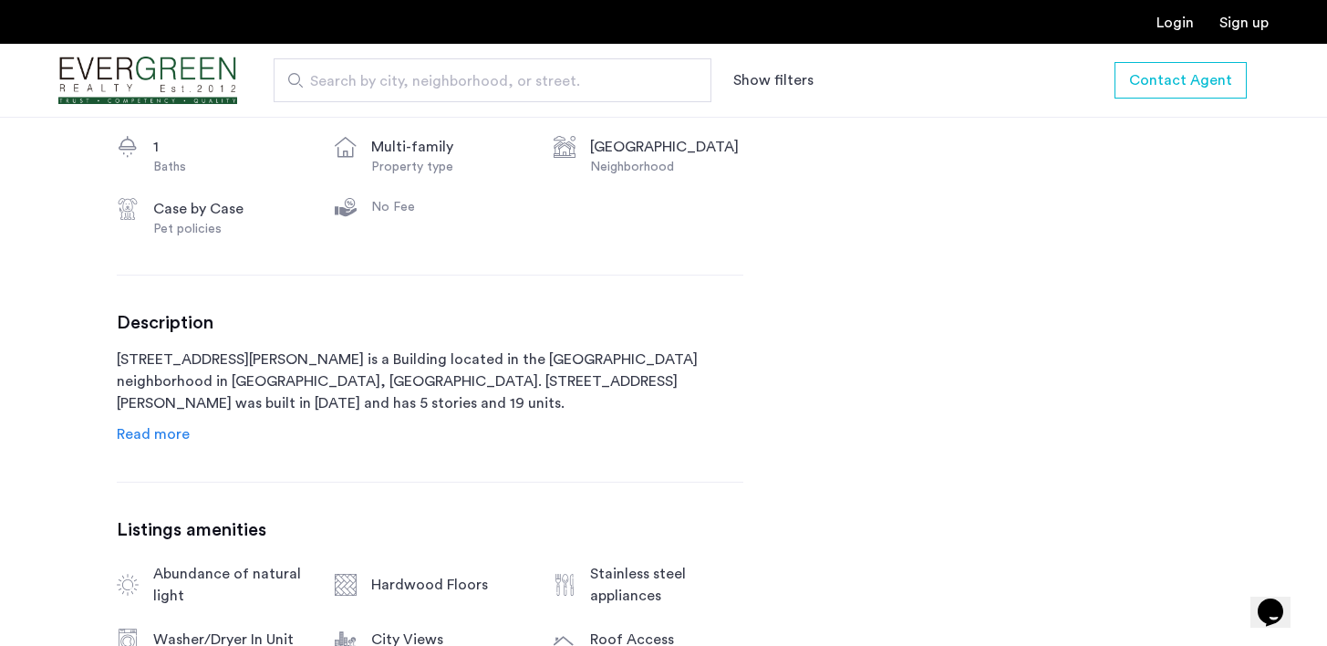
scroll to position [804, 0]
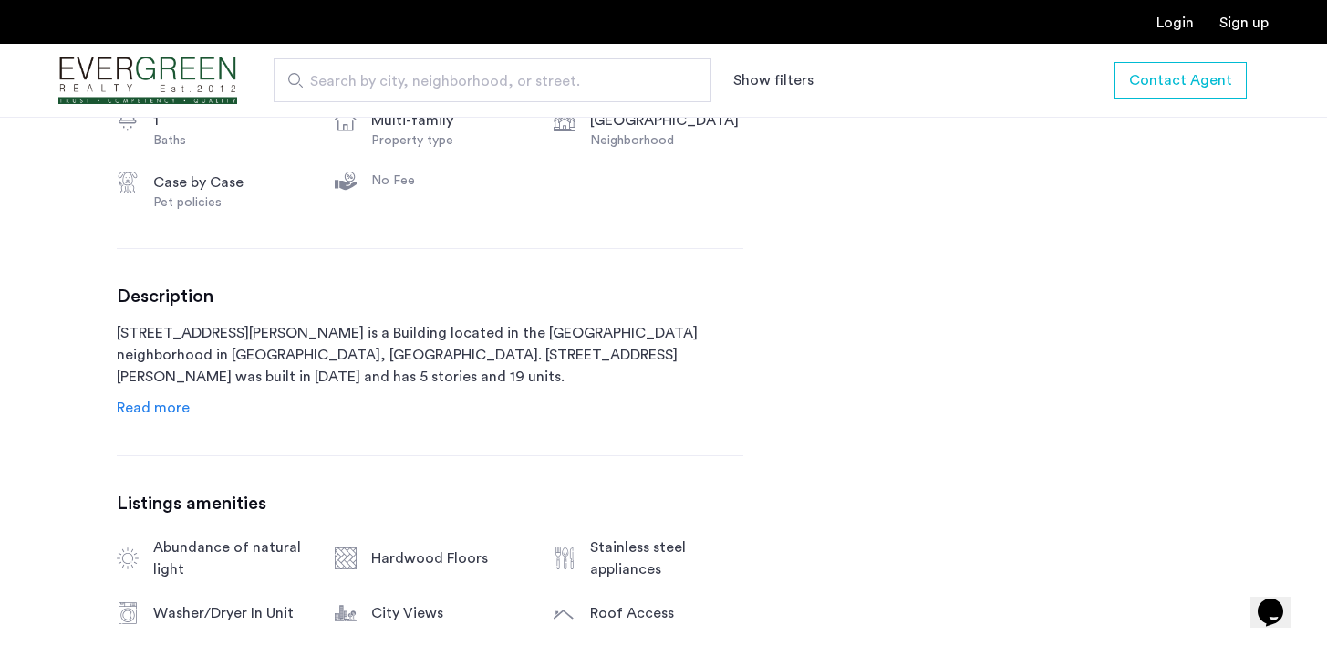
click at [137, 410] on span "Read more" at bounding box center [153, 407] width 73 height 15
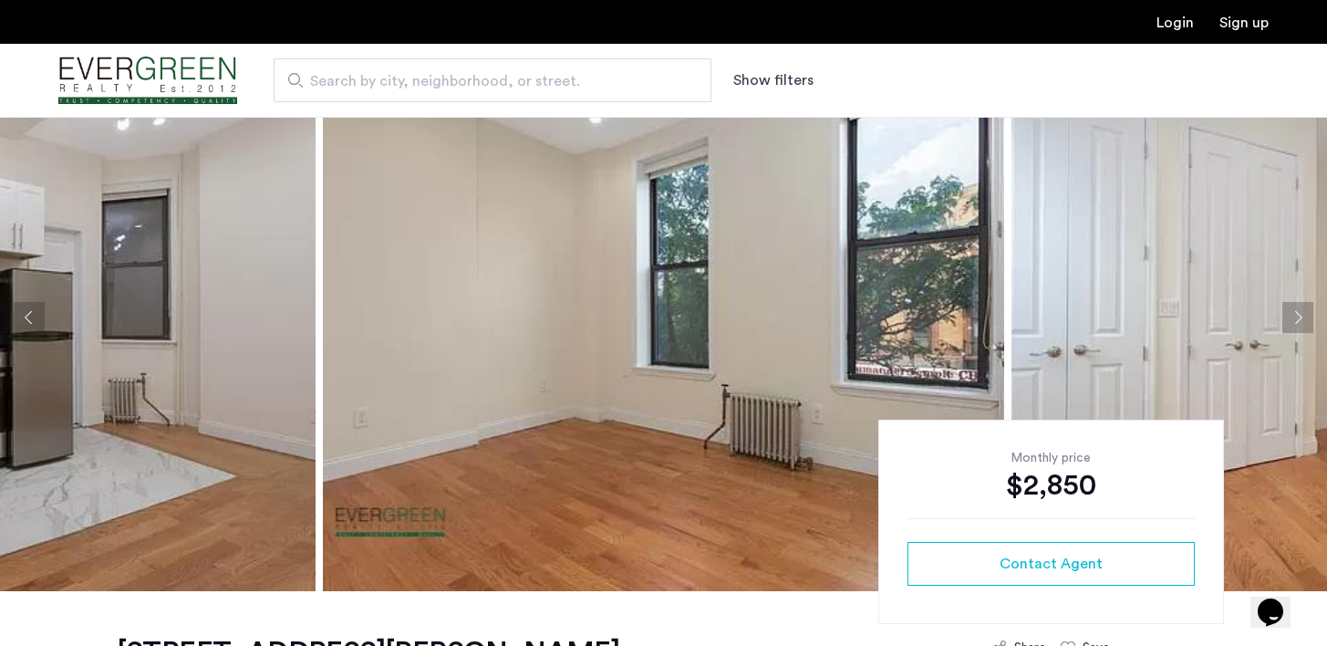
scroll to position [75, 0]
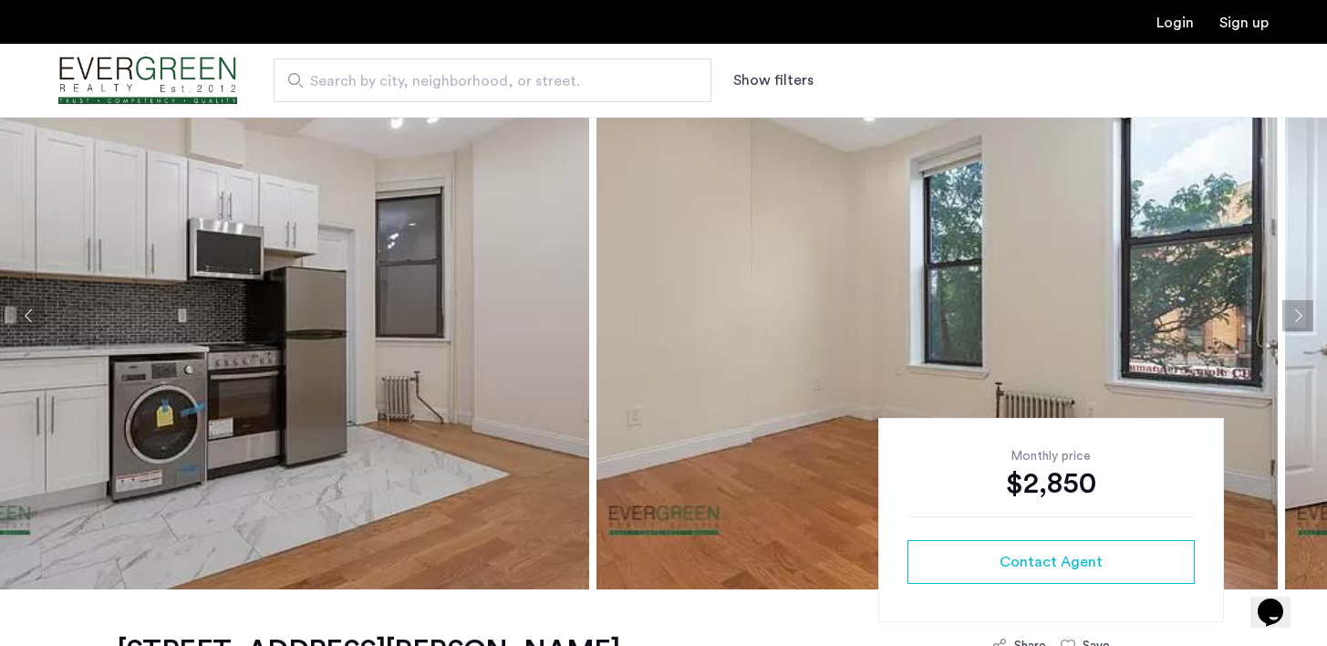
drag, startPoint x: 561, startPoint y: 339, endPoint x: 991, endPoint y: 333, distance: 430.5
click at [991, 333] on img at bounding box center [936, 315] width 681 height 547
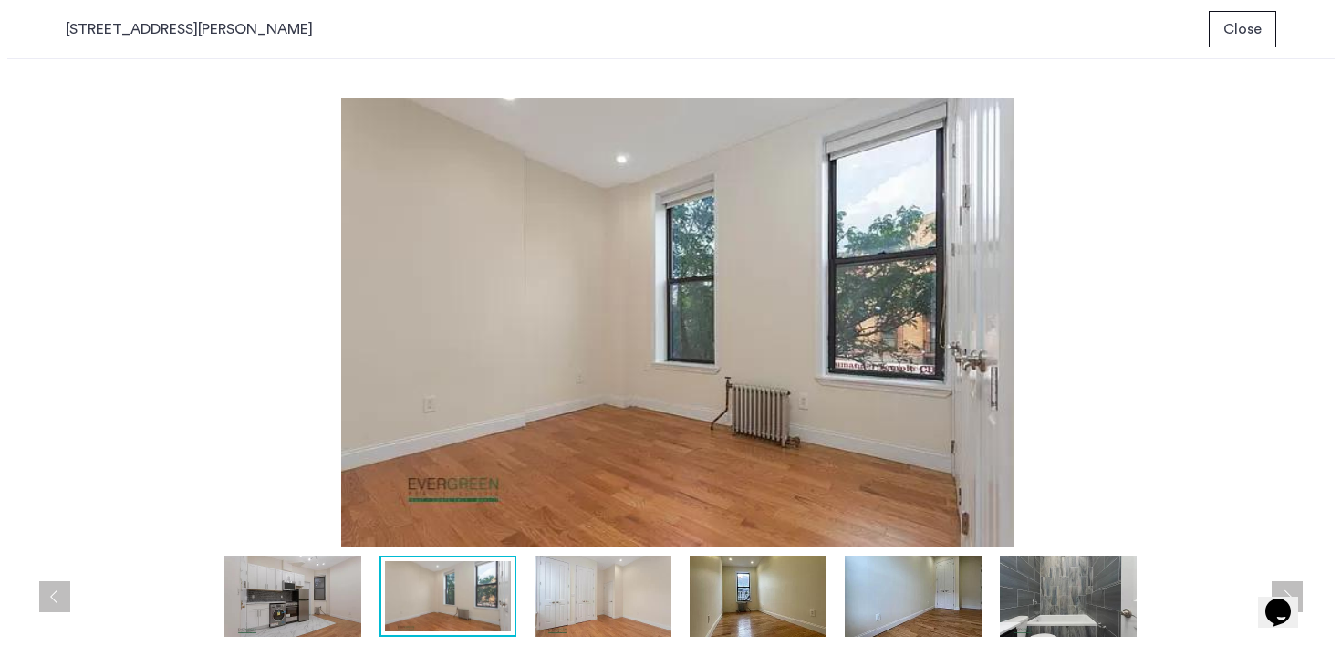
scroll to position [0, 0]
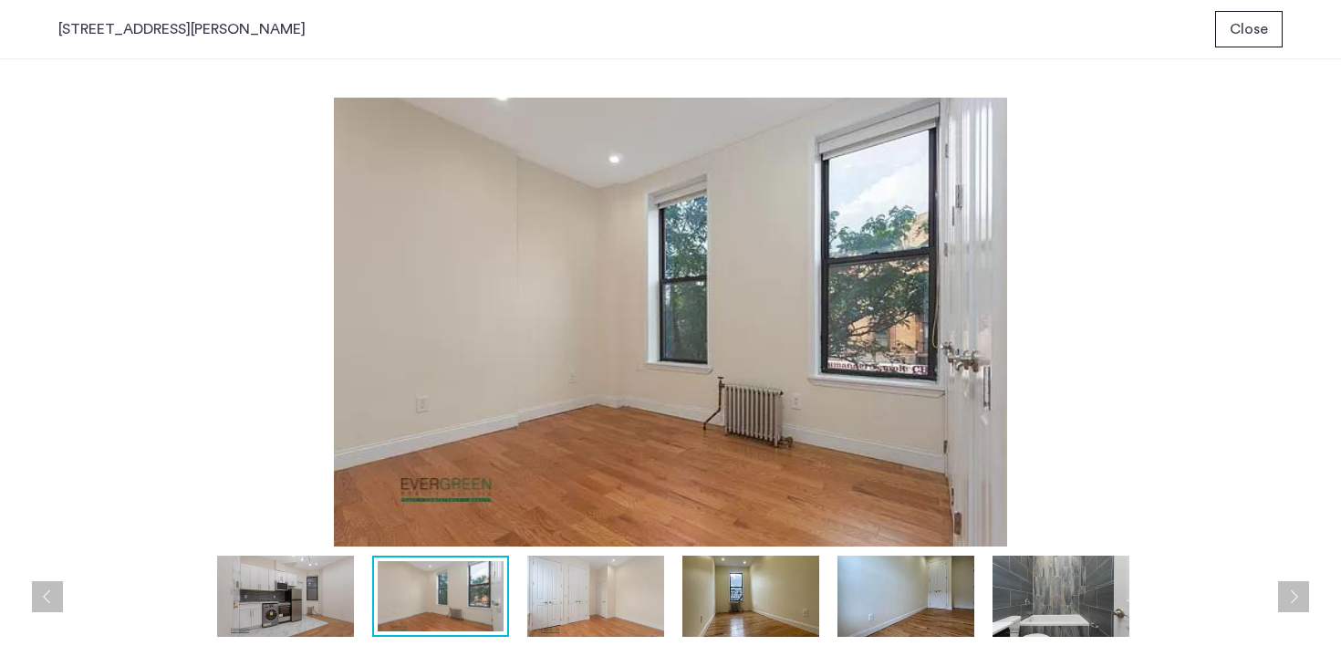
click at [1260, 34] on span "Close" at bounding box center [1248, 29] width 38 height 22
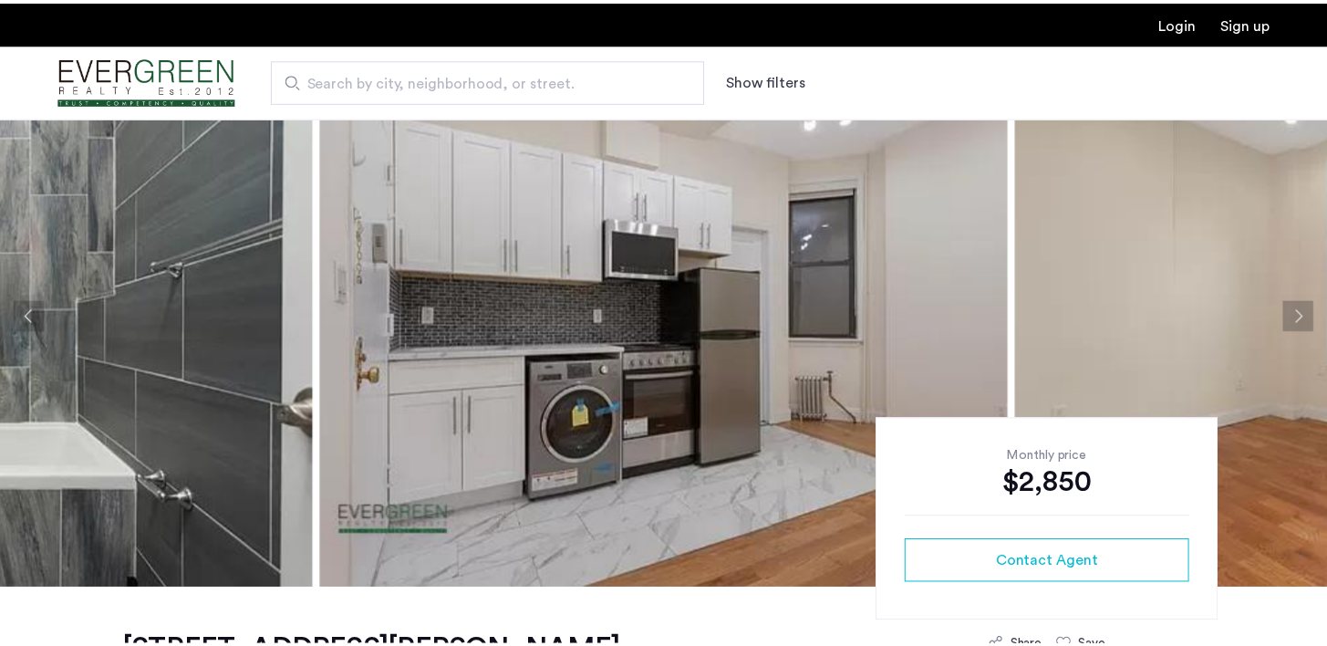
scroll to position [75, 0]
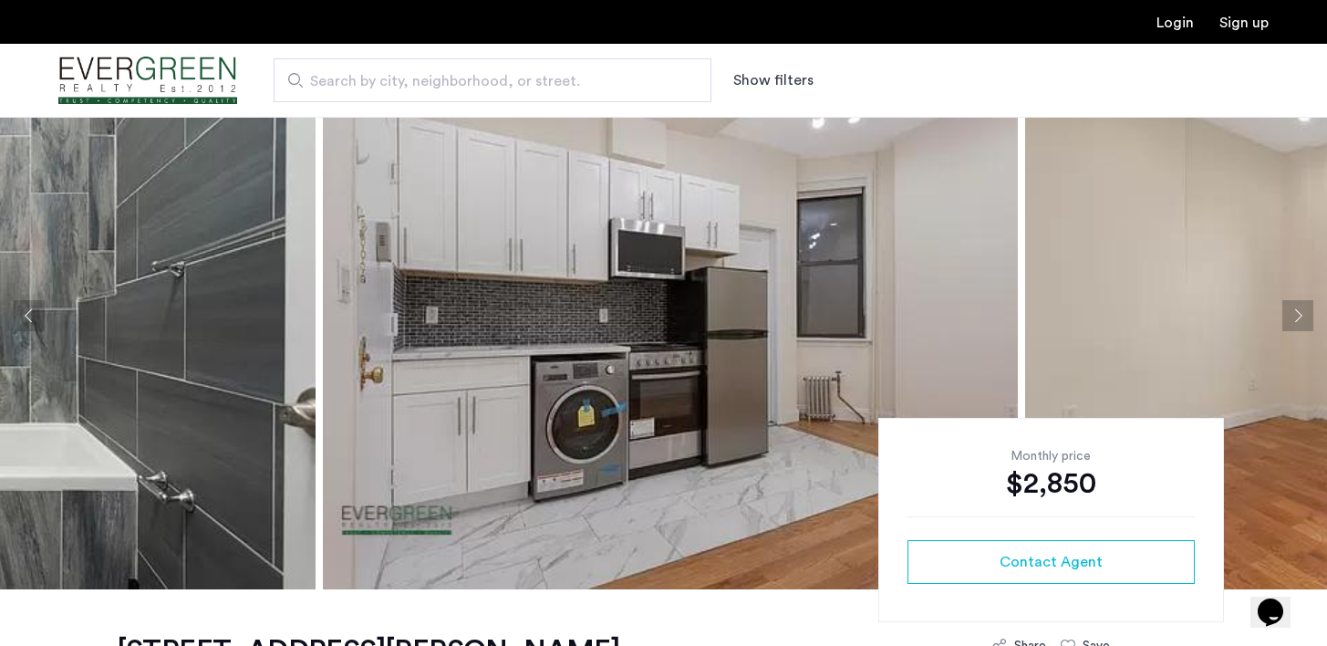
click at [1297, 313] on button "Next apartment" at bounding box center [1297, 315] width 31 height 31
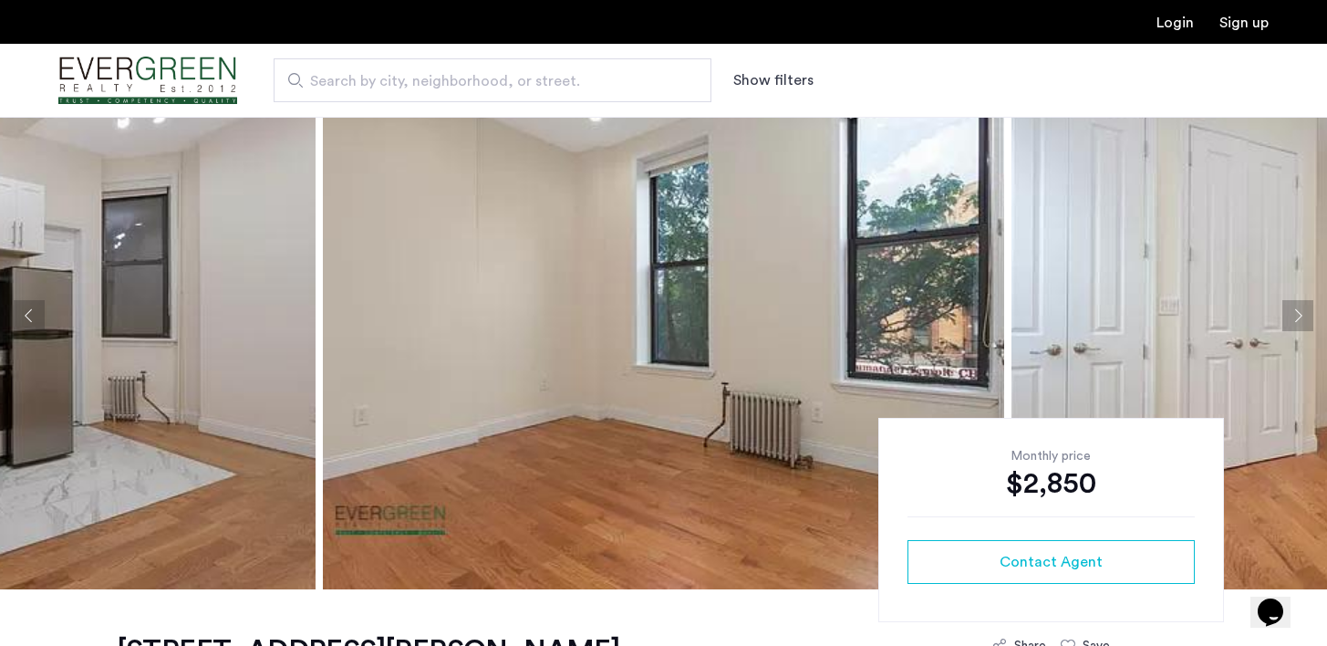
click at [1298, 313] on button "Next apartment" at bounding box center [1297, 315] width 31 height 31
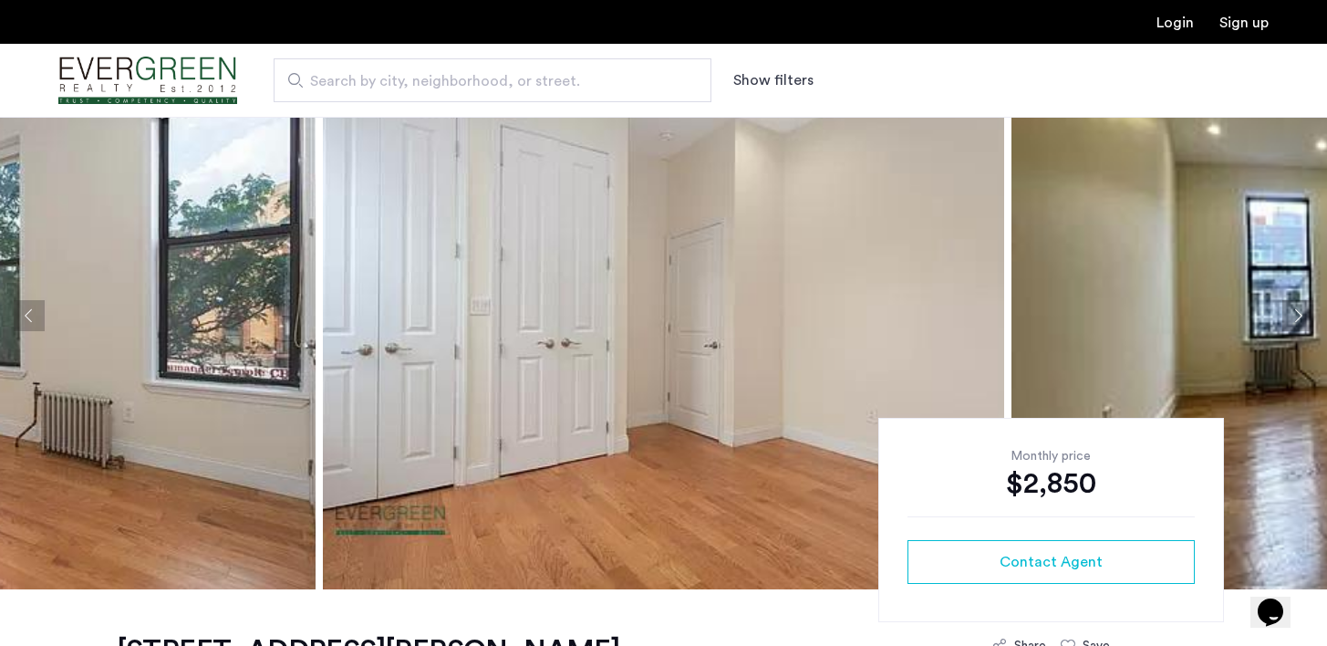
click at [1298, 313] on button "Next apartment" at bounding box center [1297, 315] width 31 height 31
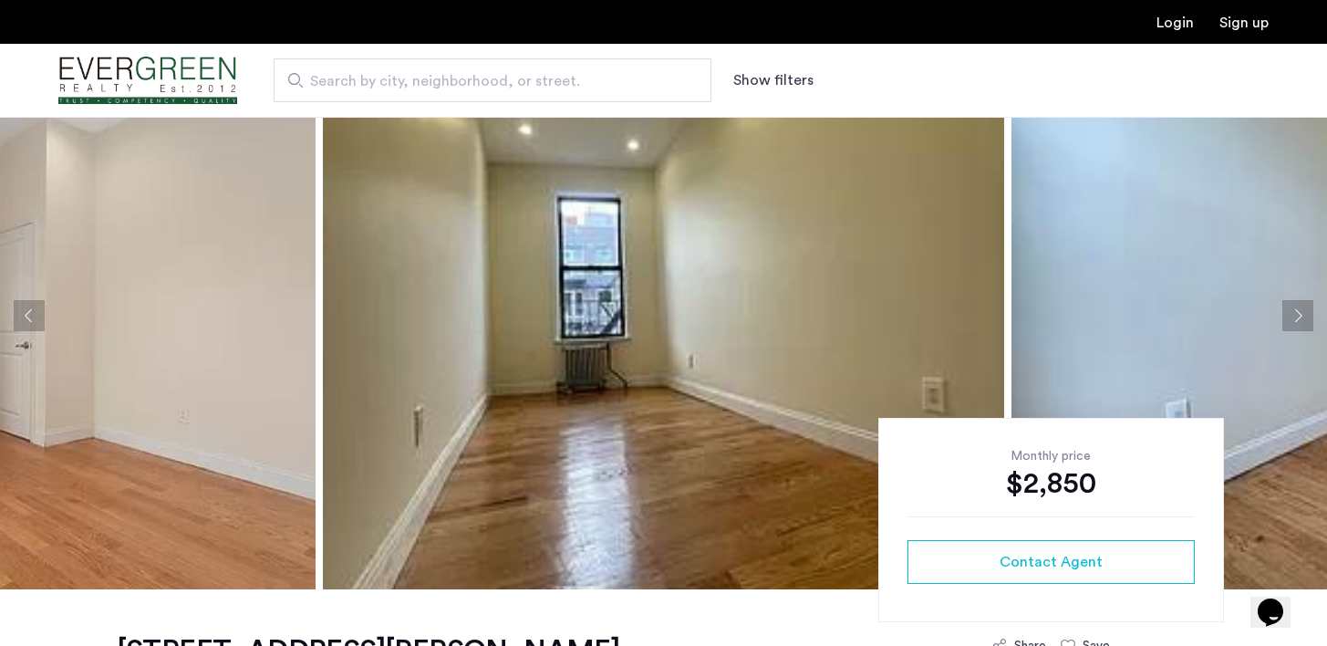
click at [1298, 313] on button "Next apartment" at bounding box center [1297, 315] width 31 height 31
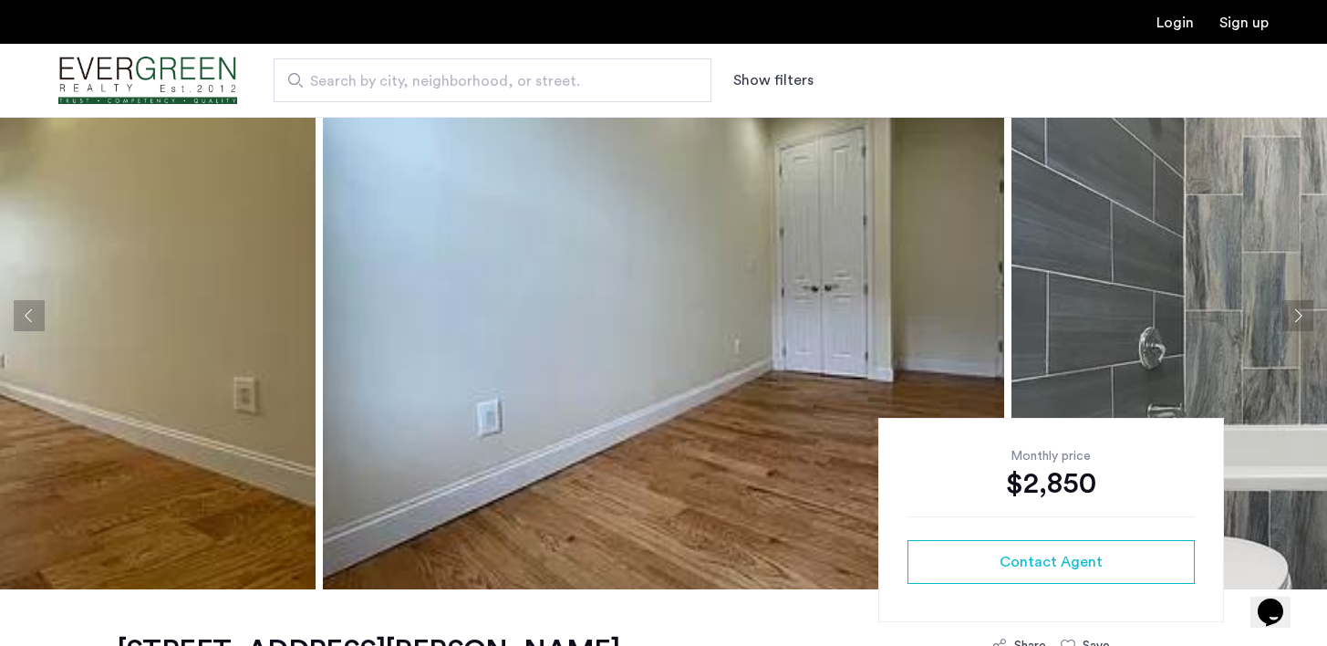
click at [1299, 313] on button "Next apartment" at bounding box center [1297, 315] width 31 height 31
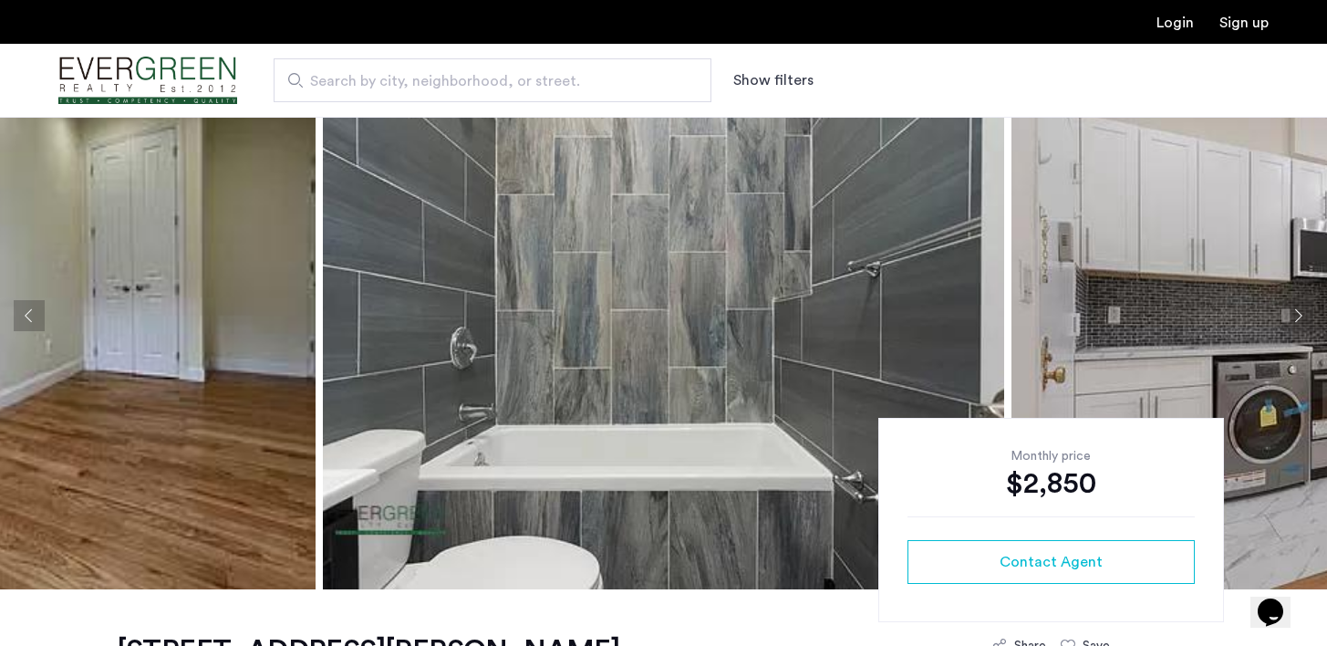
click at [1300, 315] on button "Next apartment" at bounding box center [1297, 315] width 31 height 31
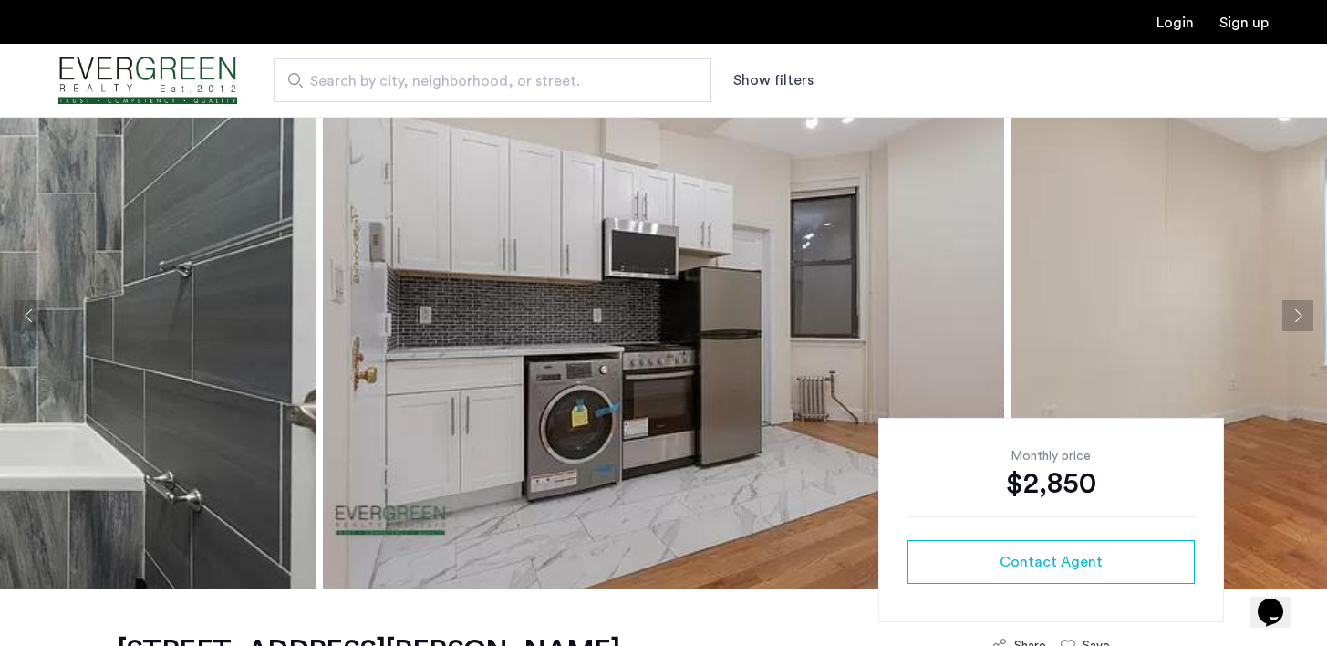
click at [1300, 315] on button "Next apartment" at bounding box center [1297, 315] width 31 height 31
click at [1301, 316] on button "Next apartment" at bounding box center [1297, 315] width 31 height 31
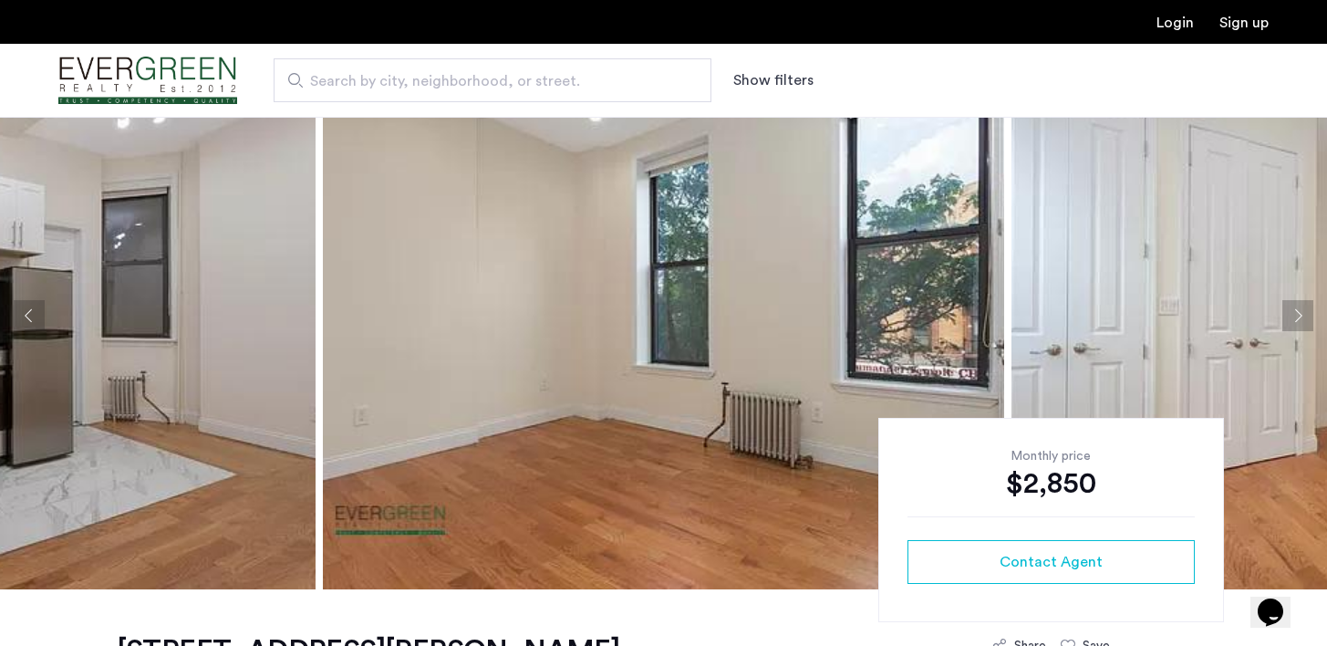
click at [1301, 316] on button "Next apartment" at bounding box center [1297, 315] width 31 height 31
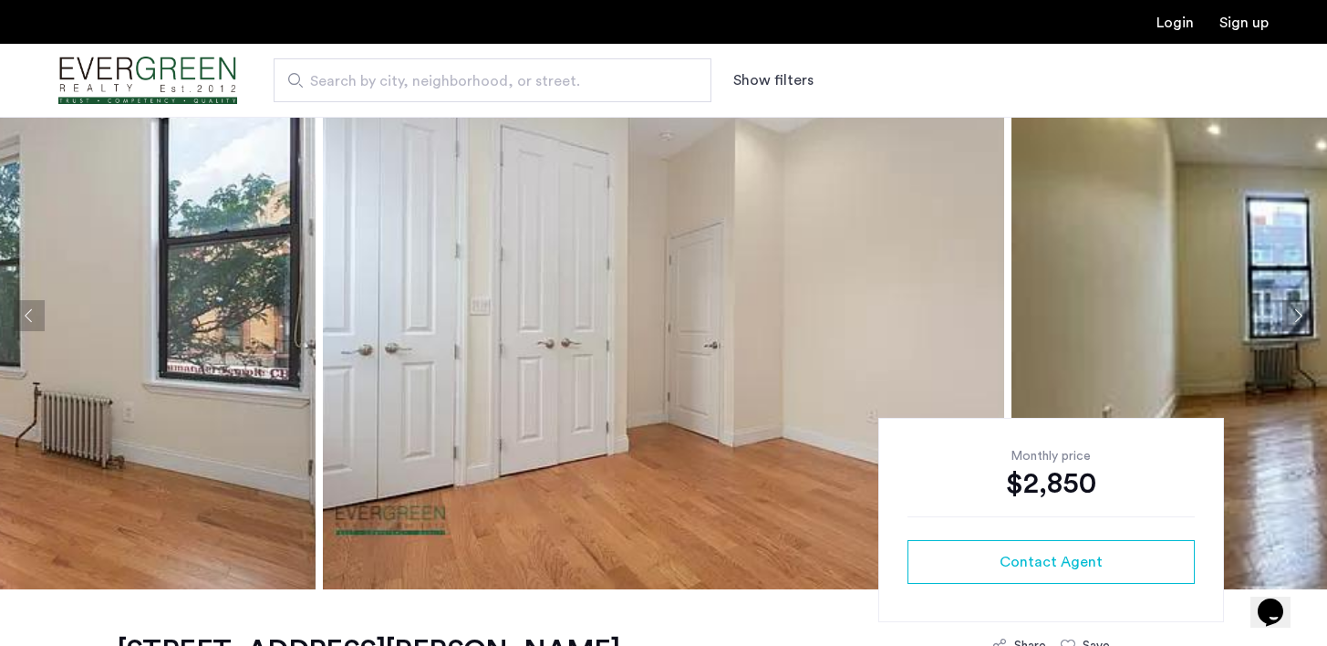
click at [1302, 316] on button "Next apartment" at bounding box center [1297, 315] width 31 height 31
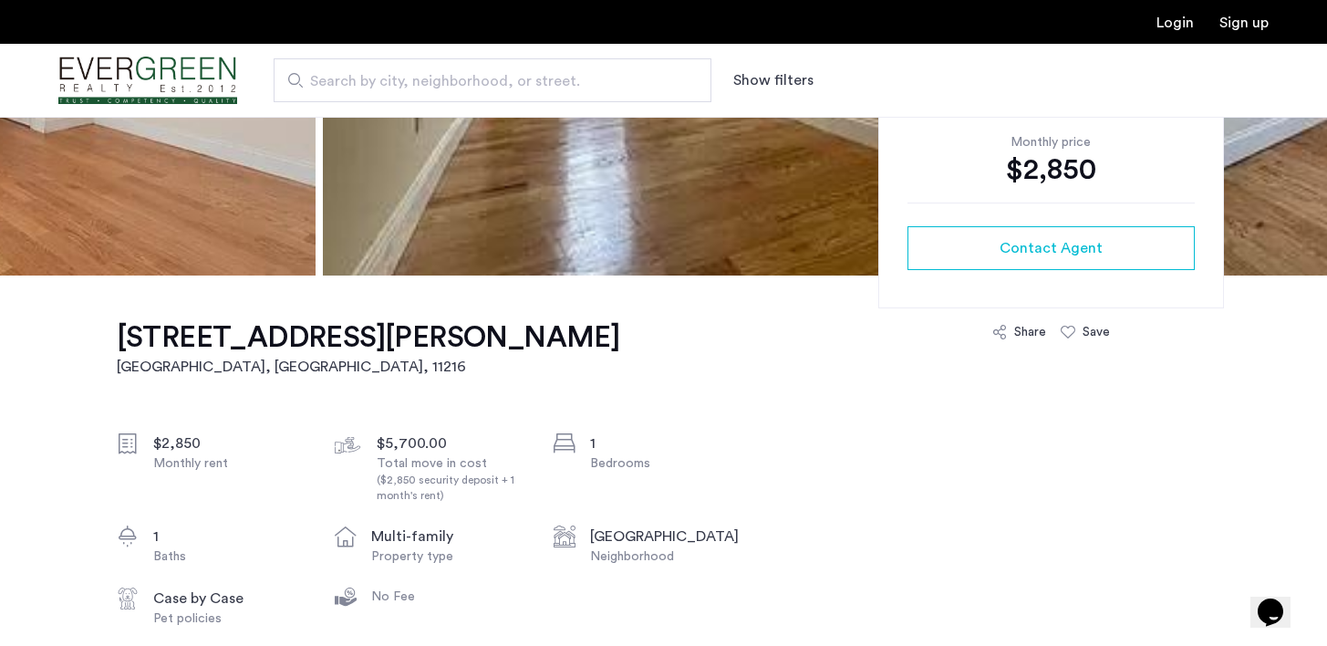
scroll to position [403, 0]
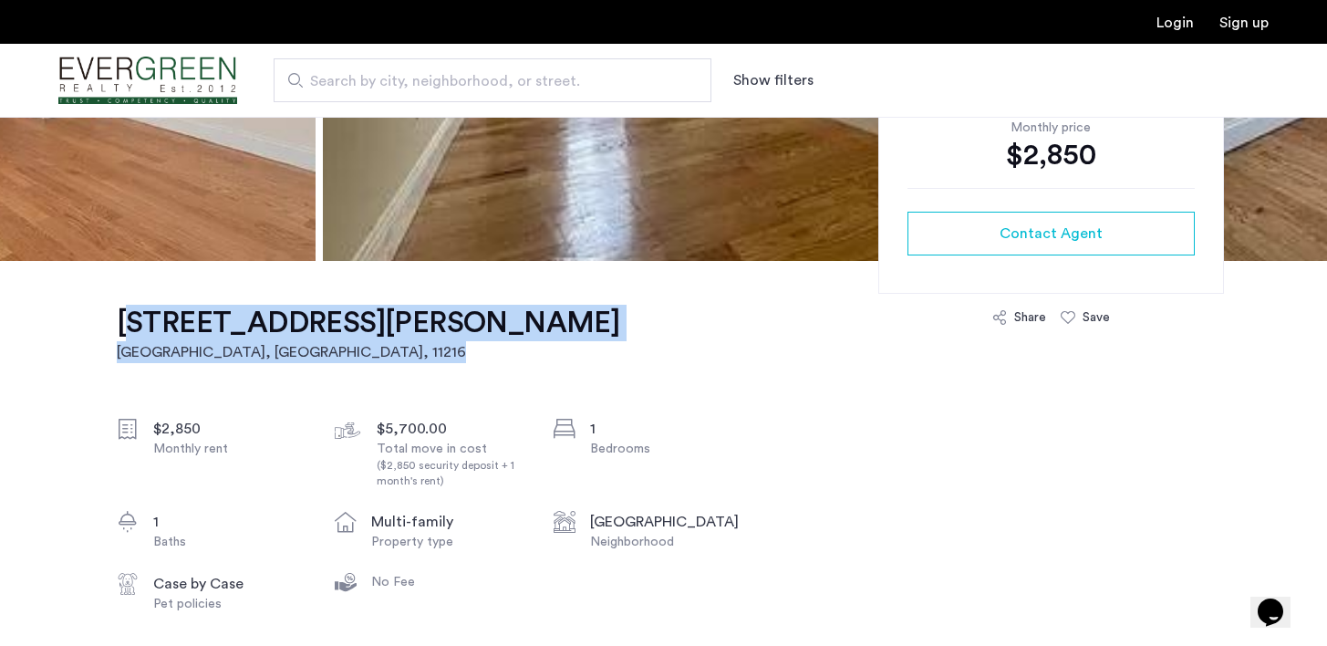
drag, startPoint x: 113, startPoint y: 320, endPoint x: 449, endPoint y: 318, distance: 335.6
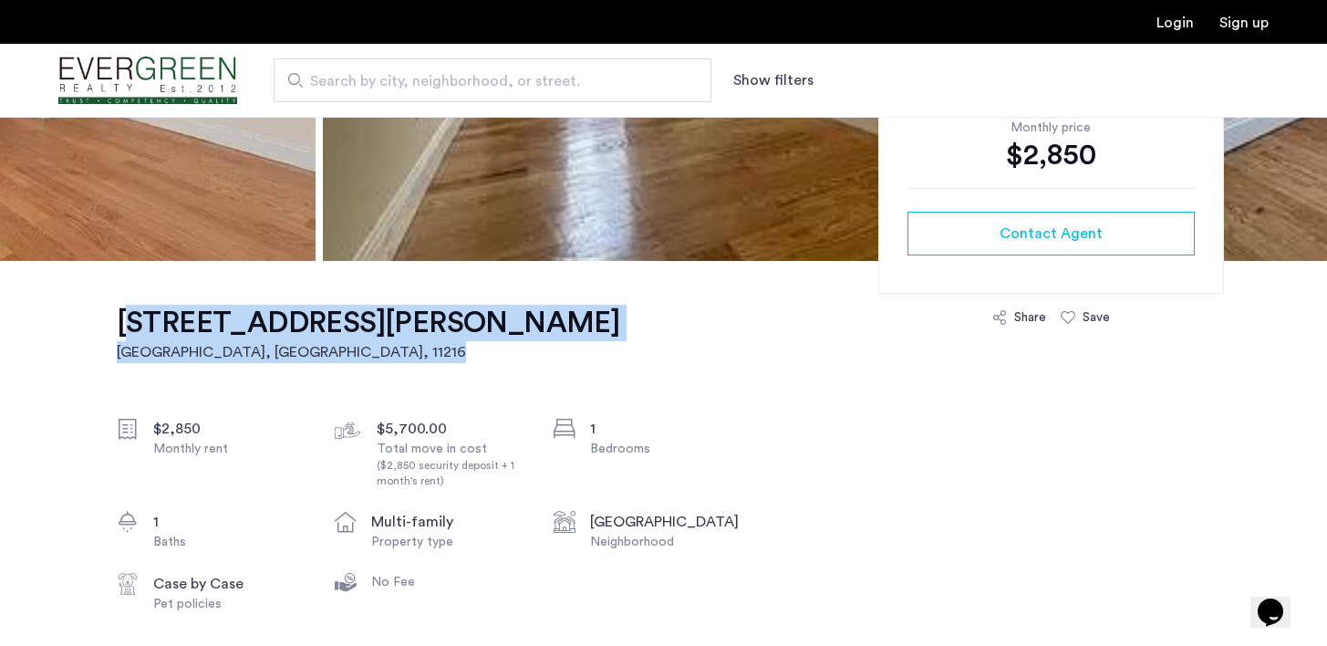
drag, startPoint x: 467, startPoint y: 318, endPoint x: 101, endPoint y: 316, distance: 365.7
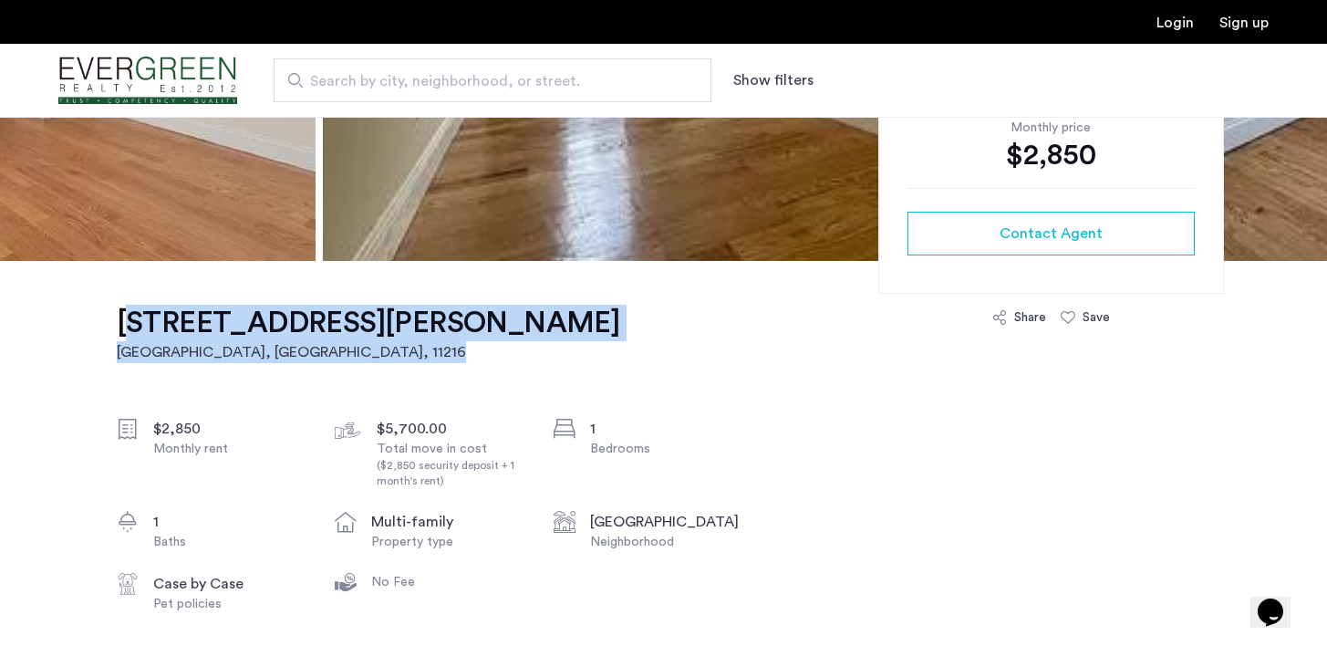
drag, startPoint x: 451, startPoint y: 322, endPoint x: 104, endPoint y: 324, distance: 346.6
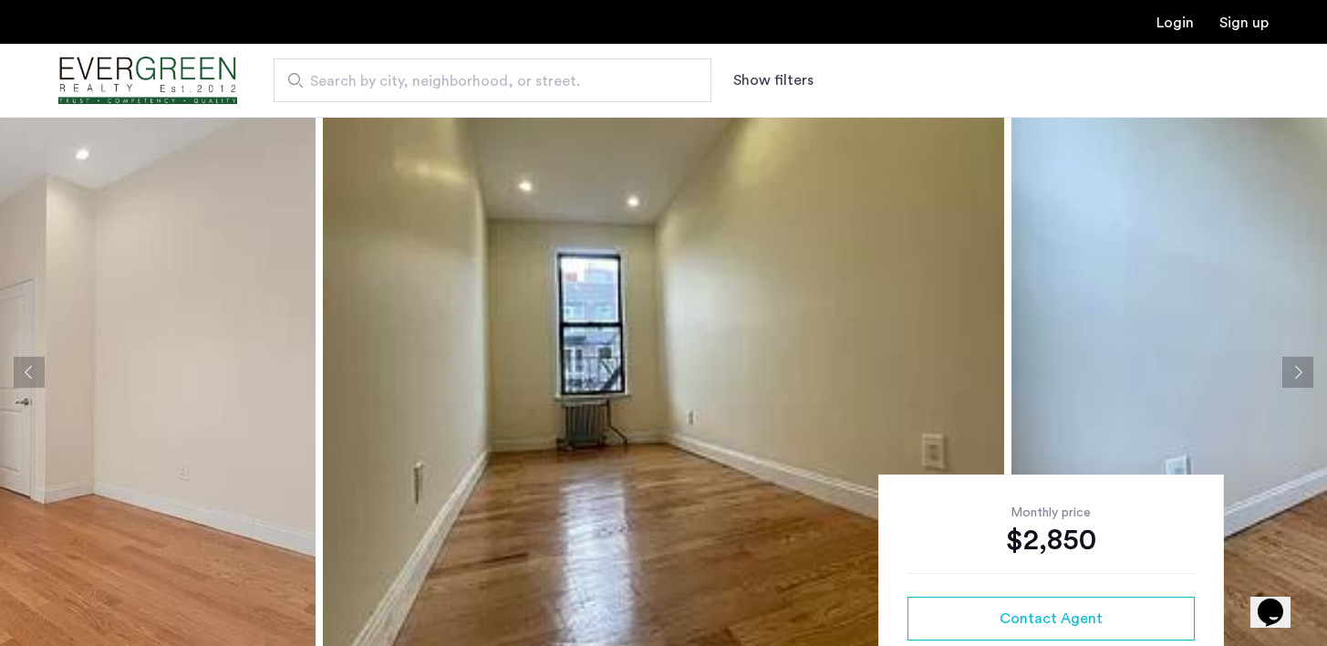
scroll to position [19, 0]
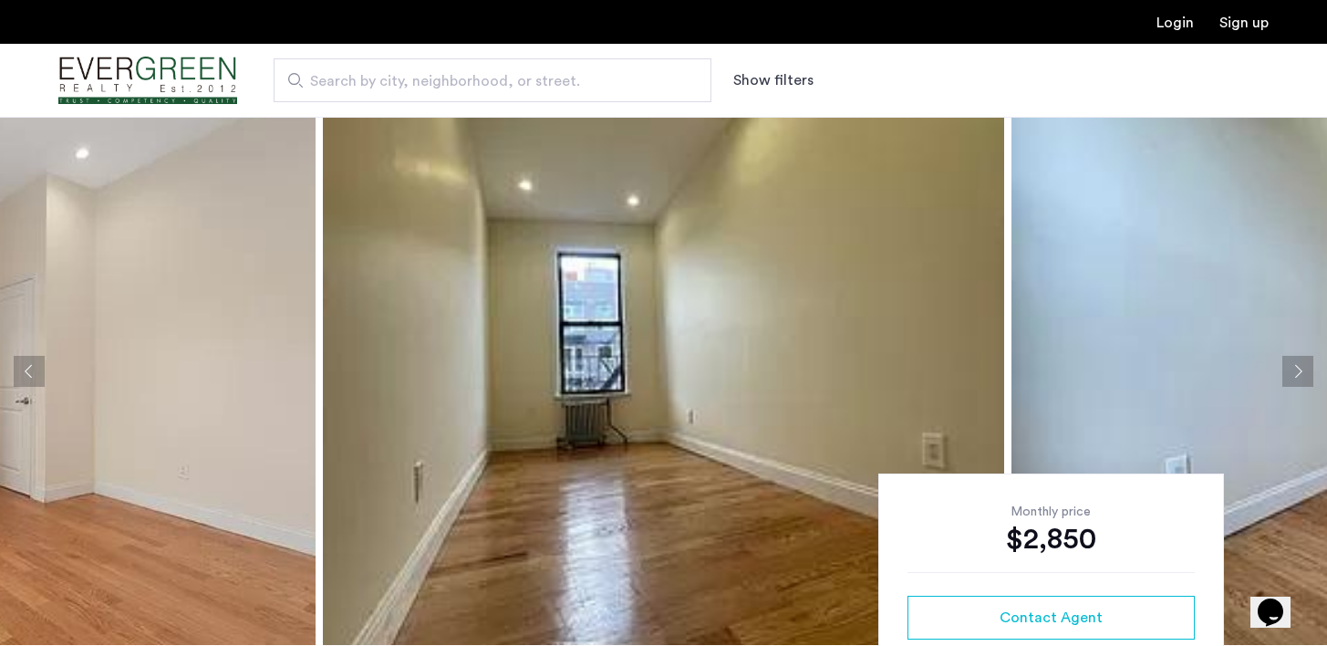
click at [1298, 372] on button "Next apartment" at bounding box center [1297, 371] width 31 height 31
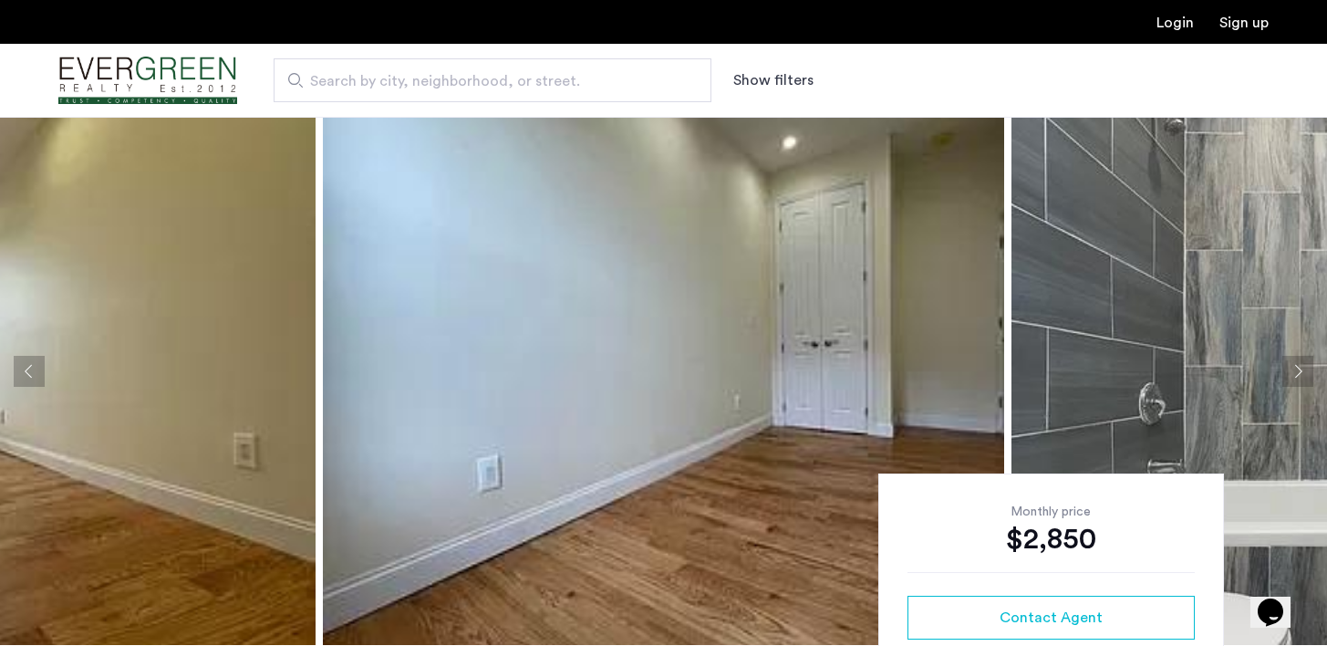
click at [1298, 372] on button "Next apartment" at bounding box center [1297, 371] width 31 height 31
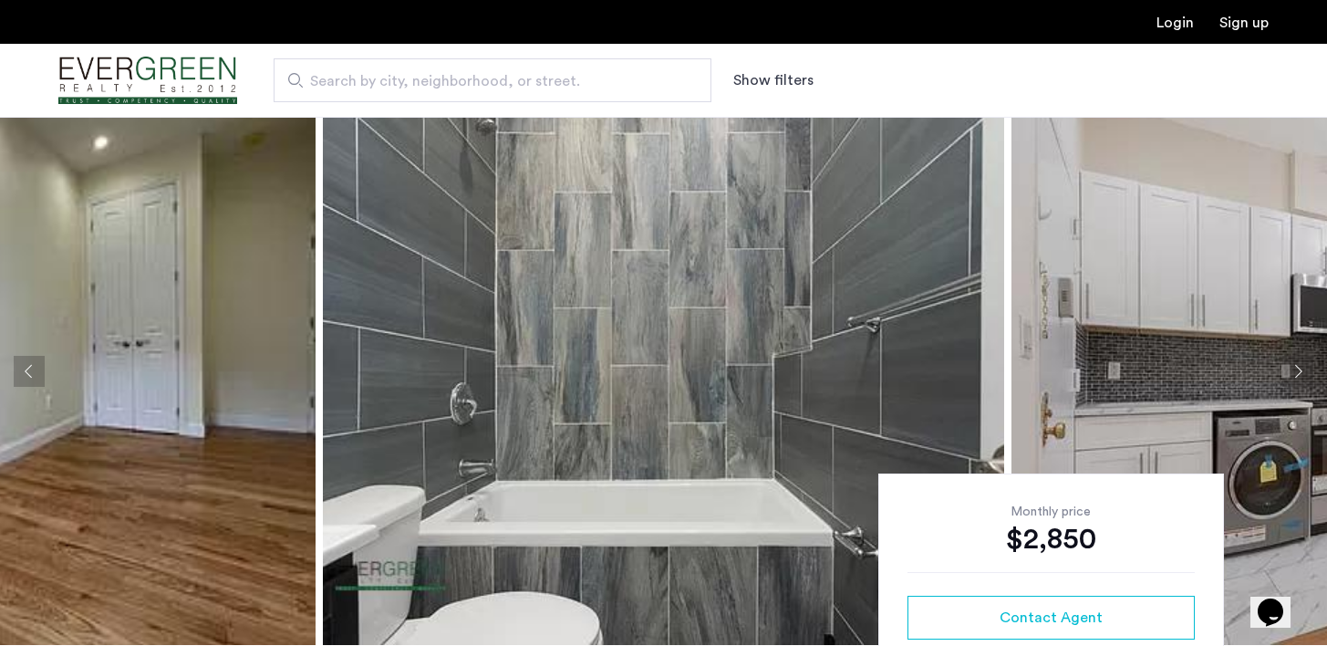
click at [1298, 372] on button "Next apartment" at bounding box center [1297, 371] width 31 height 31
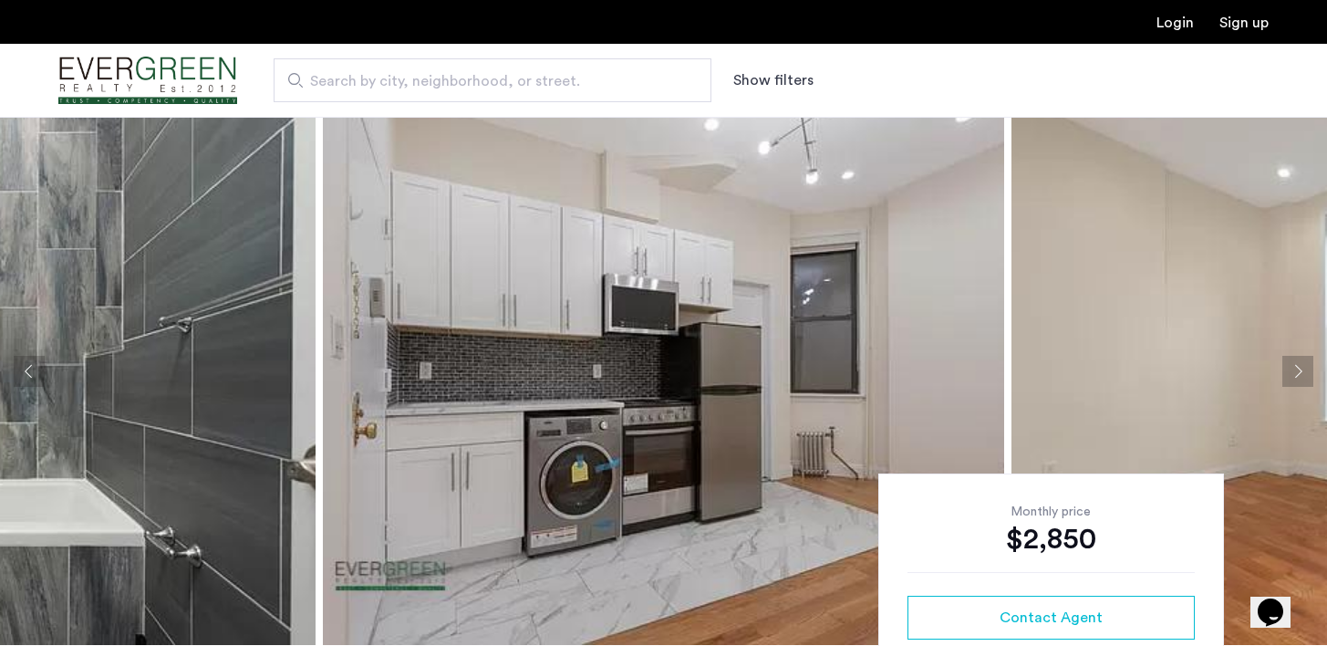
click at [1298, 374] on button "Next apartment" at bounding box center [1297, 371] width 31 height 31
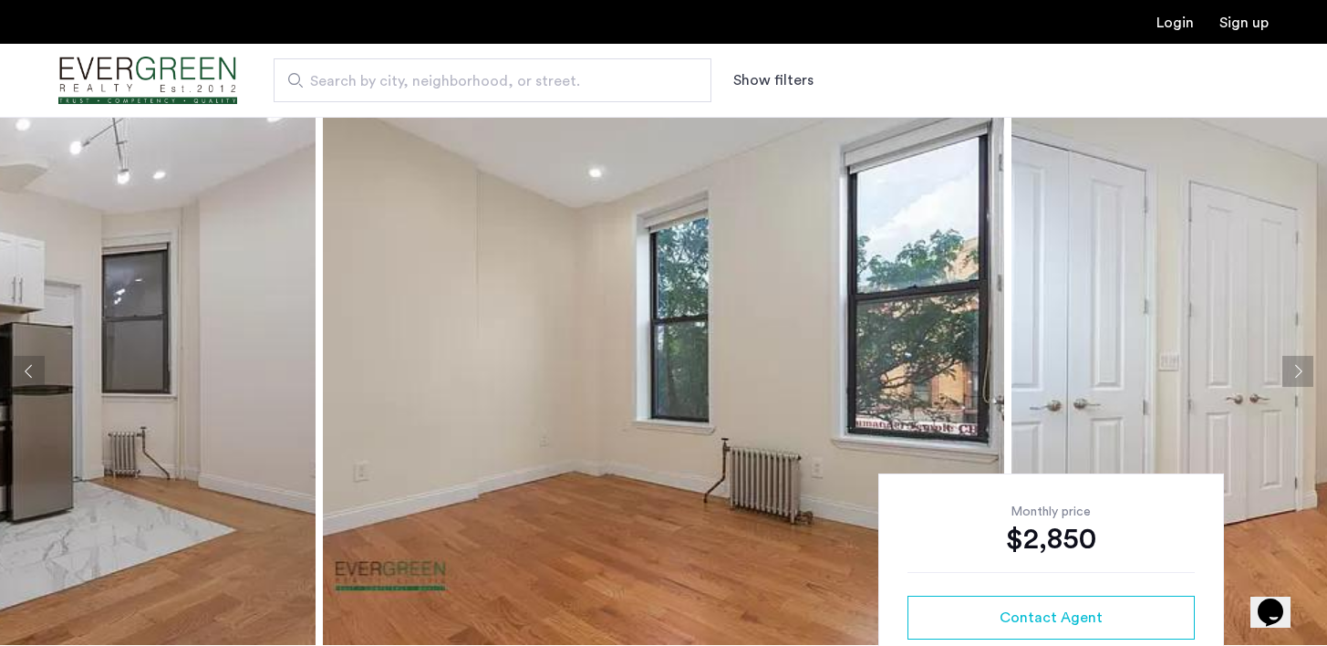
click at [1298, 375] on button "Next apartment" at bounding box center [1297, 371] width 31 height 31
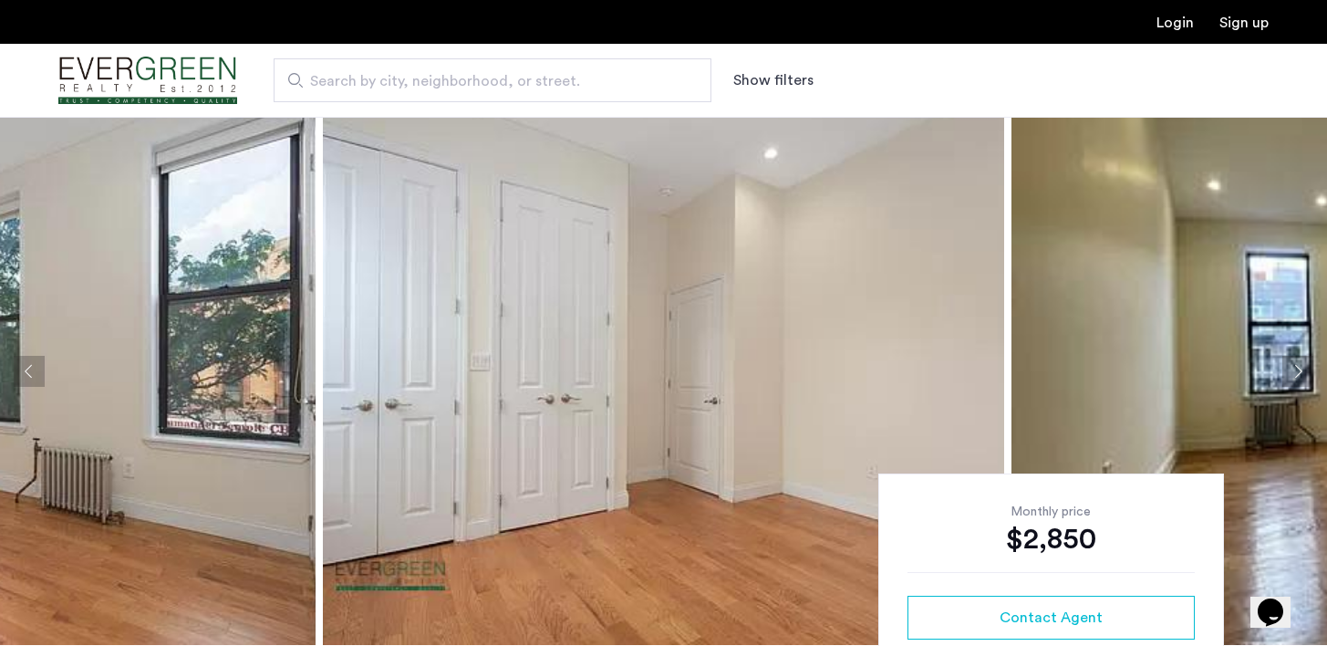
click at [1298, 375] on button "Next apartment" at bounding box center [1297, 371] width 31 height 31
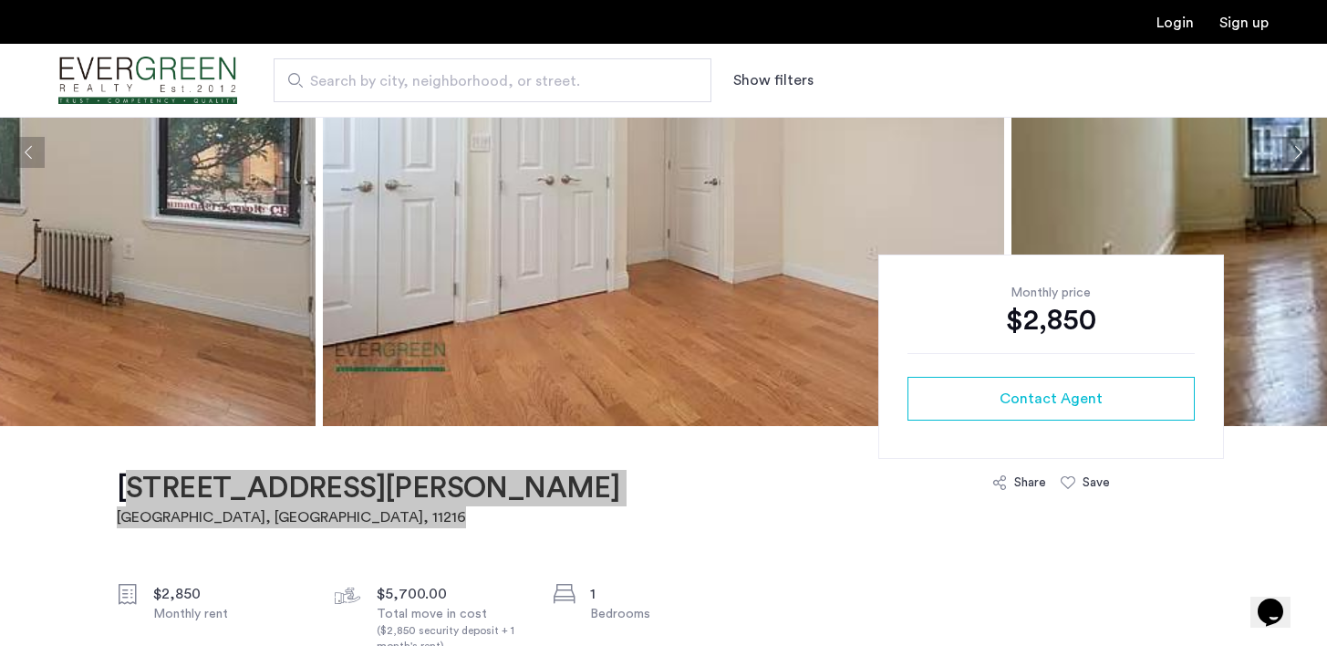
scroll to position [235, 0]
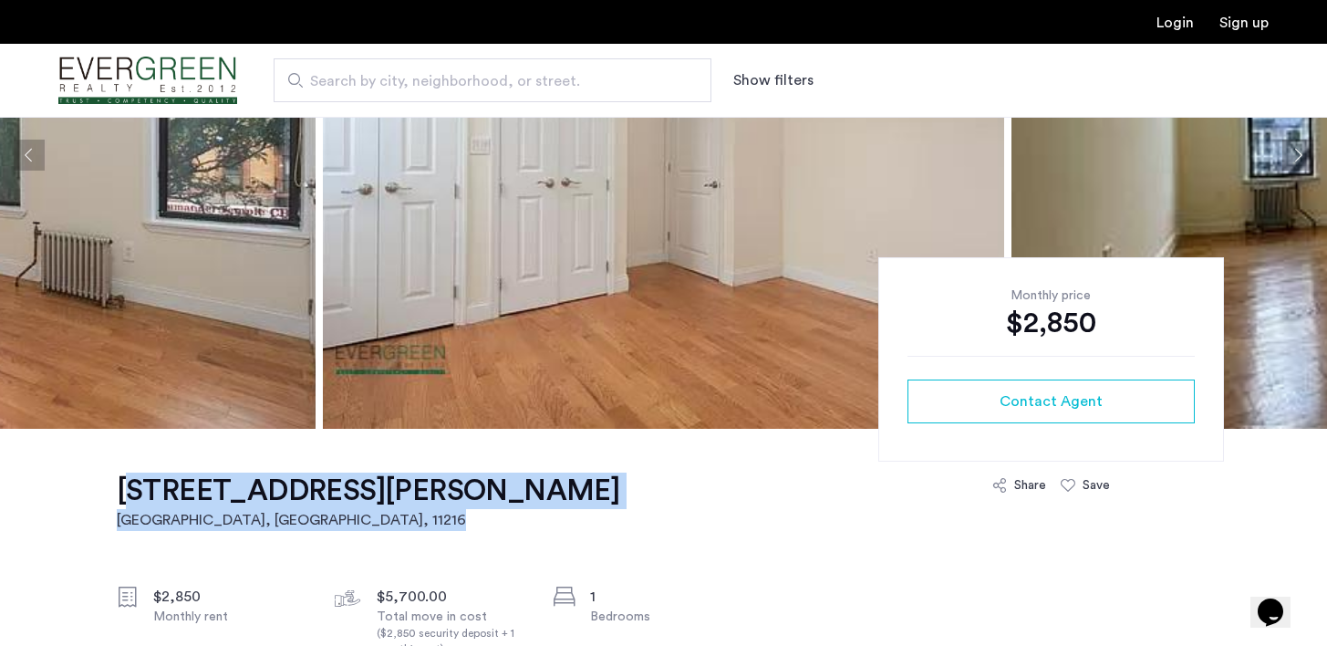
click at [35, 151] on button "Previous apartment" at bounding box center [29, 155] width 31 height 31
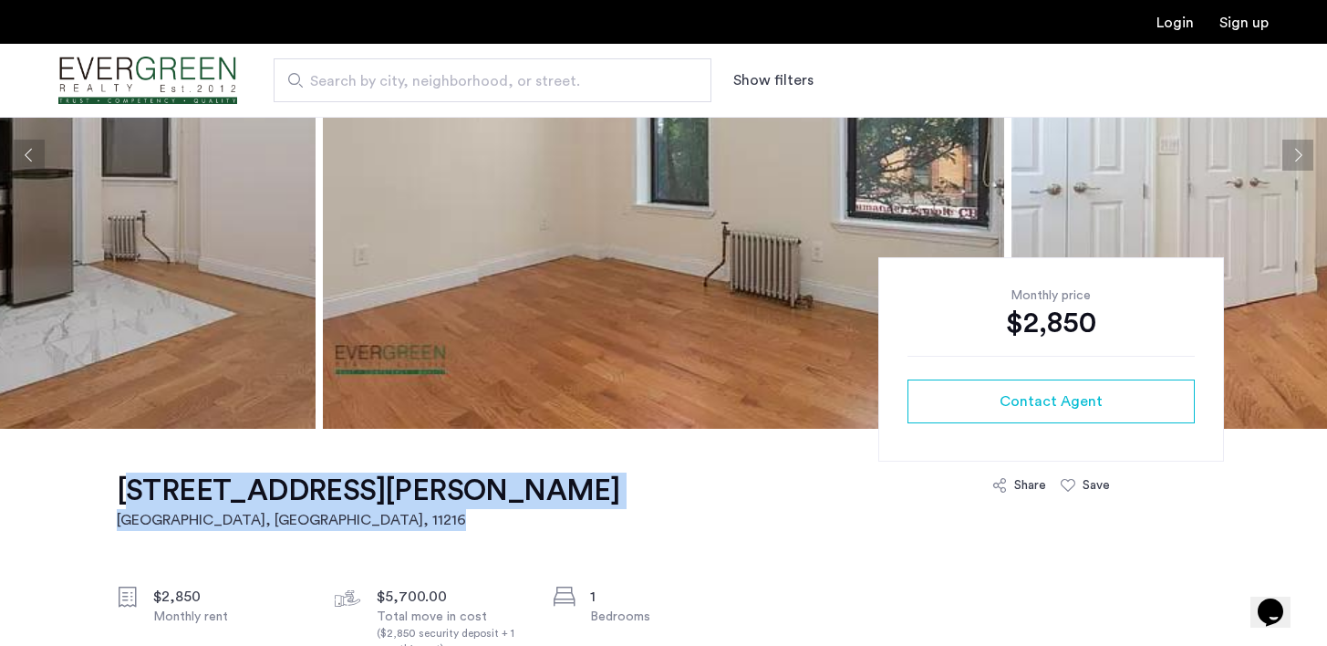
click at [35, 151] on button "Previous apartment" at bounding box center [29, 155] width 31 height 31
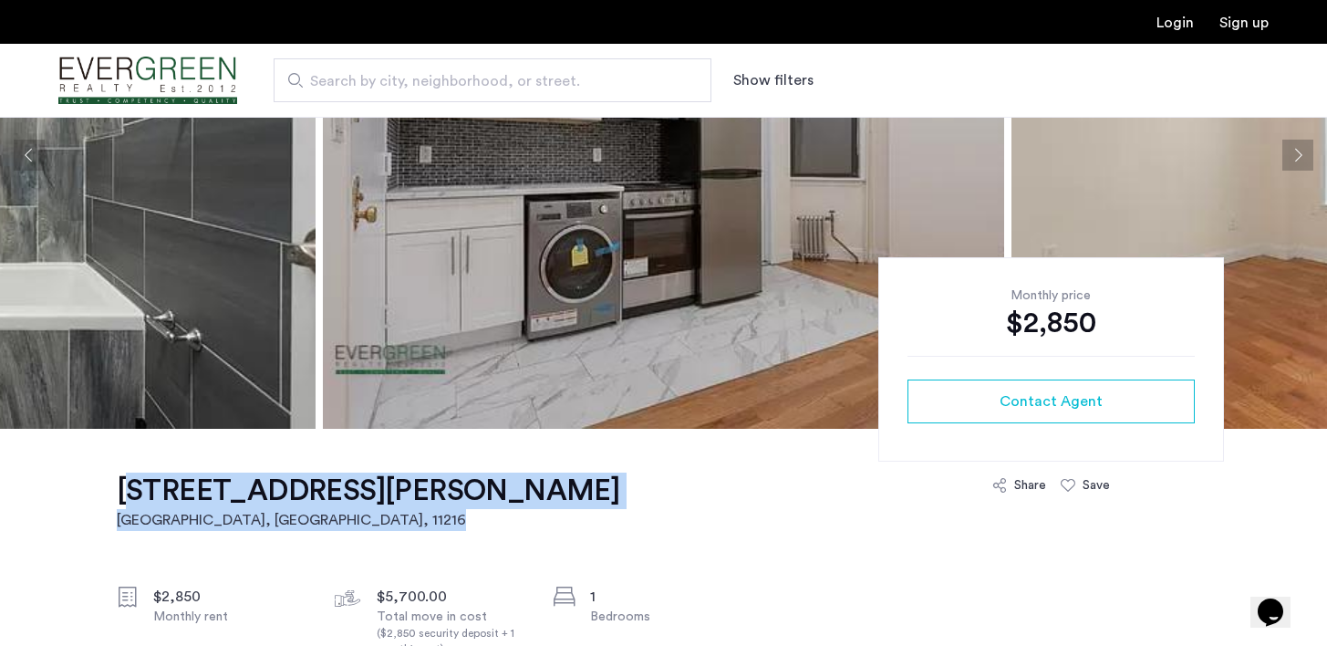
click at [35, 151] on button "Previous apartment" at bounding box center [29, 155] width 31 height 31
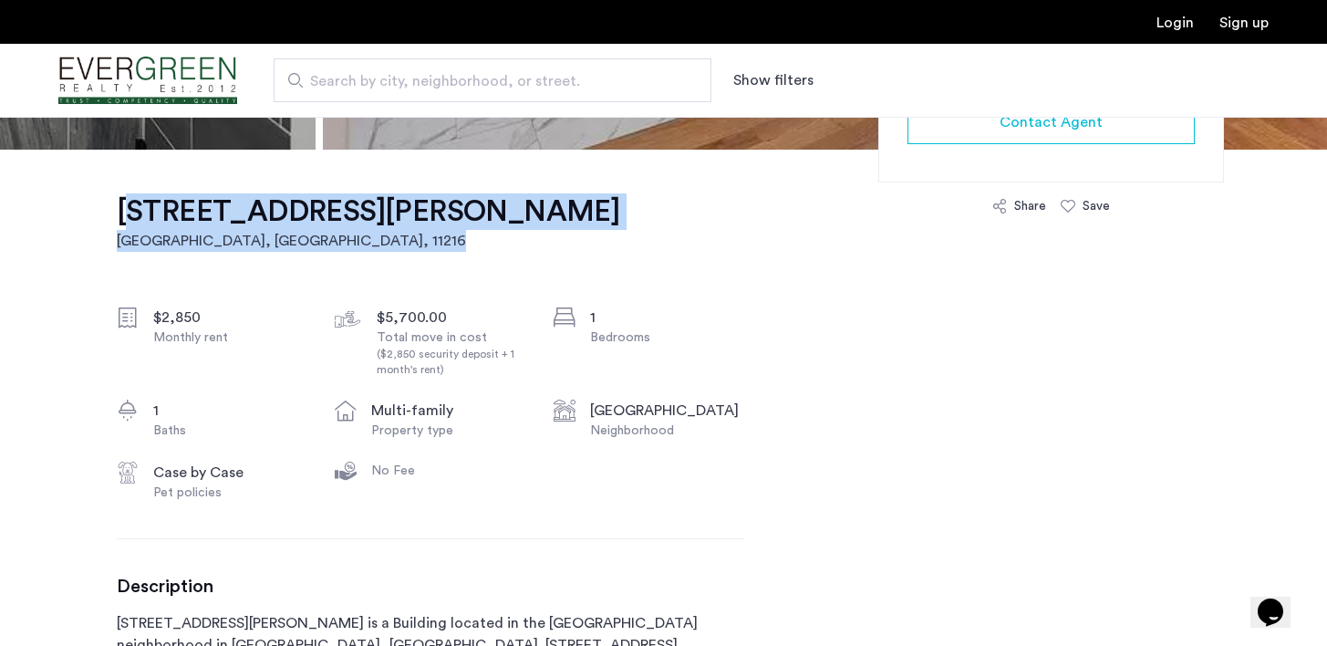
scroll to position [522, 0]
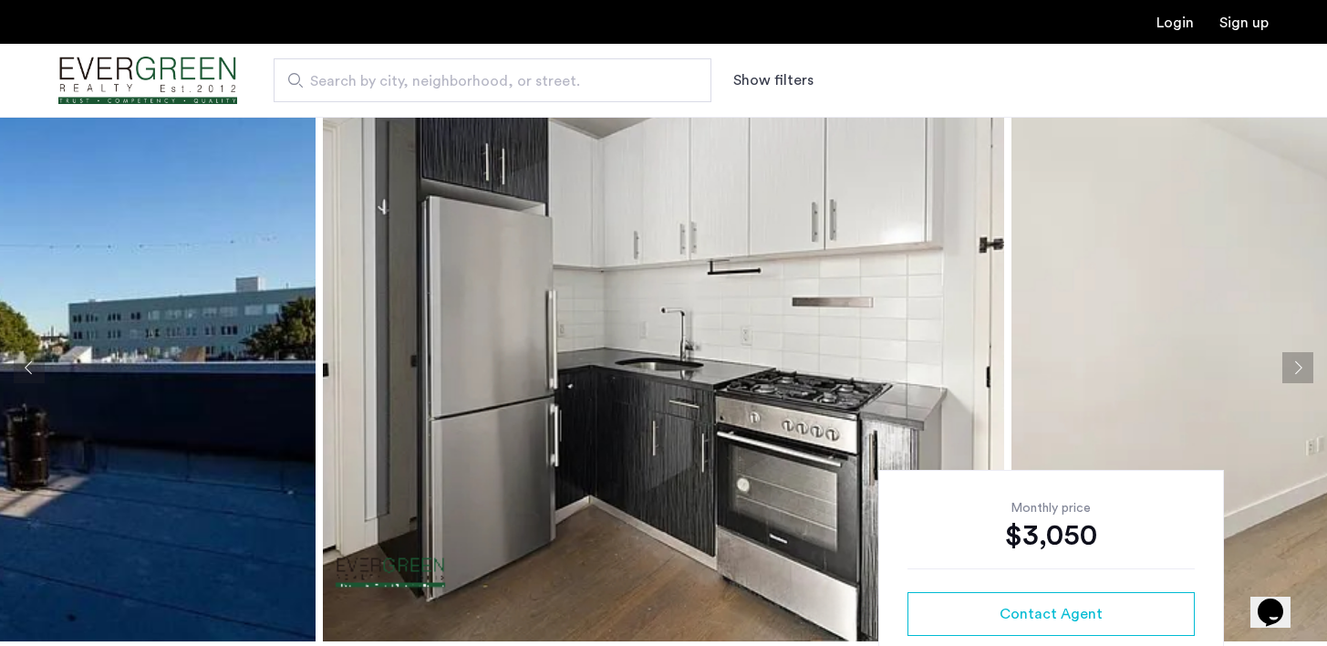
scroll to position [21, 0]
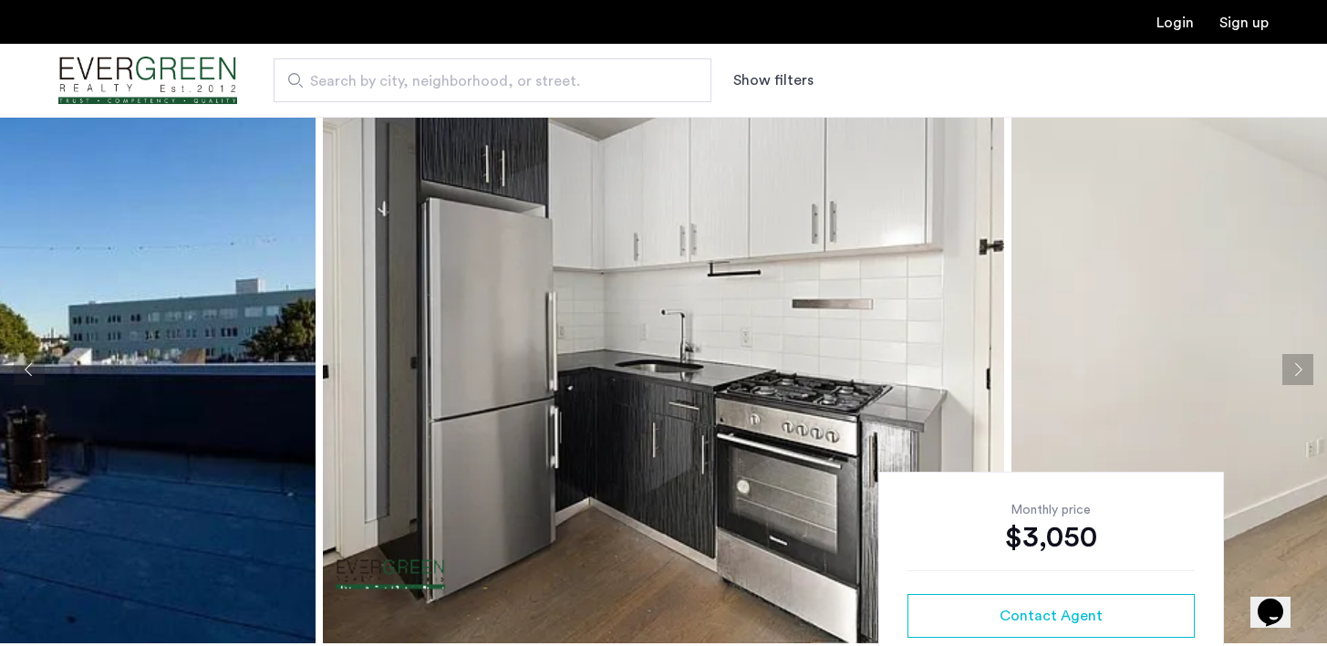
click at [1299, 364] on button "Next apartment" at bounding box center [1297, 369] width 31 height 31
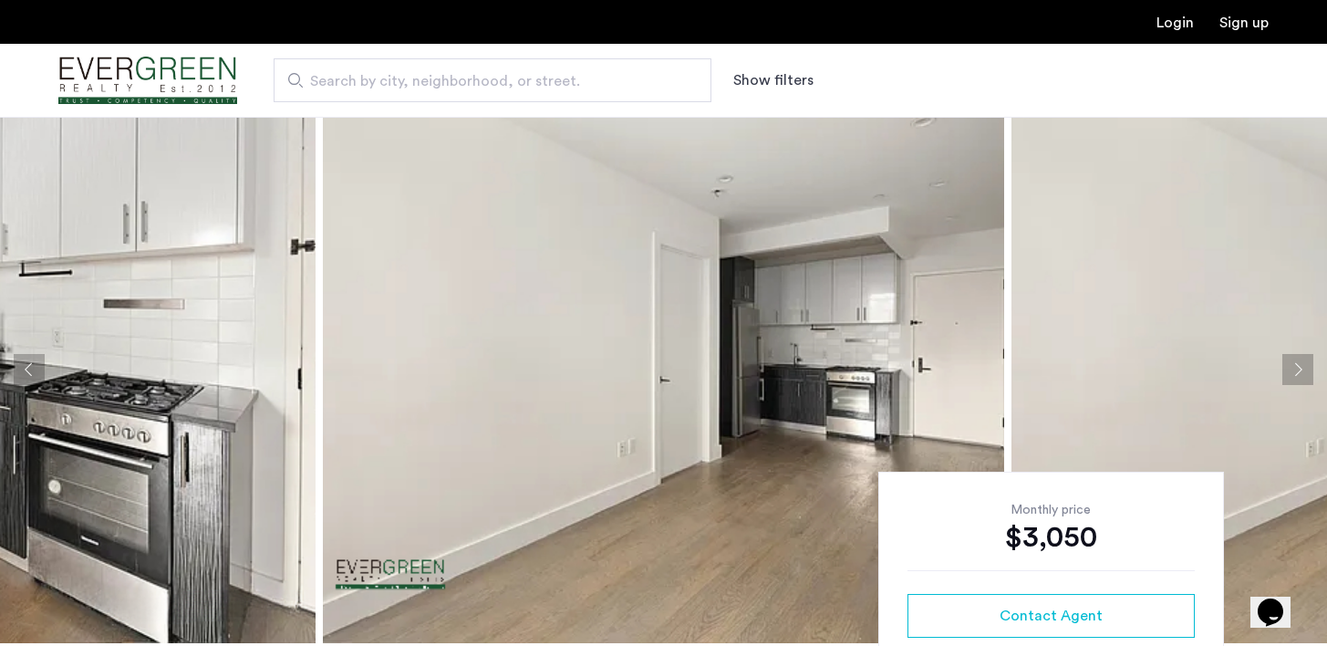
click at [1299, 365] on button "Next apartment" at bounding box center [1297, 369] width 31 height 31
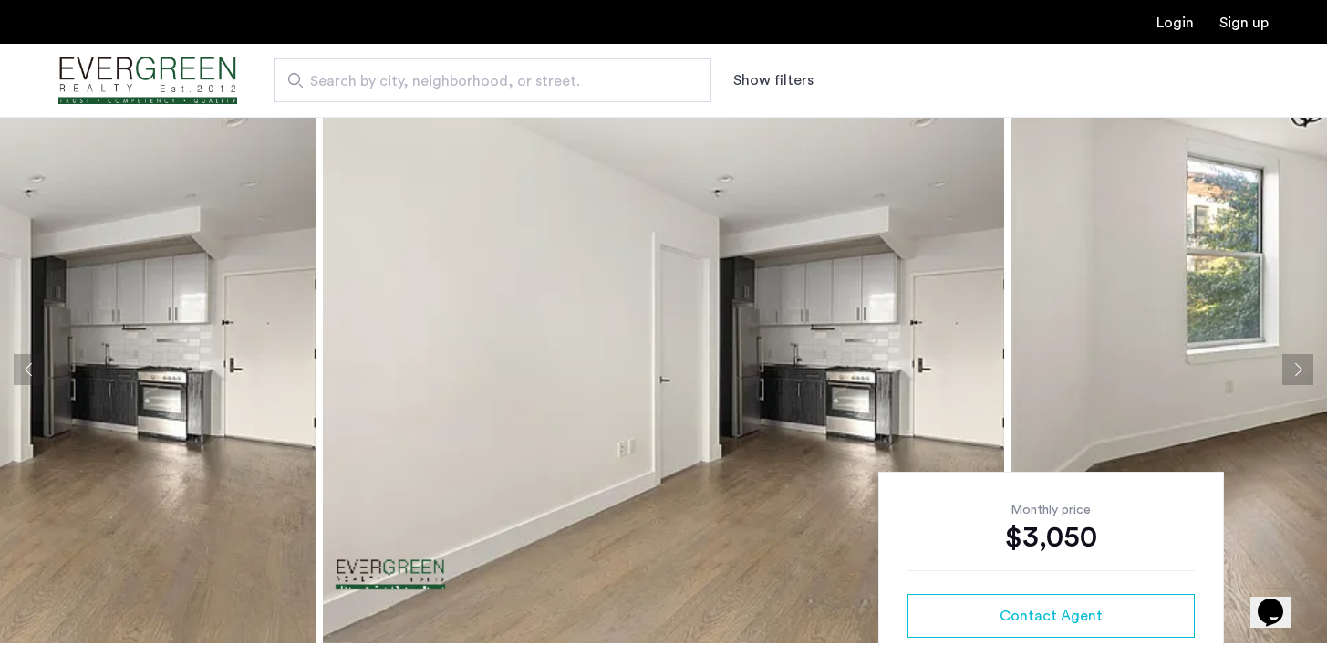
click at [1299, 365] on button "Next apartment" at bounding box center [1297, 369] width 31 height 31
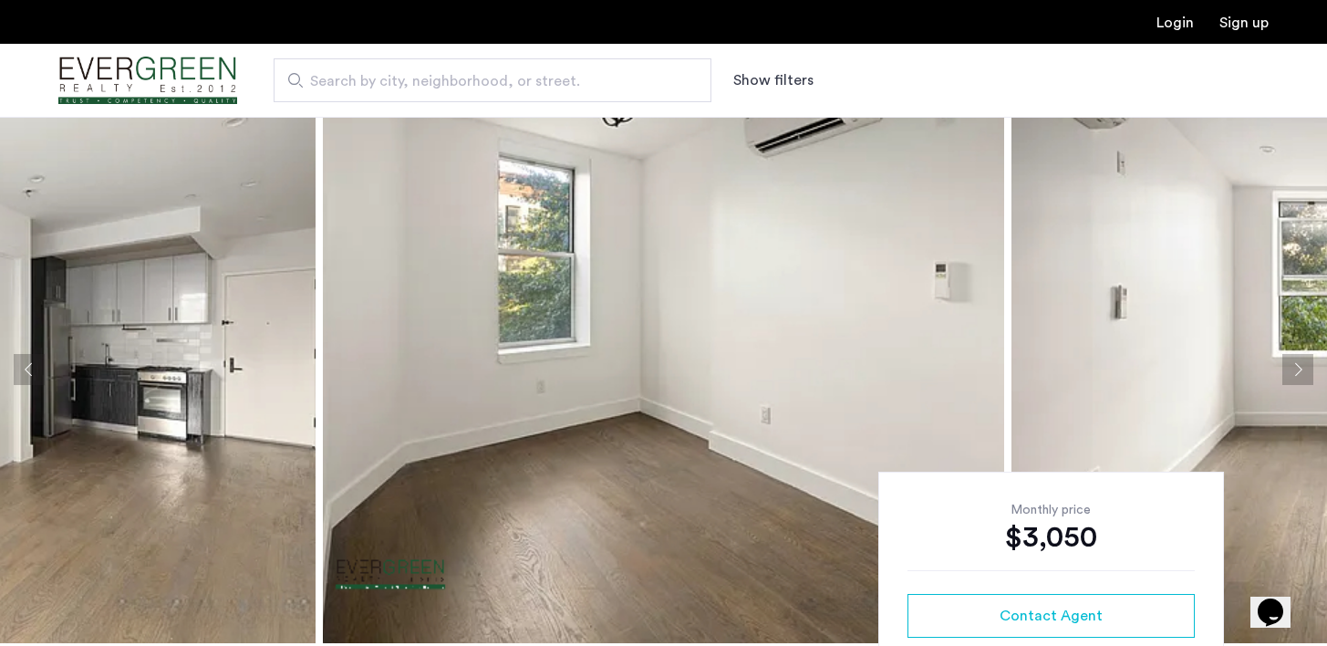
click at [1299, 366] on button "Next apartment" at bounding box center [1297, 369] width 31 height 31
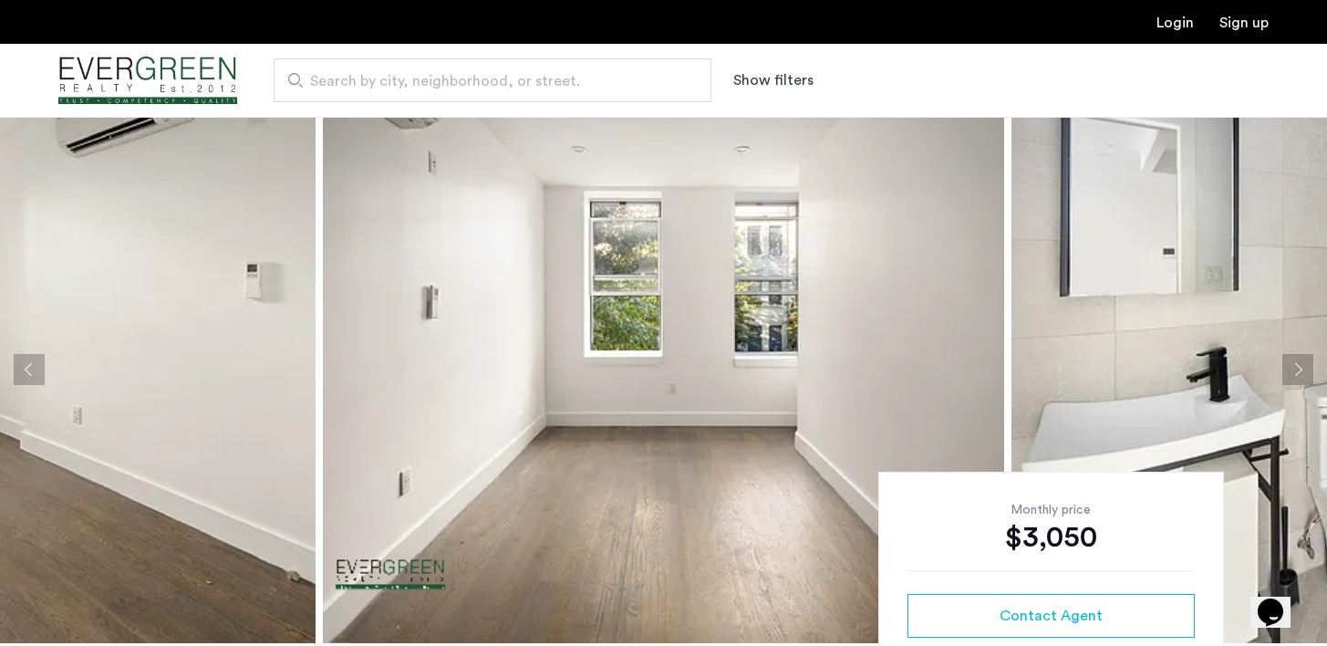
click at [1299, 366] on button "Next apartment" at bounding box center [1297, 369] width 31 height 31
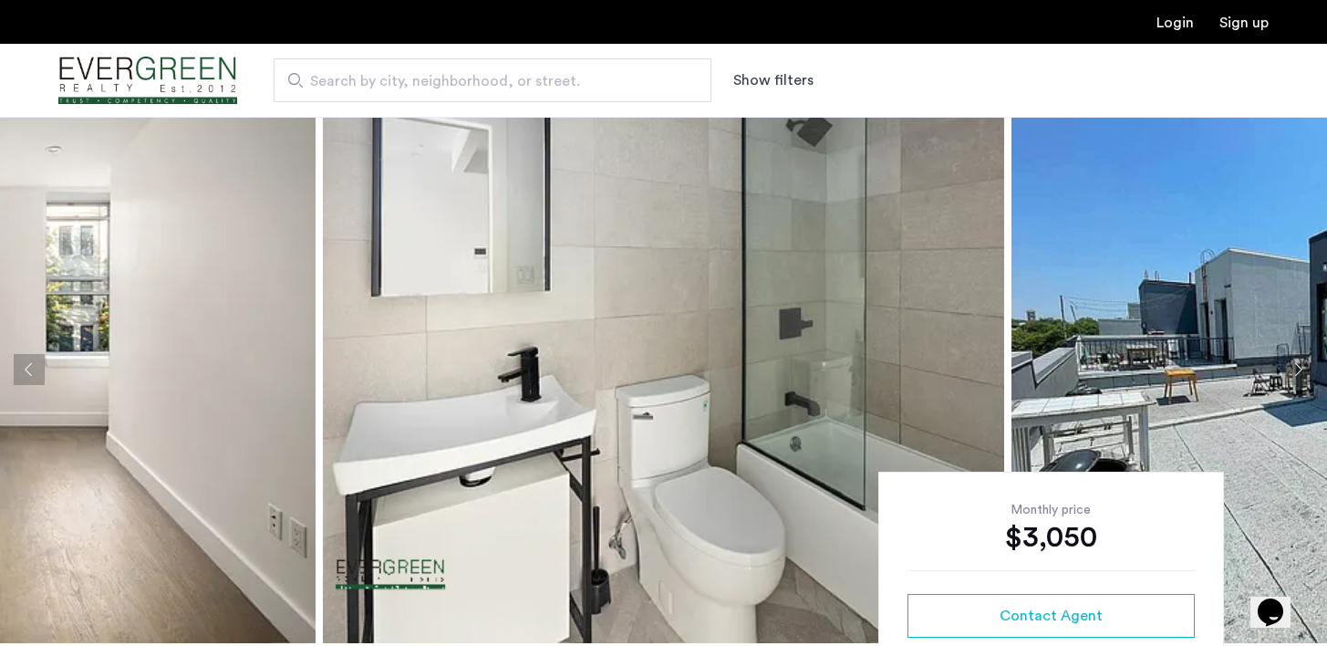
click at [1299, 367] on button "Next apartment" at bounding box center [1297, 369] width 31 height 31
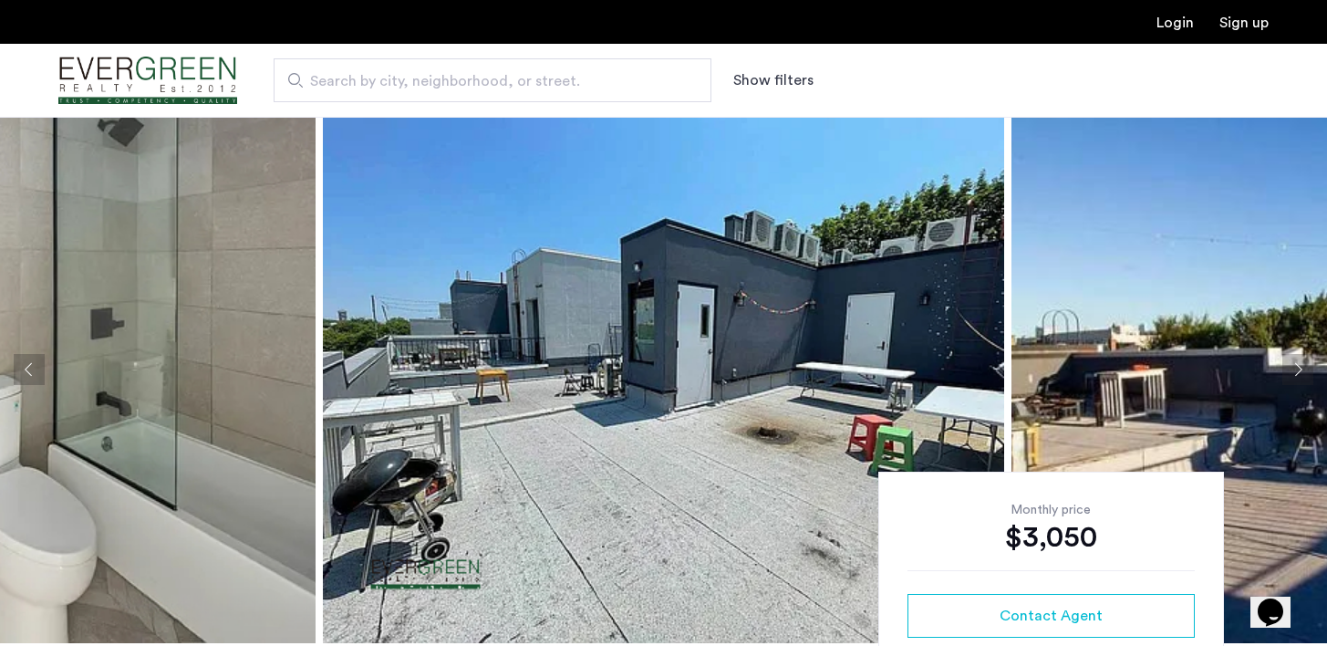
click at [1299, 367] on button "Next apartment" at bounding box center [1297, 369] width 31 height 31
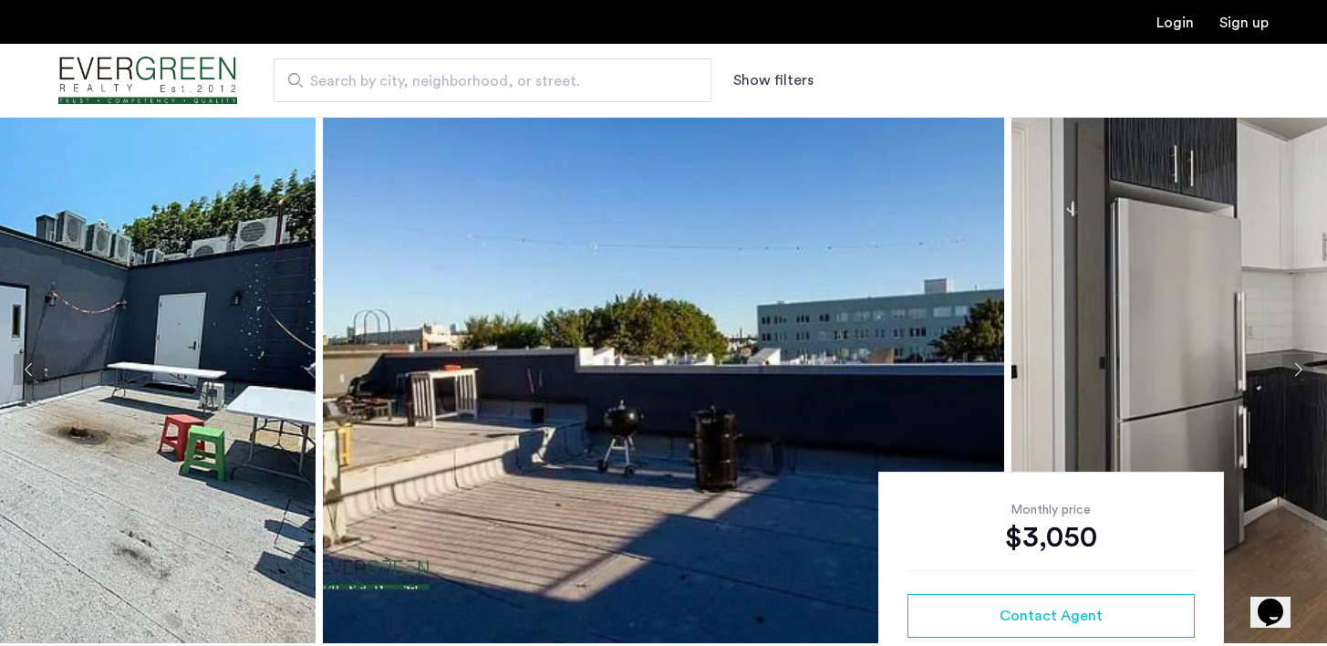
click at [1299, 368] on button "Next apartment" at bounding box center [1297, 369] width 31 height 31
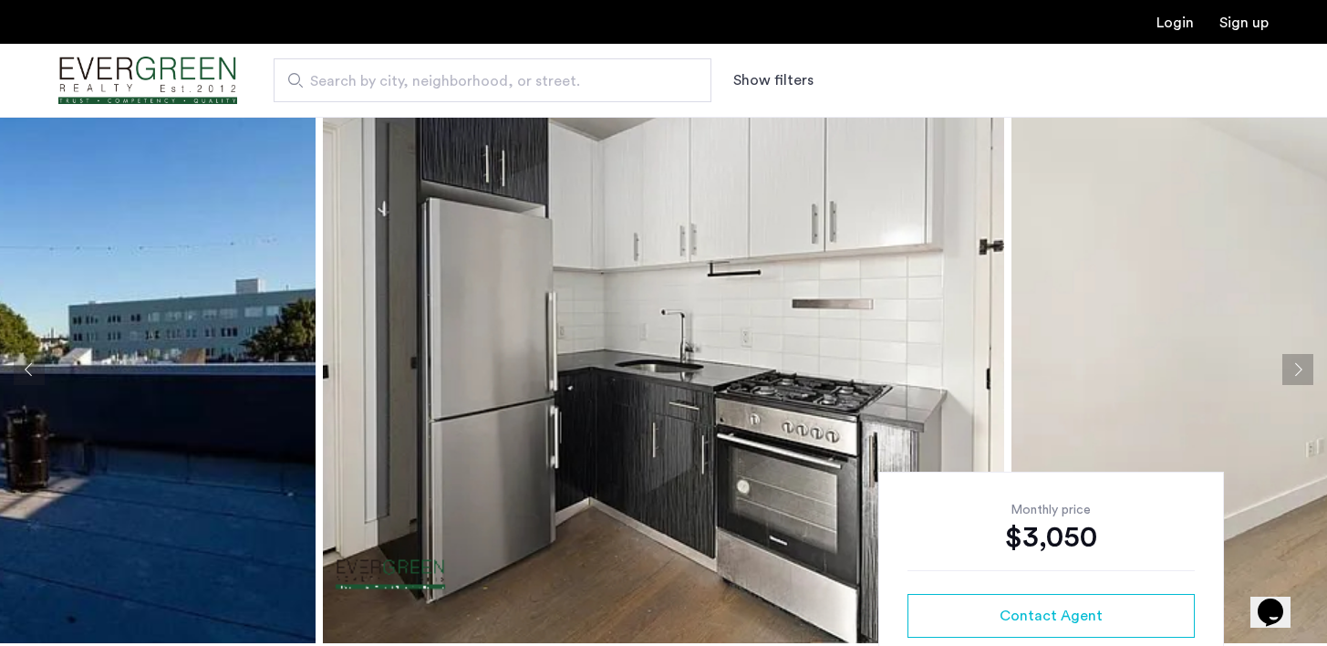
click at [1300, 368] on button "Next apartment" at bounding box center [1297, 369] width 31 height 31
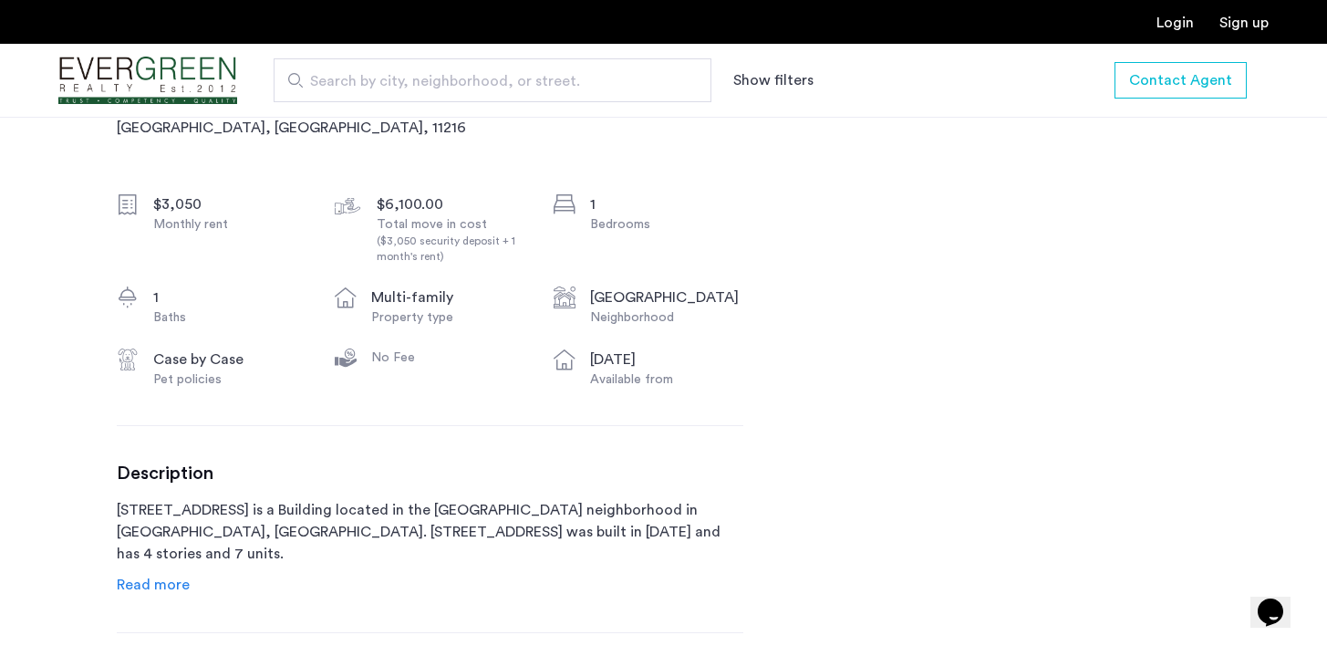
scroll to position [666, 0]
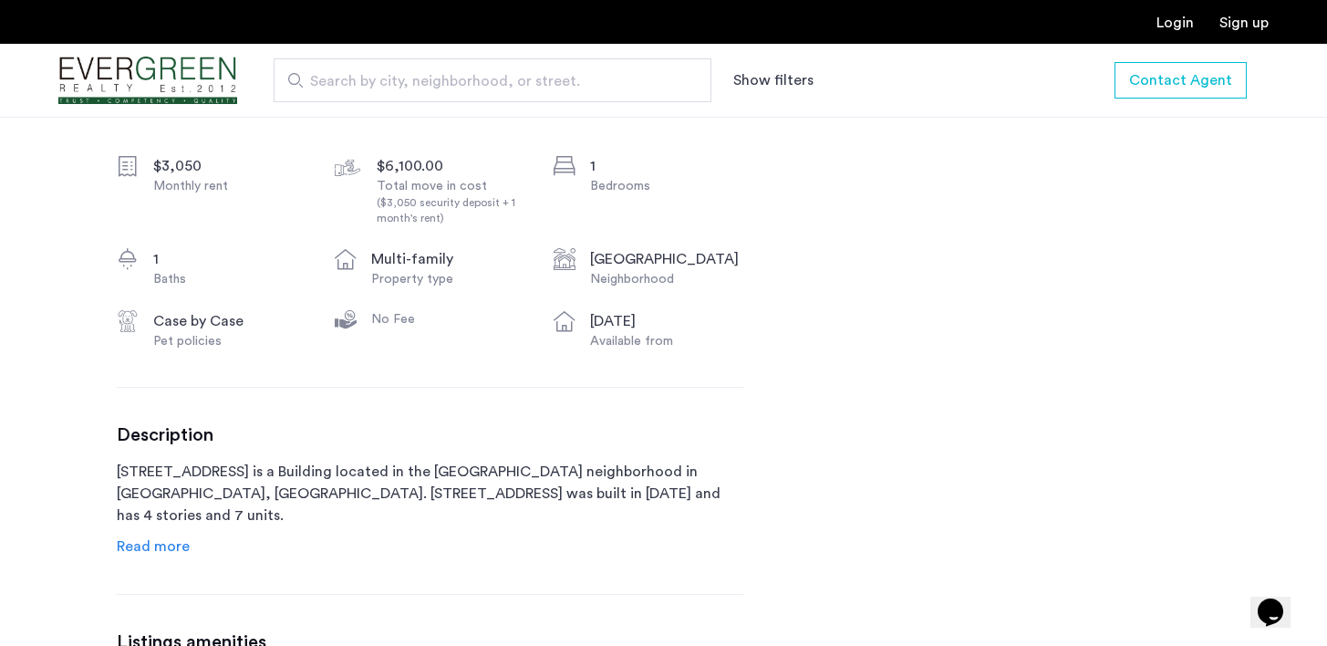
click at [153, 553] on span "Read more" at bounding box center [153, 546] width 73 height 15
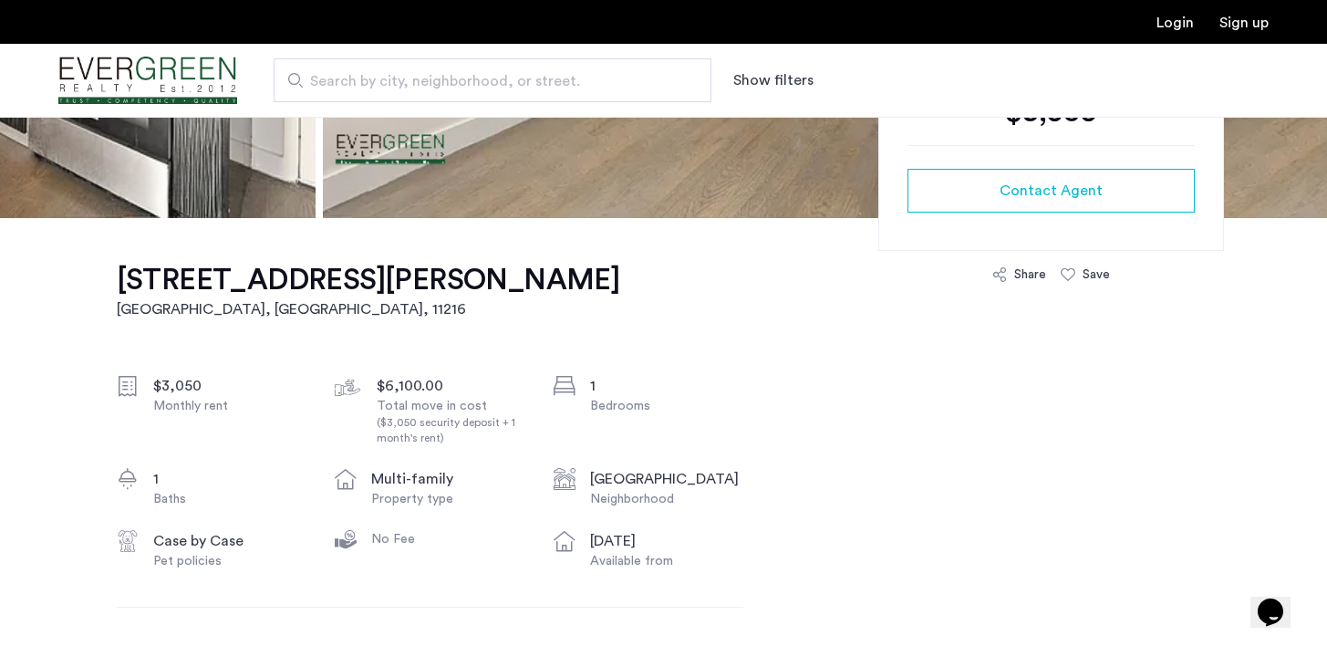
scroll to position [447, 0]
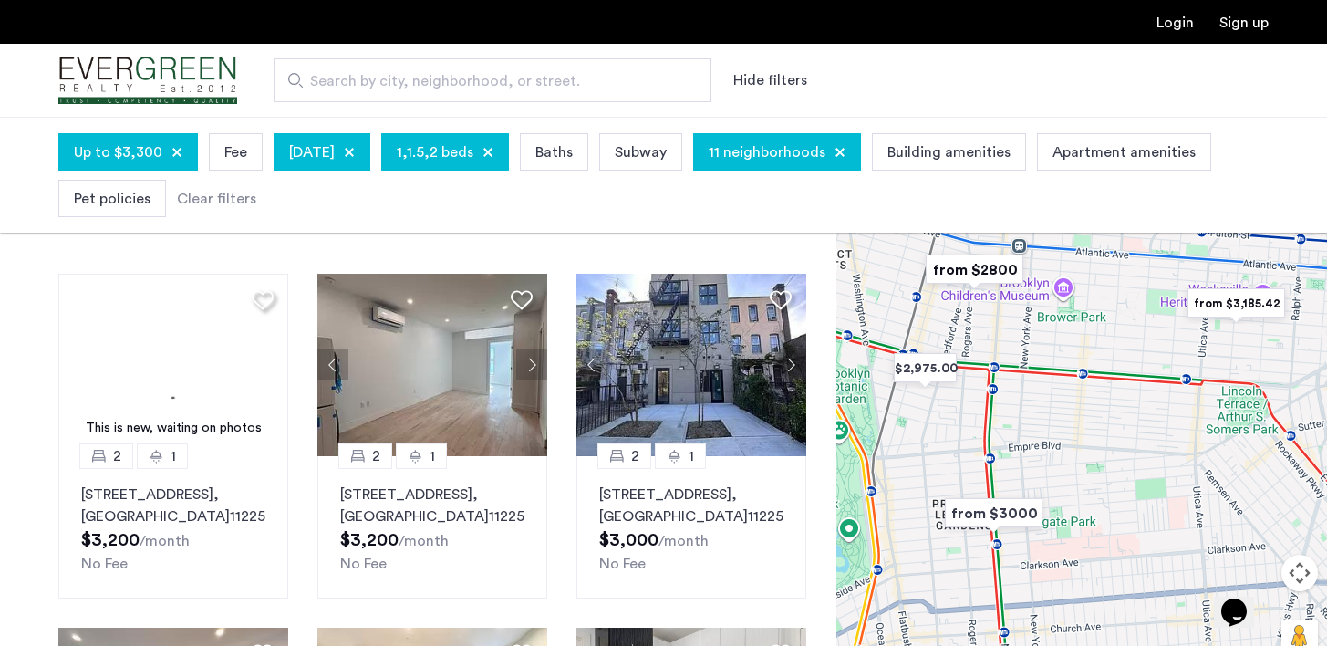
scroll to position [92, 0]
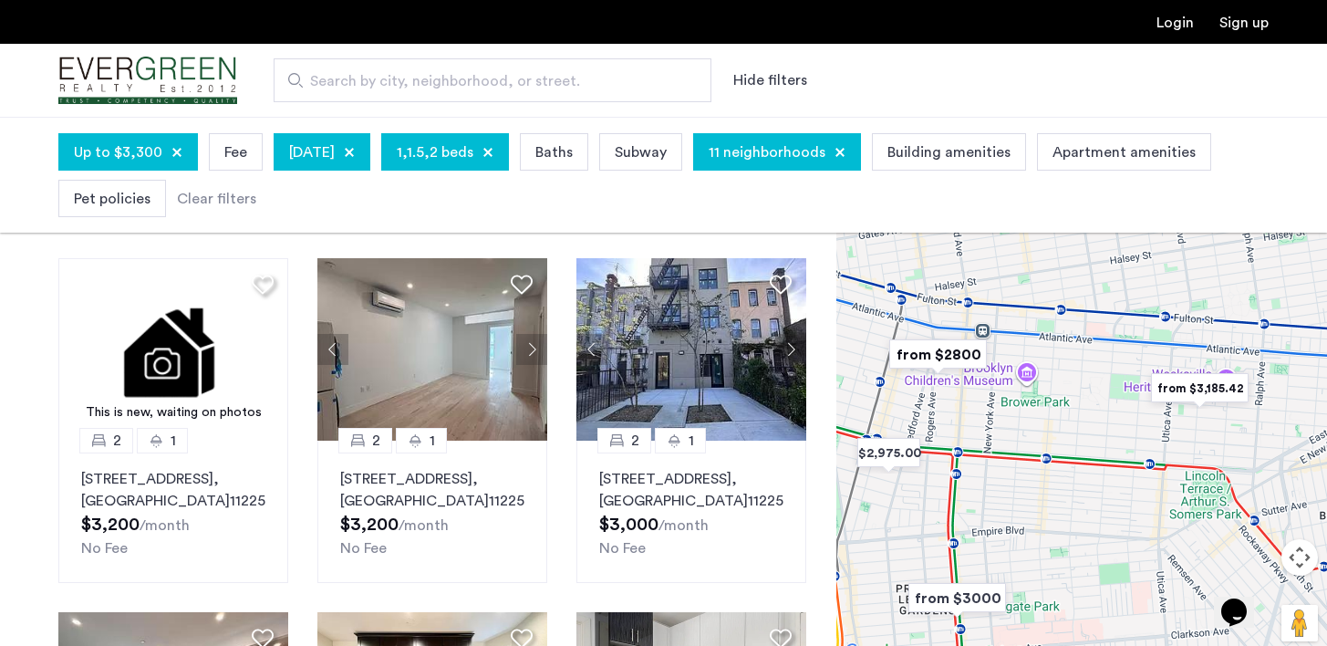
drag, startPoint x: 1145, startPoint y: 532, endPoint x: 1116, endPoint y: 630, distance: 102.5
click at [1116, 630] on div at bounding box center [1081, 398] width 491 height 529
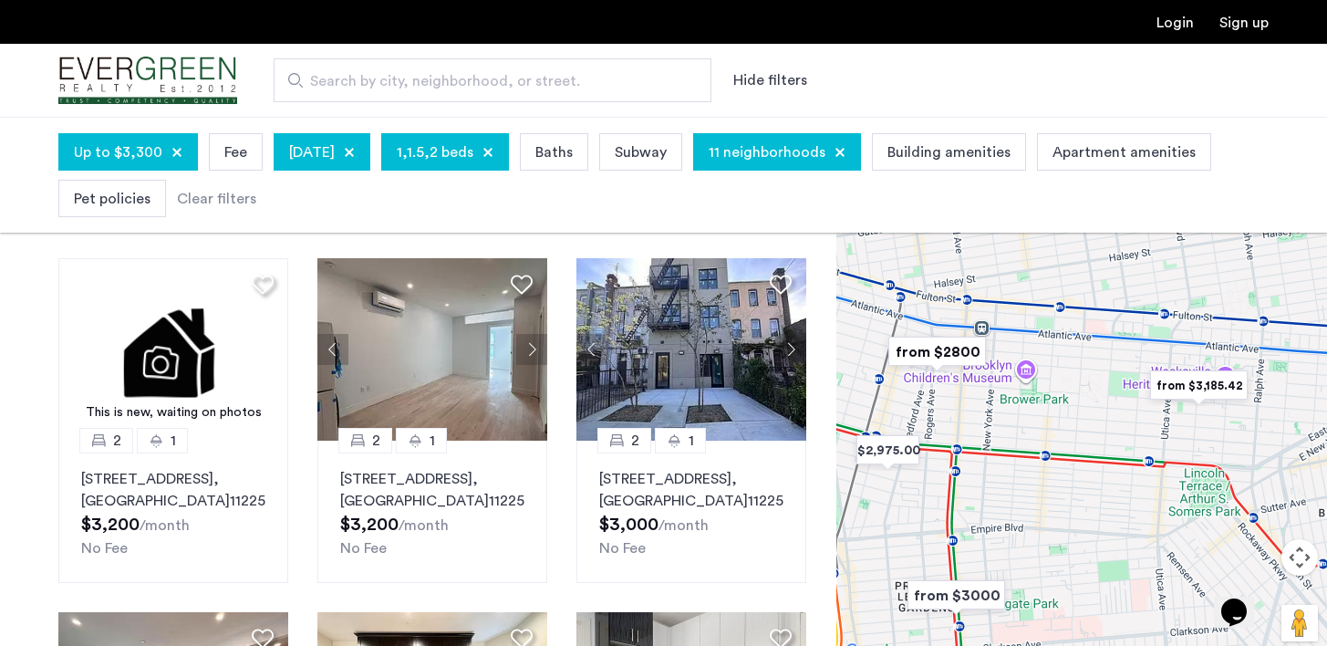
click at [921, 351] on img "from $2800" at bounding box center [937, 351] width 112 height 41
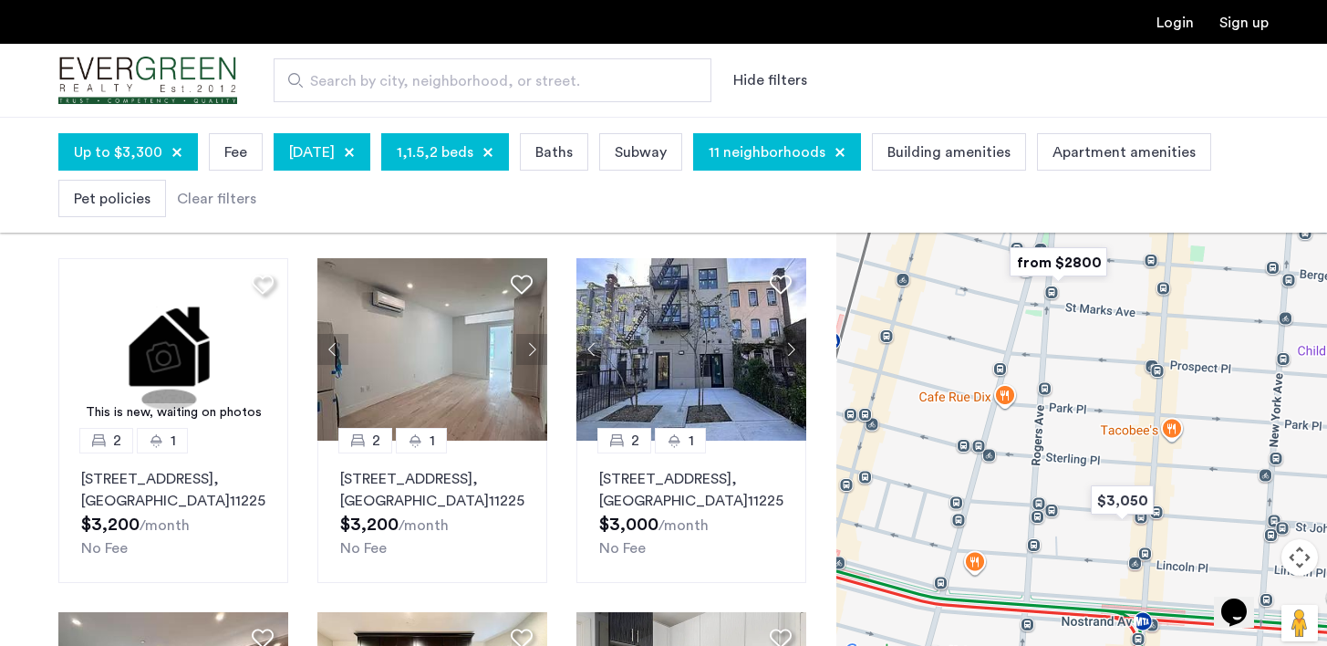
click at [1081, 264] on img "from $2800" at bounding box center [1058, 262] width 112 height 41
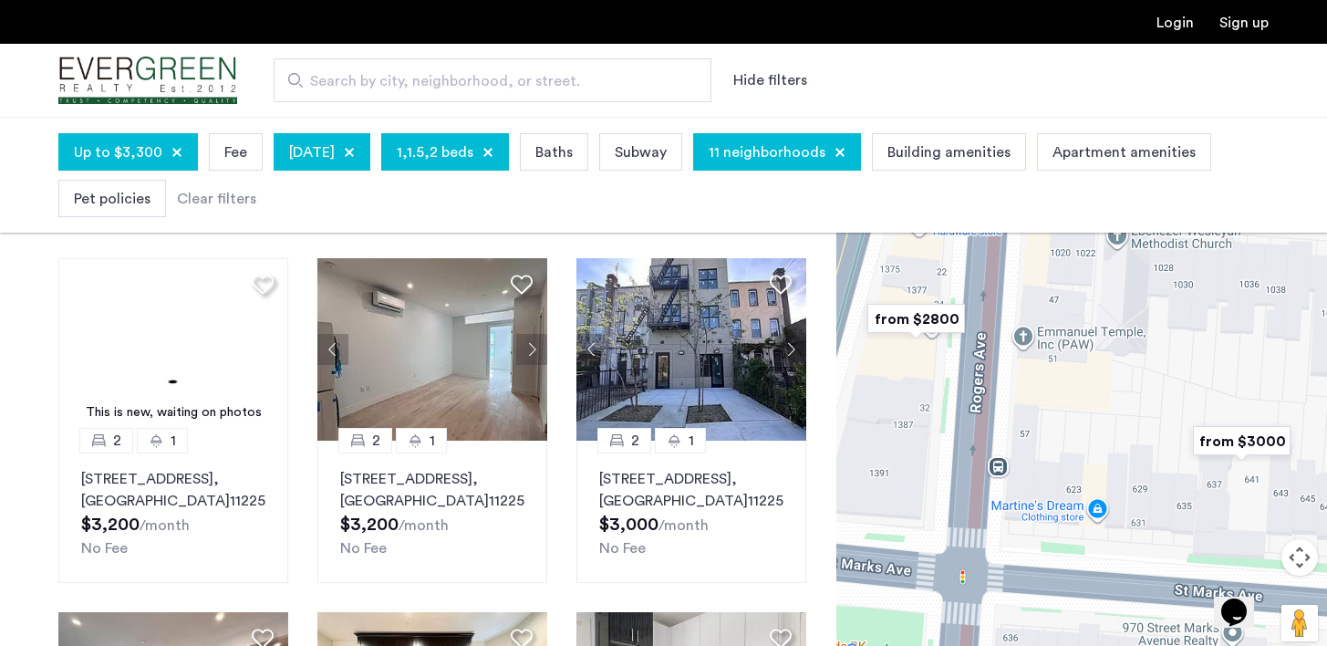
click at [923, 317] on img "from $2800" at bounding box center [916, 318] width 112 height 41
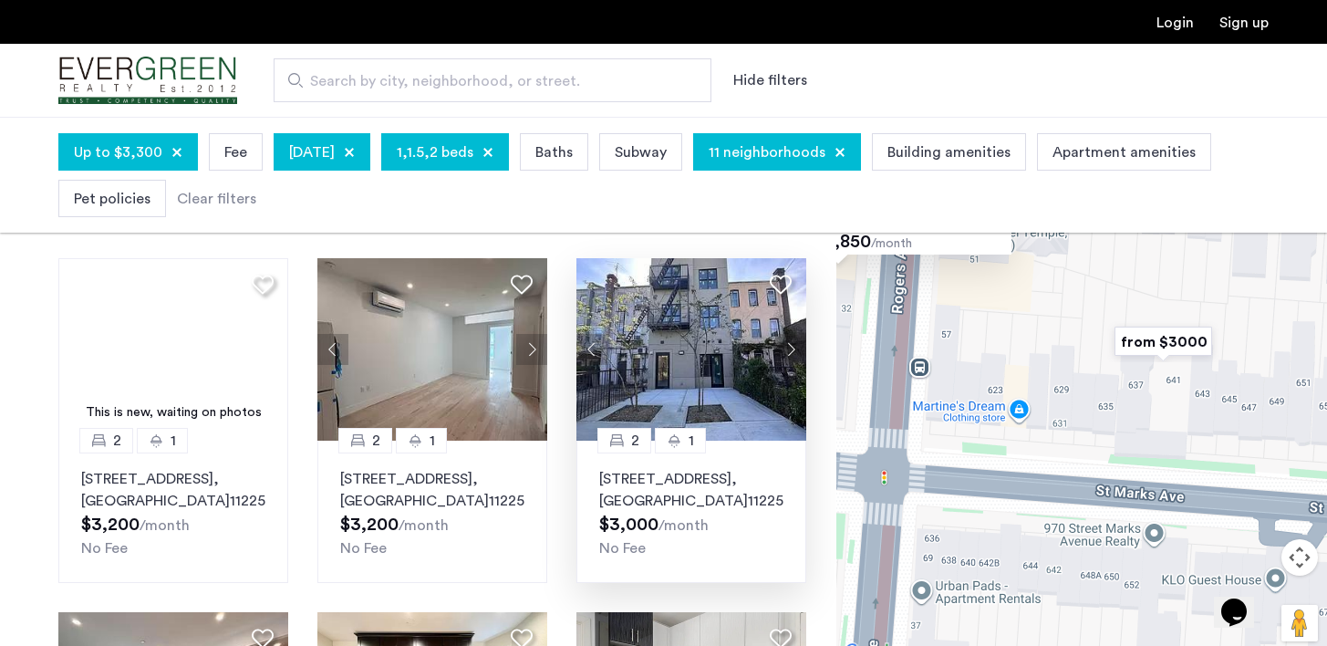
drag, startPoint x: 1043, startPoint y: 567, endPoint x: 780, endPoint y: 292, distance: 380.6
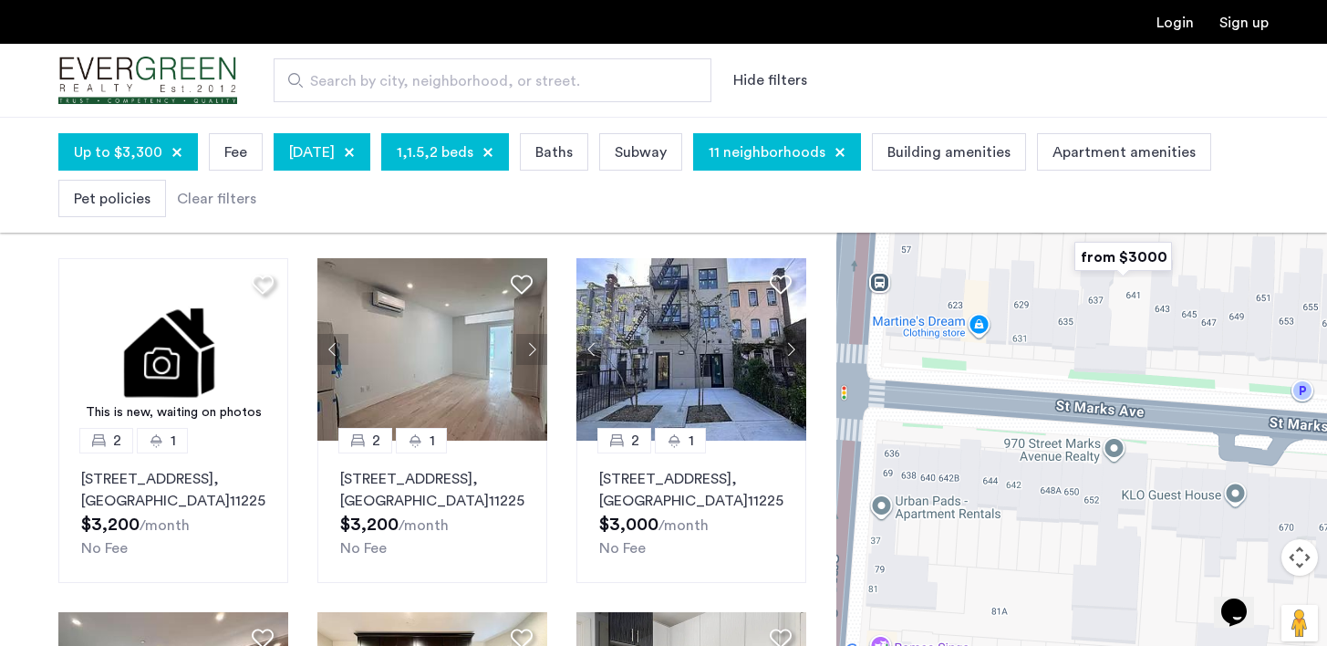
click at [1123, 257] on img "from $3000" at bounding box center [1123, 256] width 112 height 41
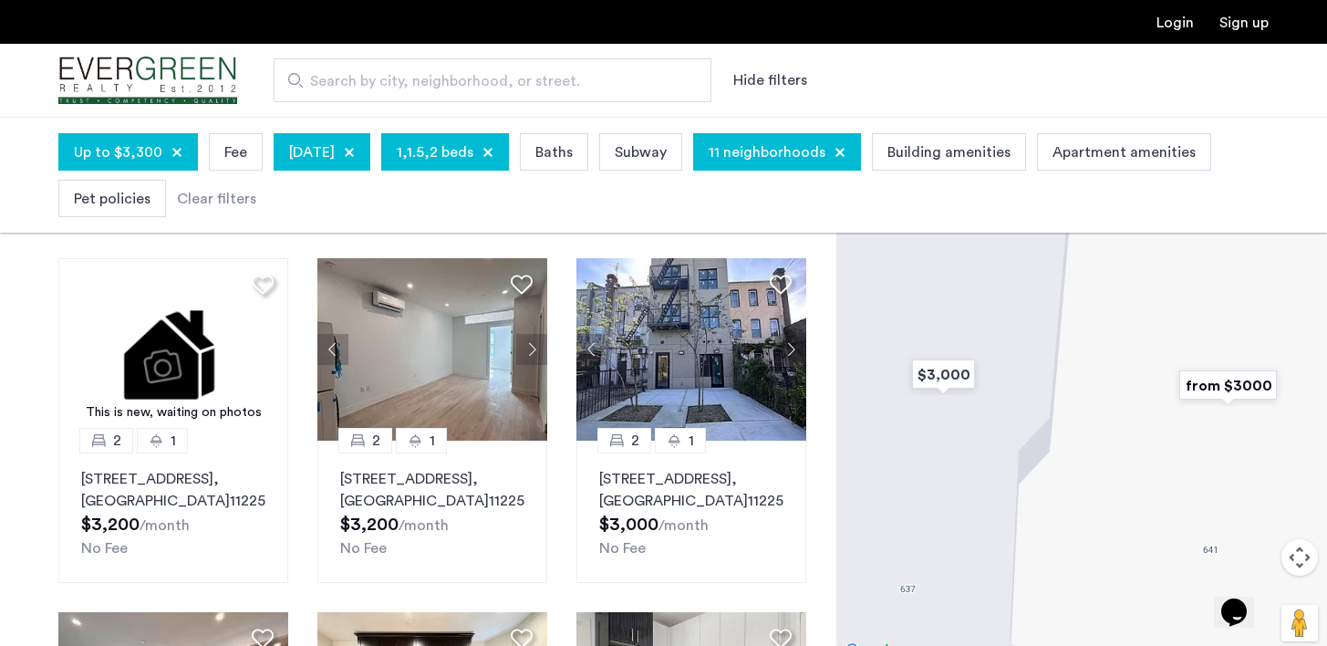
click at [1226, 389] on img "from $3000" at bounding box center [1228, 385] width 112 height 41
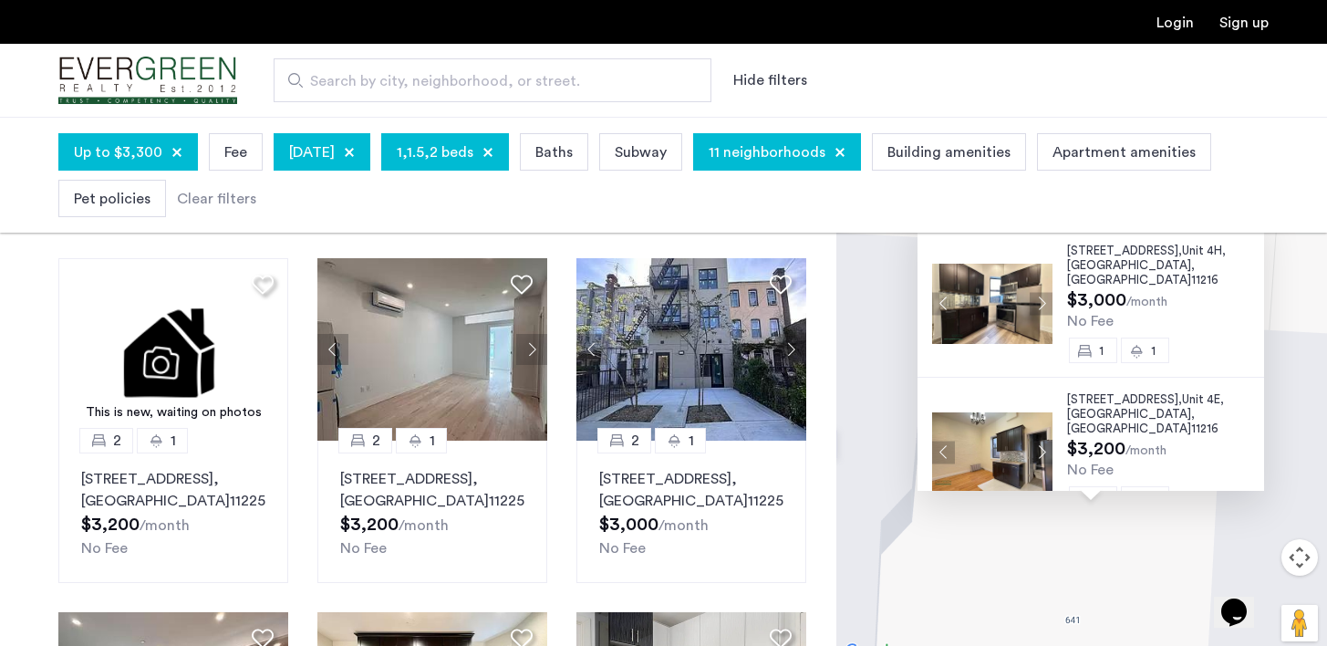
click at [1095, 393] on span "641 Saint Marks Avenue," at bounding box center [1124, 399] width 115 height 12
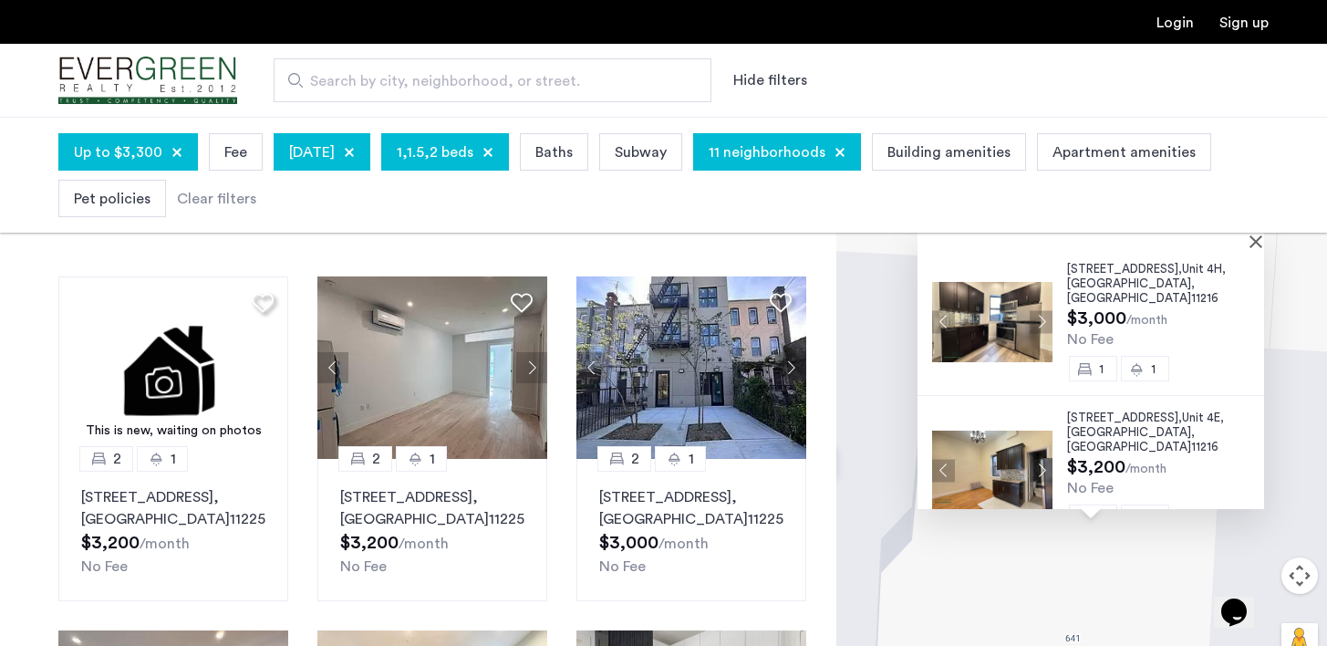
scroll to position [67, 0]
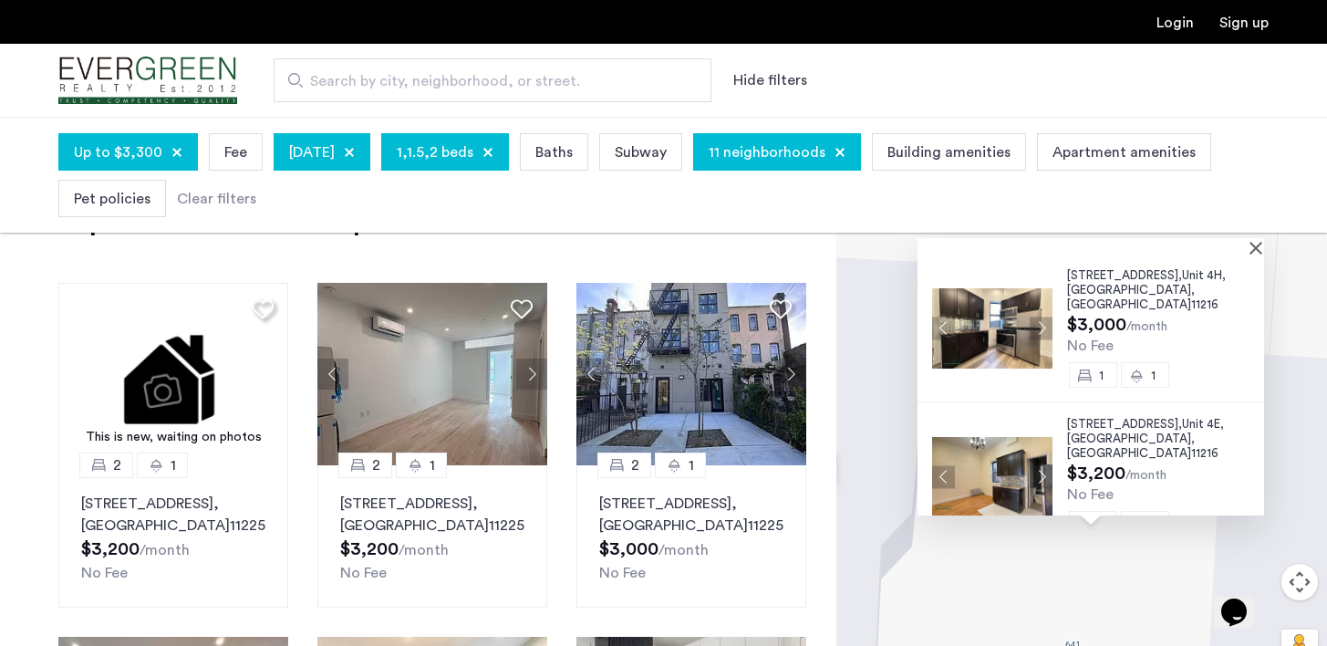
click at [995, 312] on img at bounding box center [992, 328] width 120 height 80
click at [1266, 244] on button "Close" at bounding box center [1259, 247] width 13 height 13
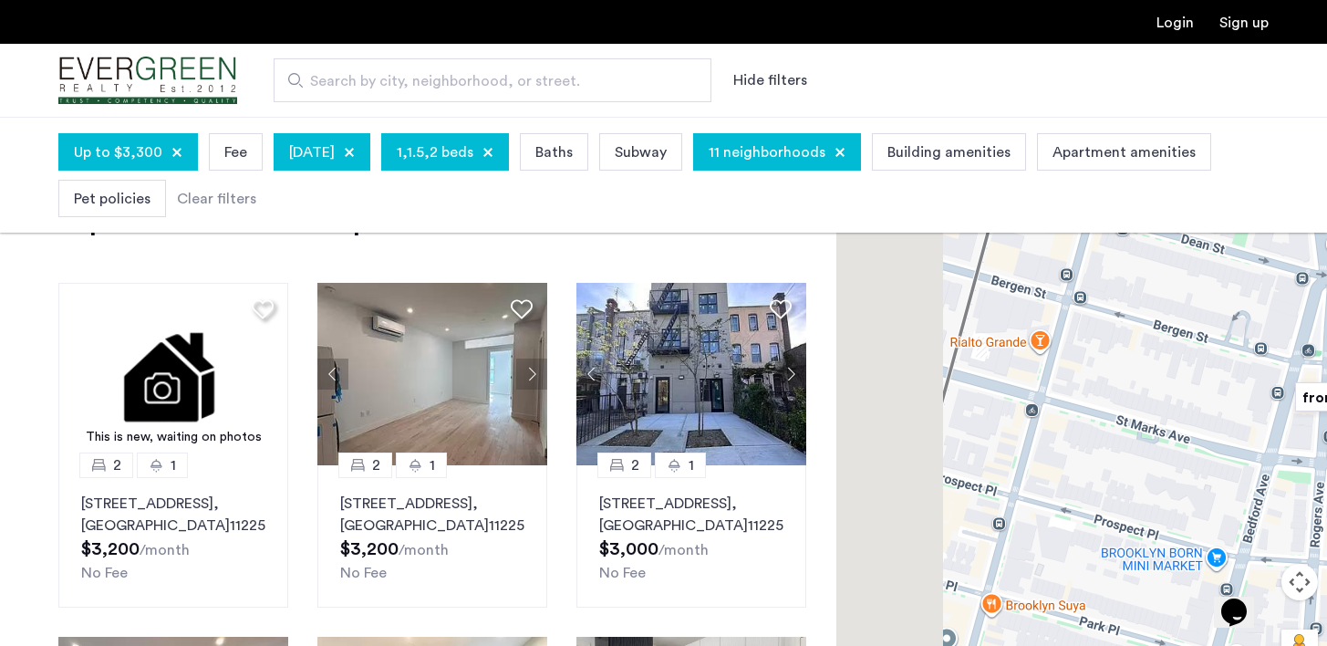
drag, startPoint x: 975, startPoint y: 412, endPoint x: 1282, endPoint y: 438, distance: 308.4
click at [1282, 438] on div "To navigate, press the arrow keys." at bounding box center [1081, 423] width 491 height 529
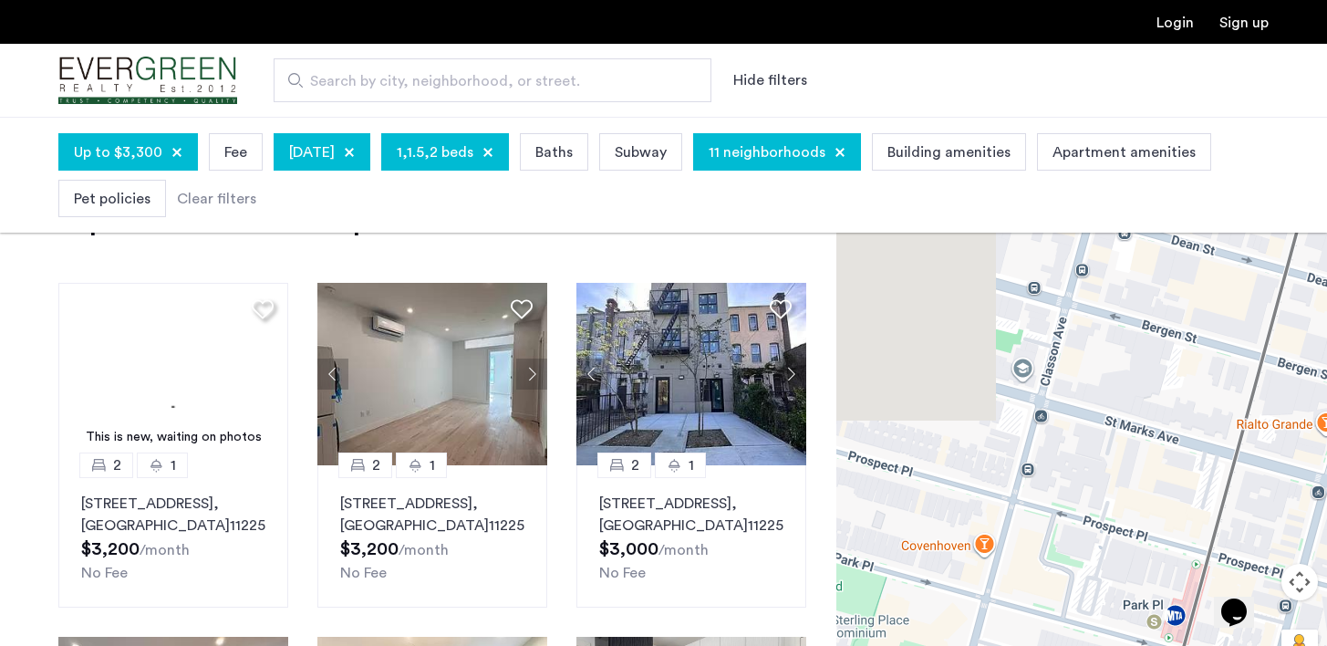
drag, startPoint x: 1060, startPoint y: 435, endPoint x: 1314, endPoint y: 515, distance: 266.8
click at [1315, 516] on div "To navigate, press the arrow keys." at bounding box center [1081, 423] width 491 height 529
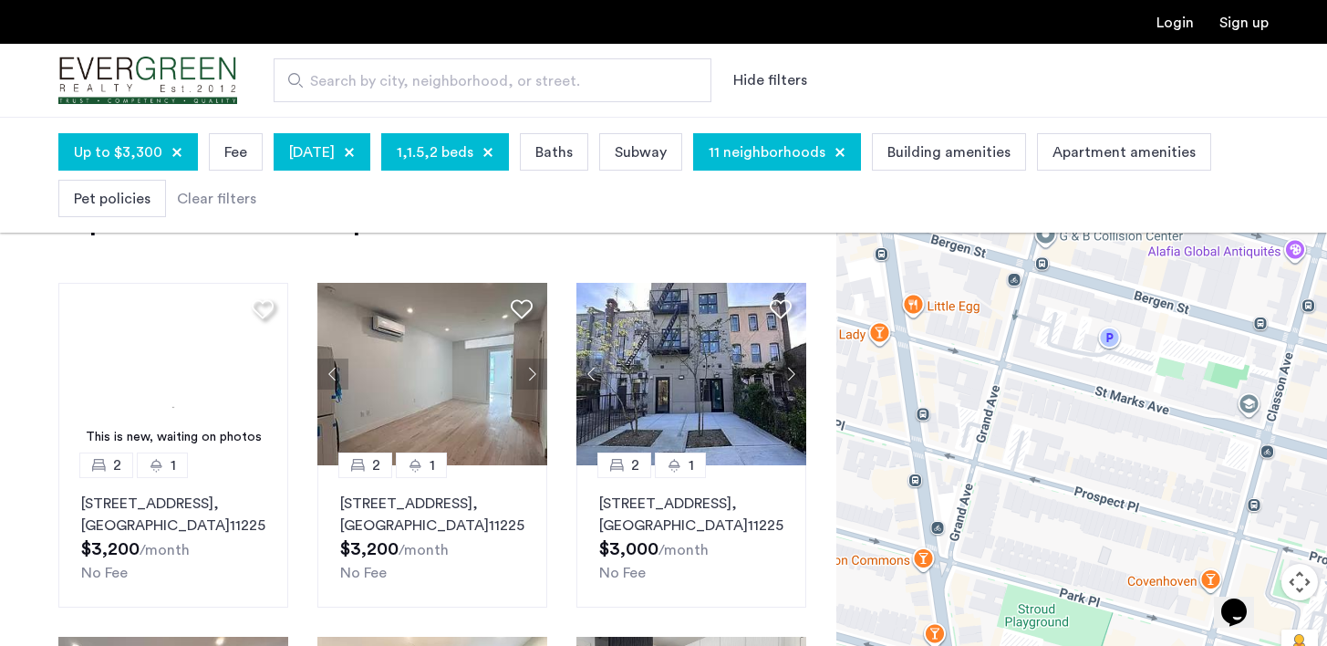
drag, startPoint x: 972, startPoint y: 440, endPoint x: 1196, endPoint y: 470, distance: 225.5
click at [1199, 472] on div "To navigate, press the arrow keys." at bounding box center [1081, 423] width 491 height 529
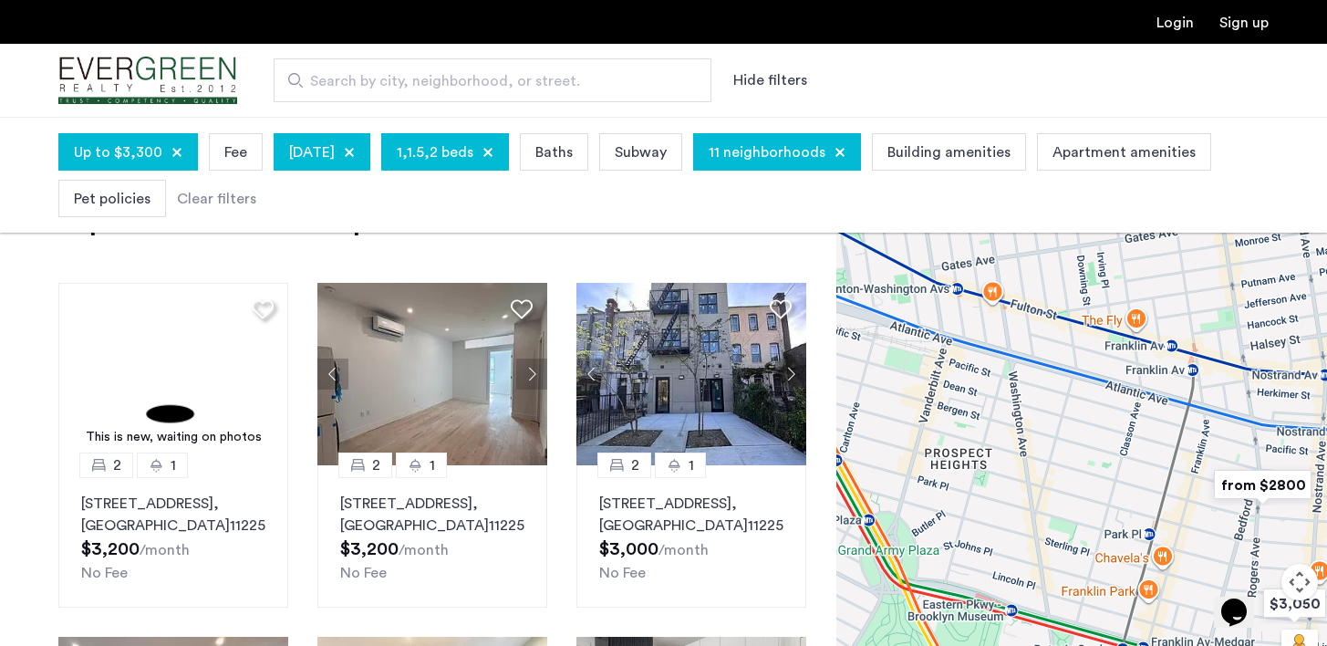
drag, startPoint x: 1162, startPoint y: 492, endPoint x: 1077, endPoint y: 489, distance: 84.9
click at [1077, 489] on div "To navigate, press the arrow keys." at bounding box center [1081, 423] width 491 height 529
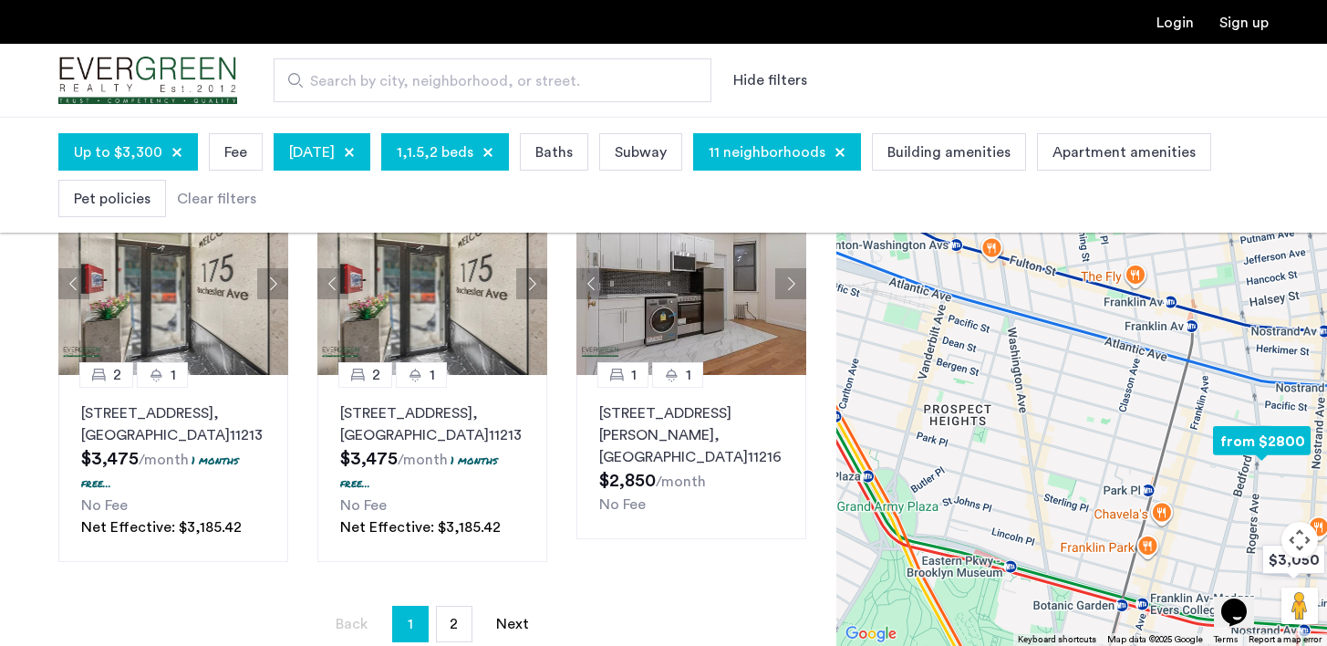
scroll to position [1348, 0]
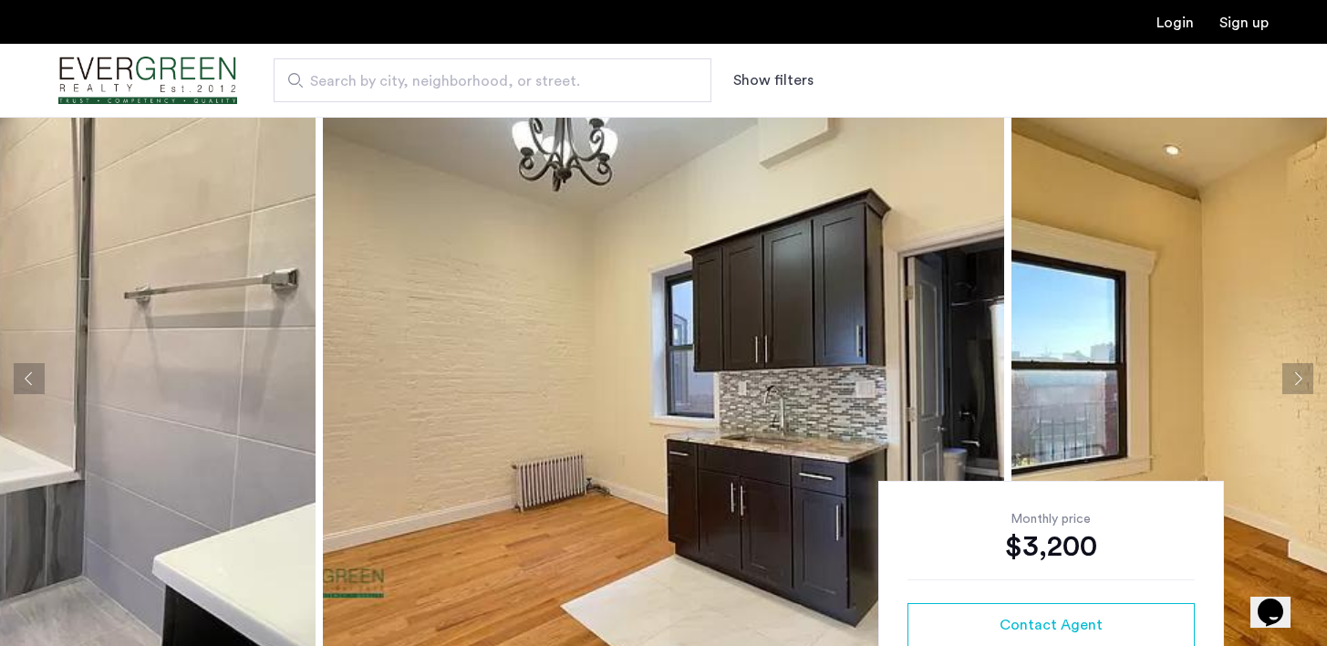
scroll to position [11, 0]
click at [1292, 390] on button "Next apartment" at bounding box center [1297, 379] width 31 height 31
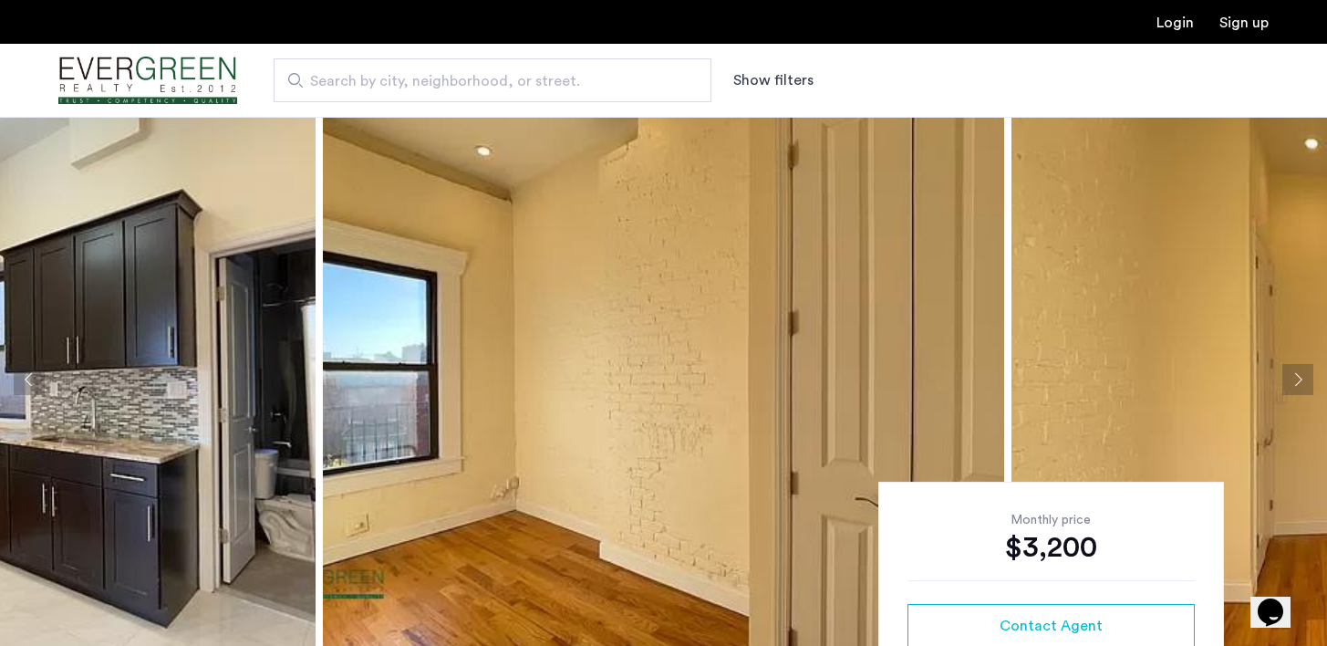
click at [1292, 390] on button "Next apartment" at bounding box center [1297, 379] width 31 height 31
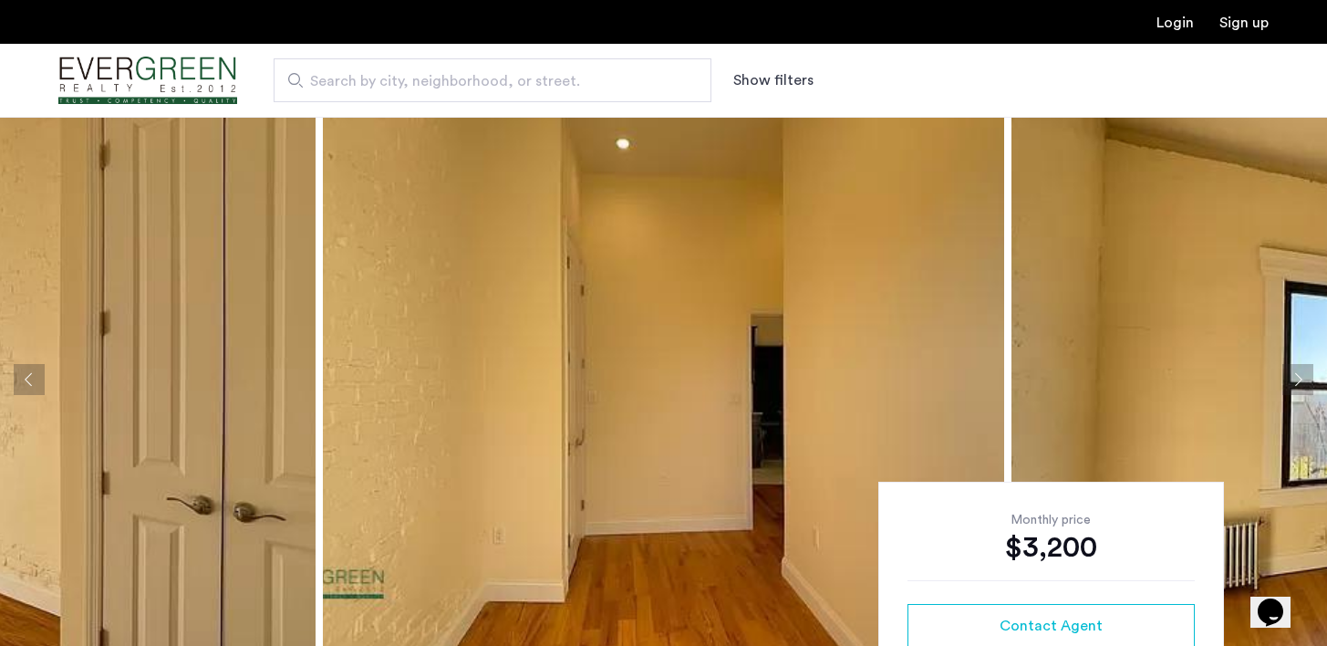
click at [1292, 390] on button "Next apartment" at bounding box center [1297, 379] width 31 height 31
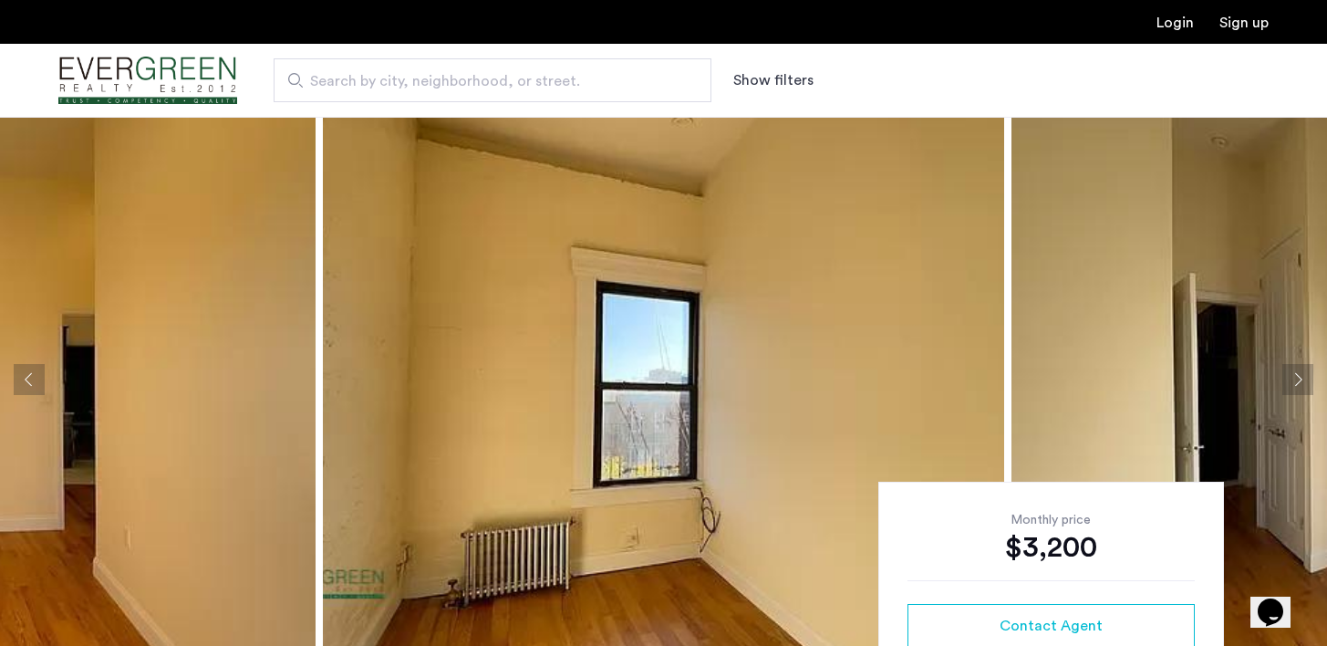
click at [1292, 386] on button "Next apartment" at bounding box center [1297, 379] width 31 height 31
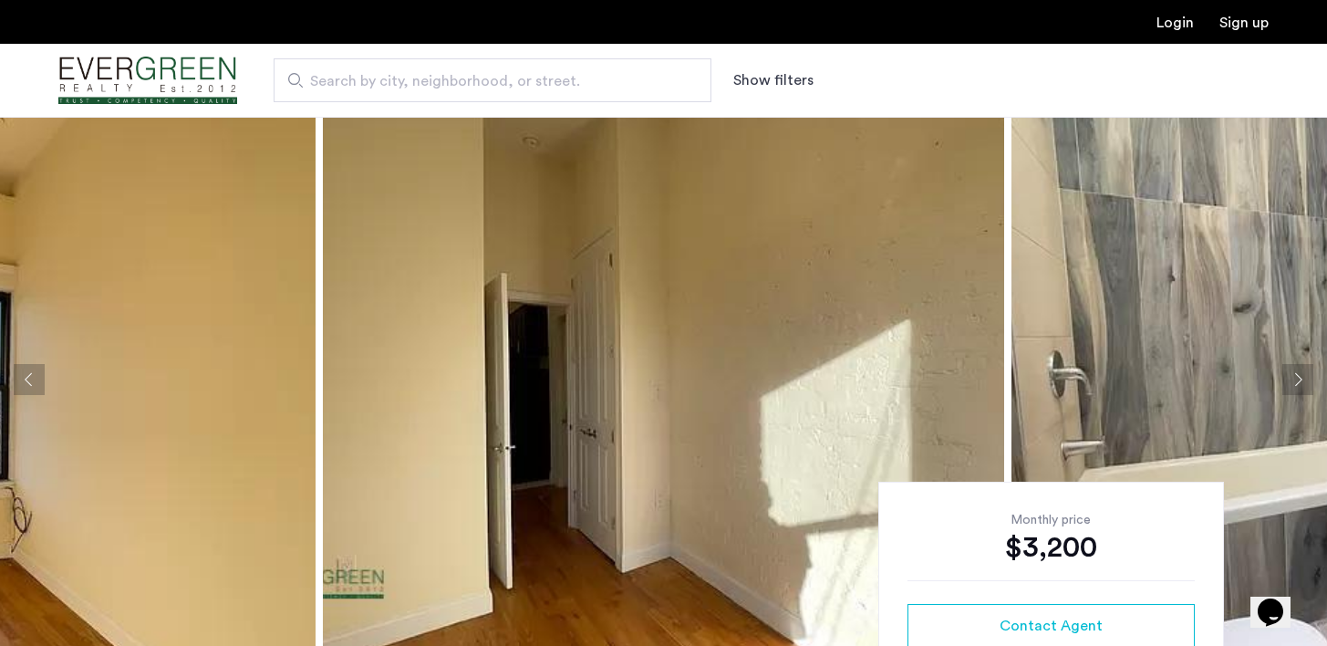
click at [1292, 387] on button "Next apartment" at bounding box center [1297, 379] width 31 height 31
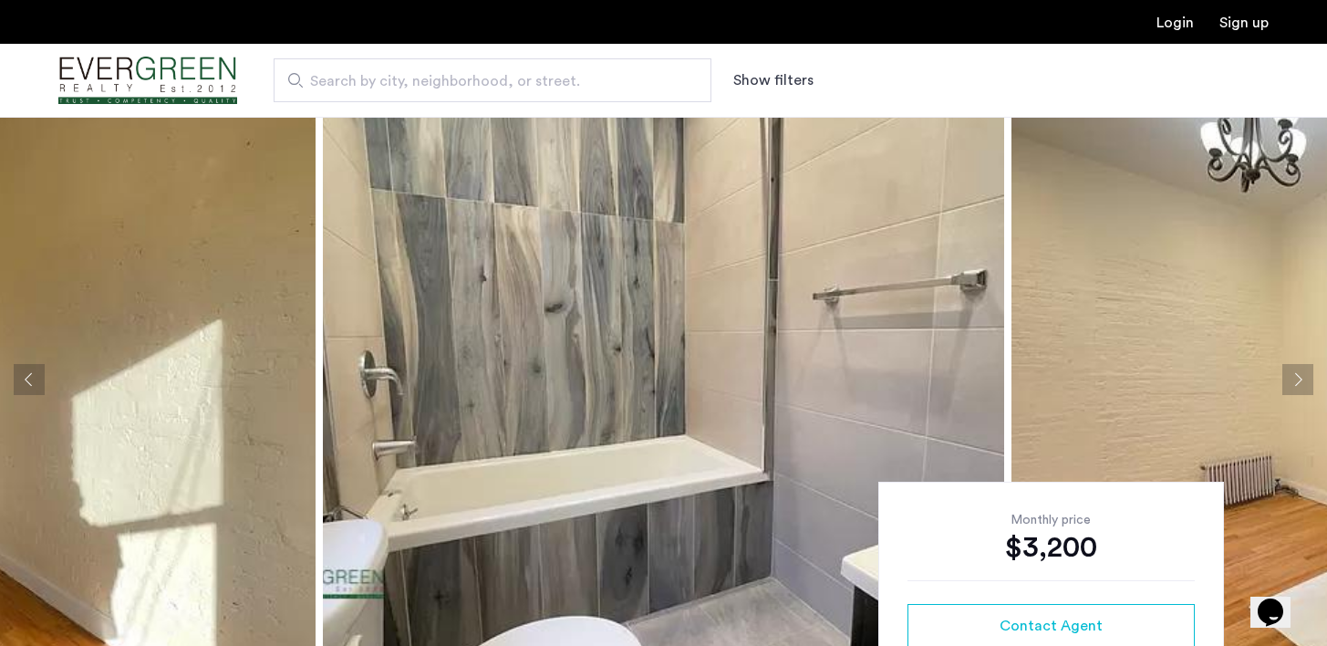
click at [1292, 378] on button "Next apartment" at bounding box center [1297, 379] width 31 height 31
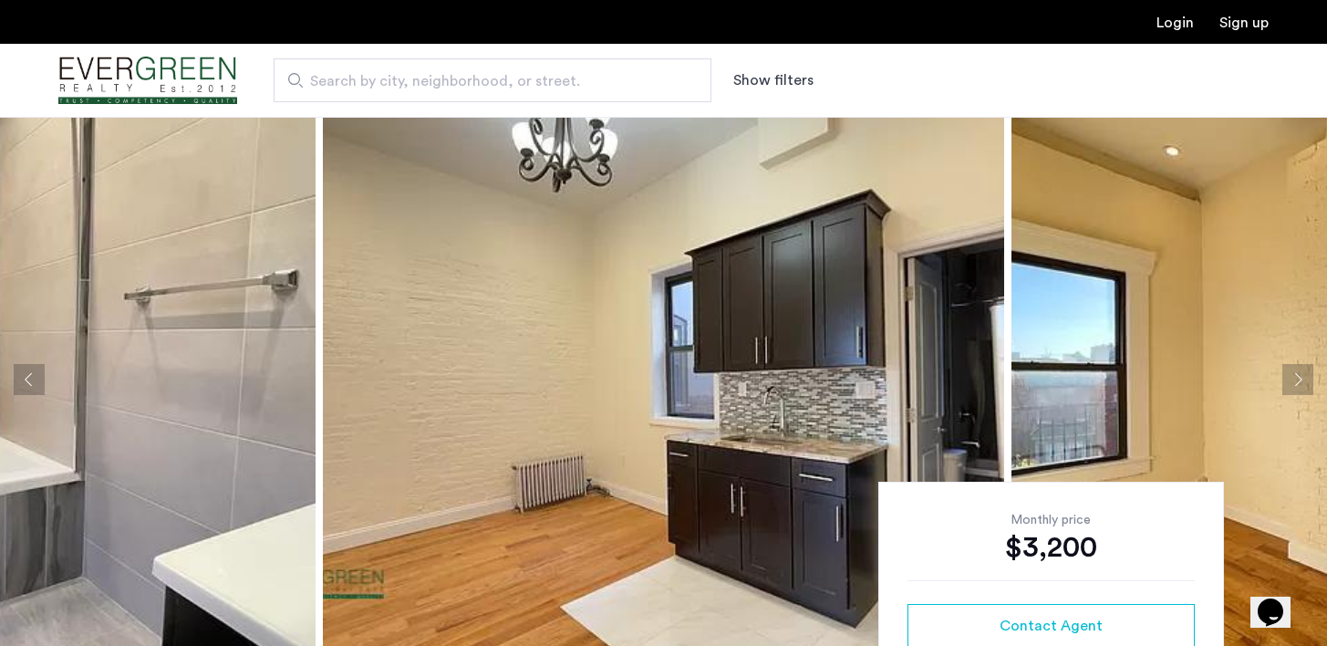
click at [1292, 379] on button "Next apartment" at bounding box center [1297, 379] width 31 height 31
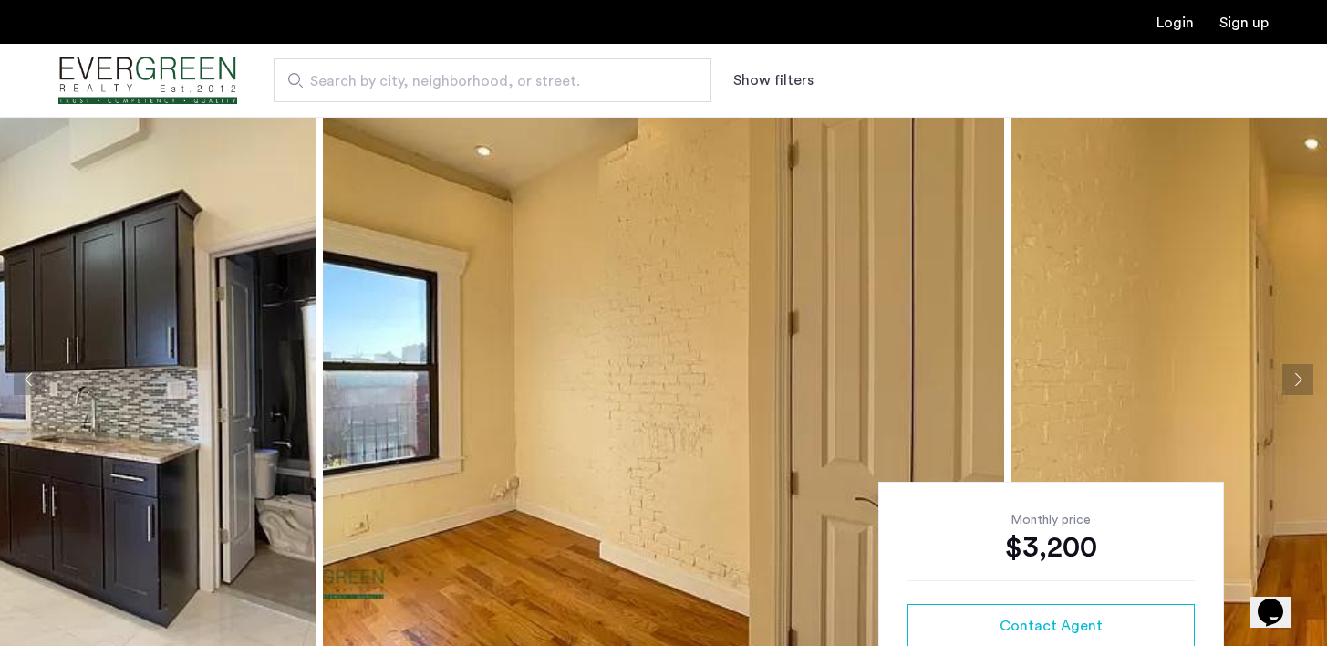
click at [1294, 380] on button "Next apartment" at bounding box center [1297, 379] width 31 height 31
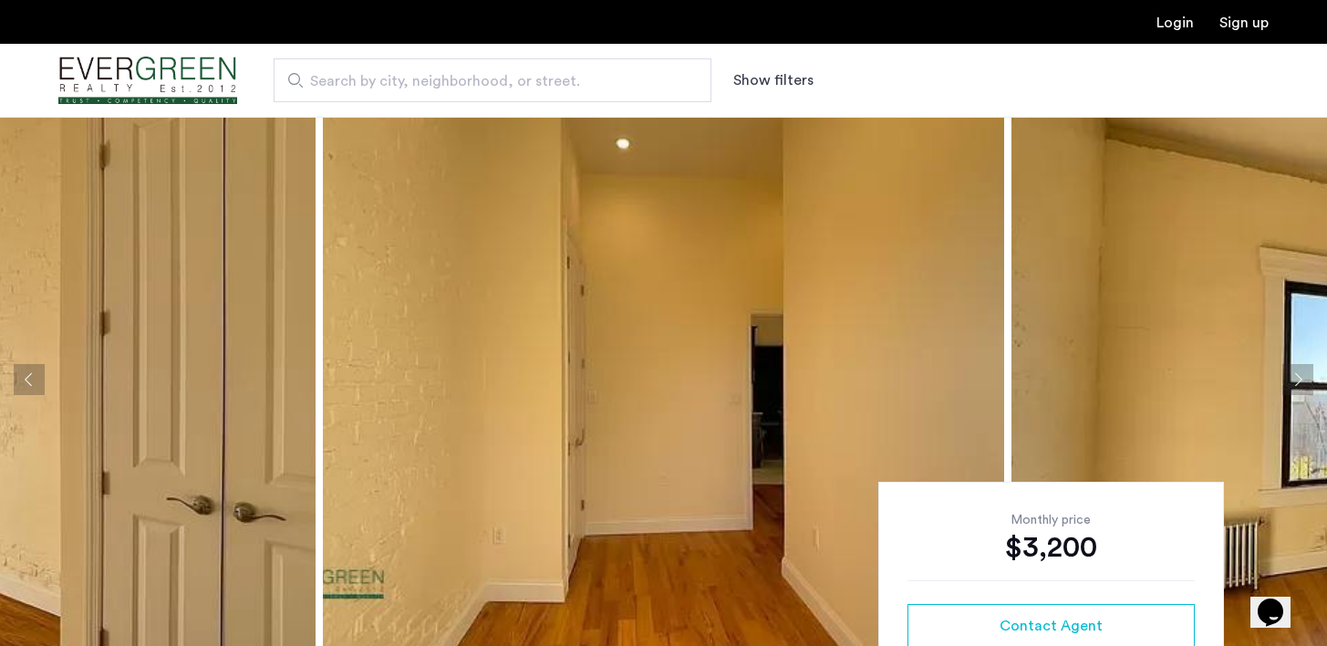
click at [1295, 380] on button "Next apartment" at bounding box center [1297, 379] width 31 height 31
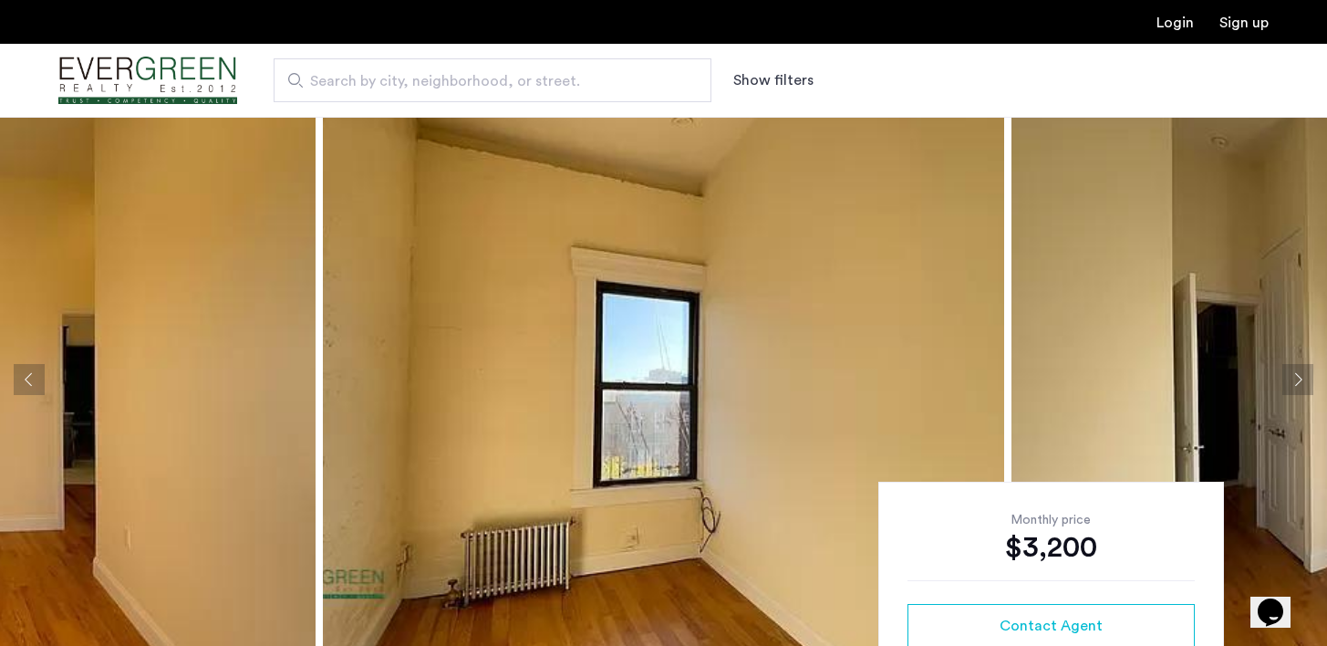
click at [1295, 381] on button "Next apartment" at bounding box center [1297, 379] width 31 height 31
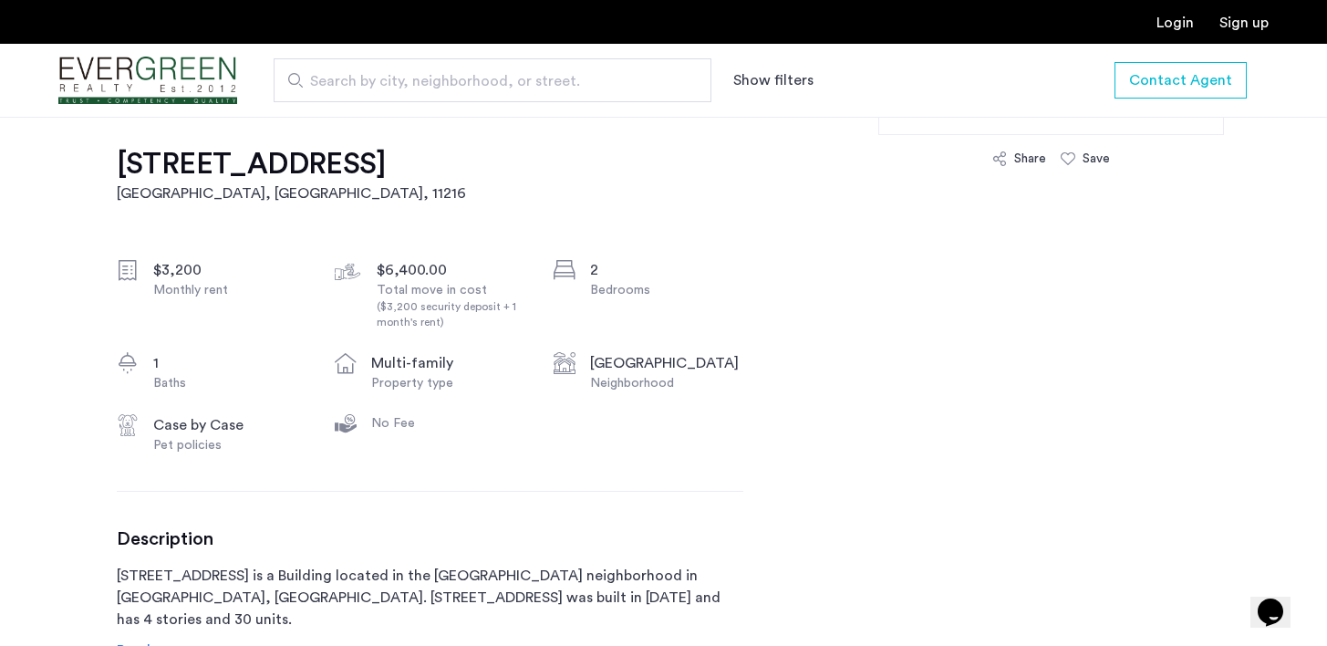
scroll to position [733, 0]
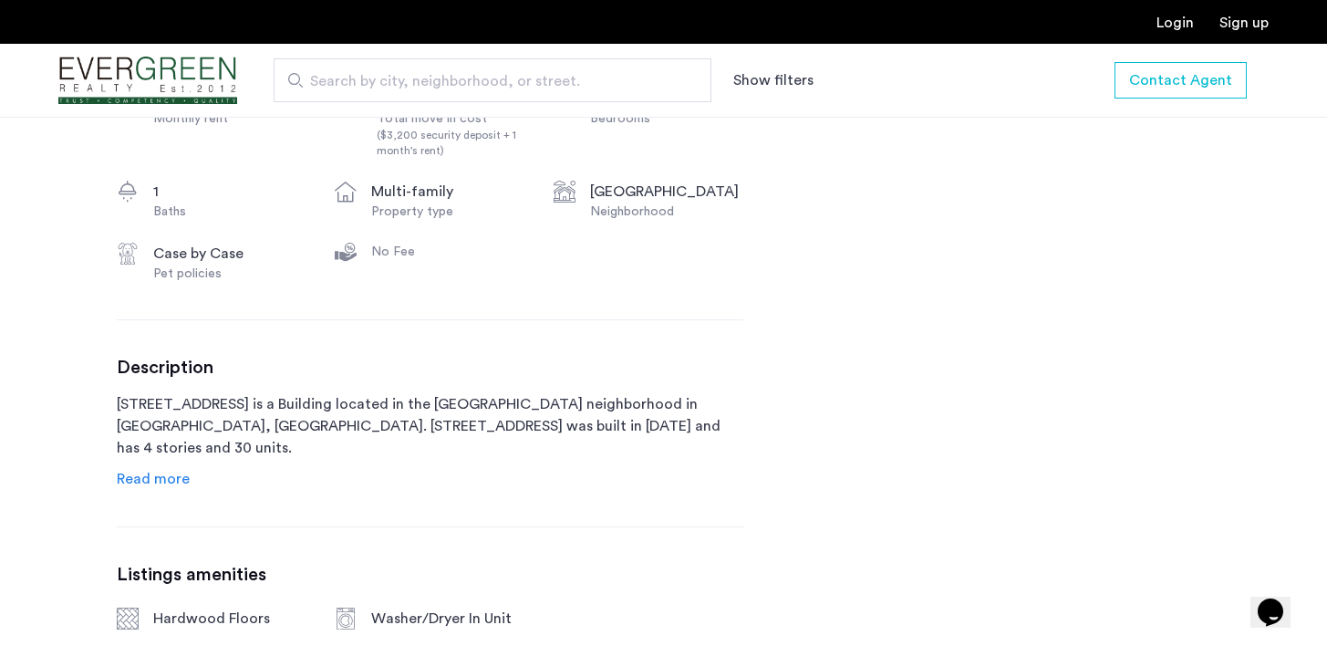
click at [131, 468] on link "Read more" at bounding box center [153, 479] width 73 height 22
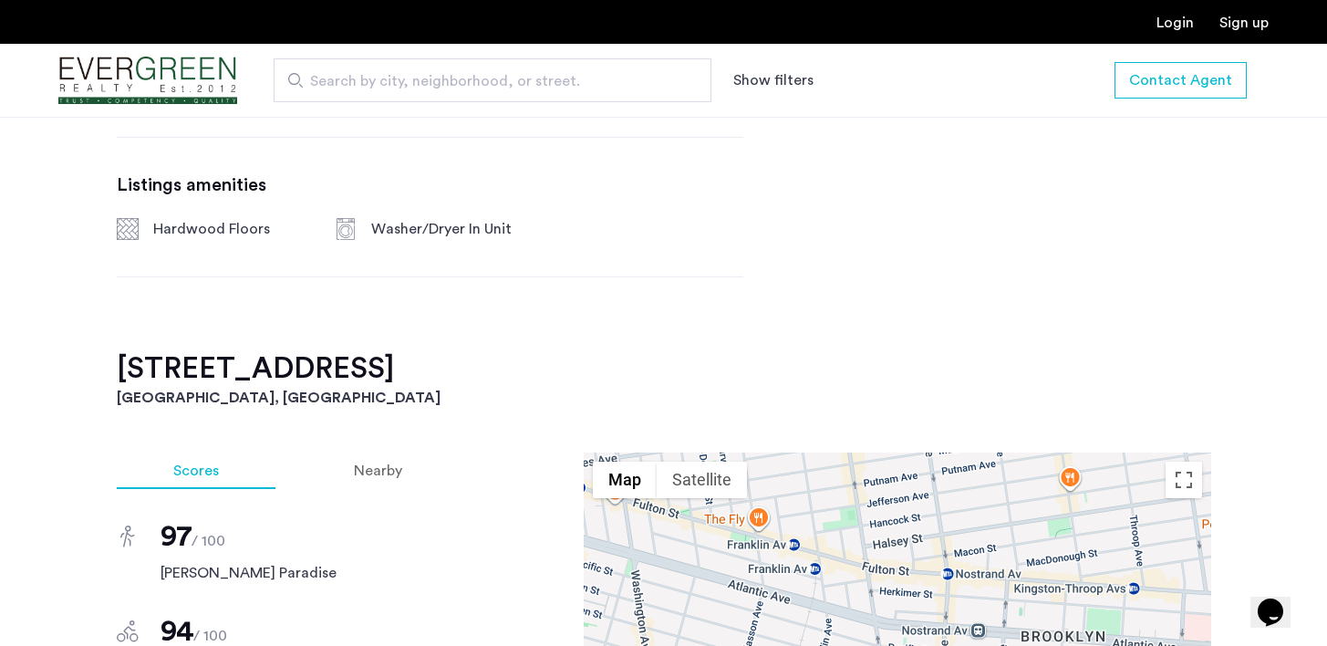
scroll to position [1586, 0]
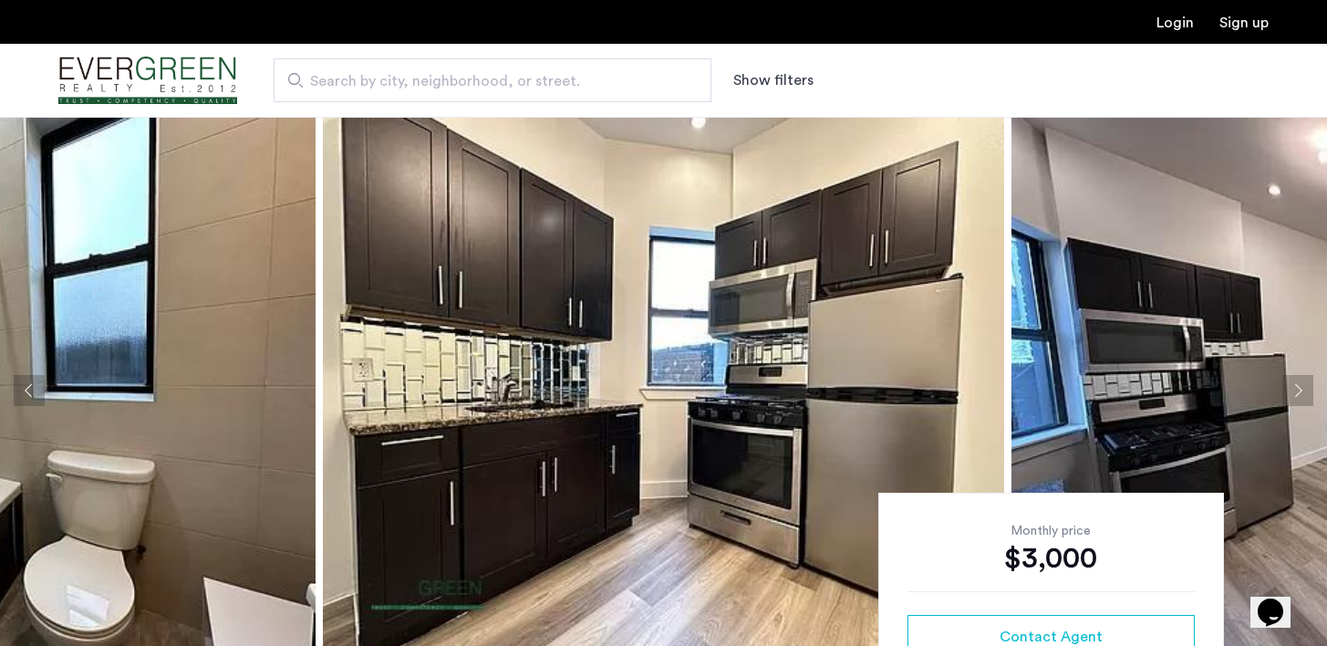
click at [1297, 387] on button "Next apartment" at bounding box center [1297, 390] width 31 height 31
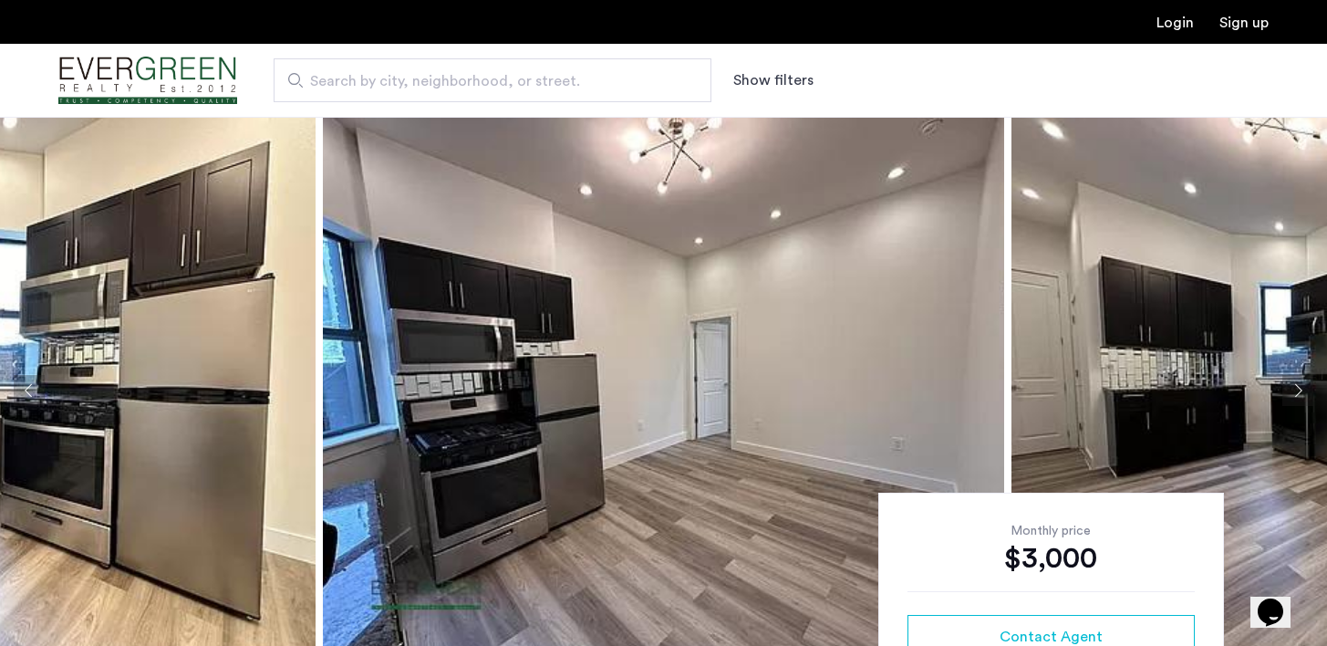
click at [1297, 387] on button "Next apartment" at bounding box center [1297, 390] width 31 height 31
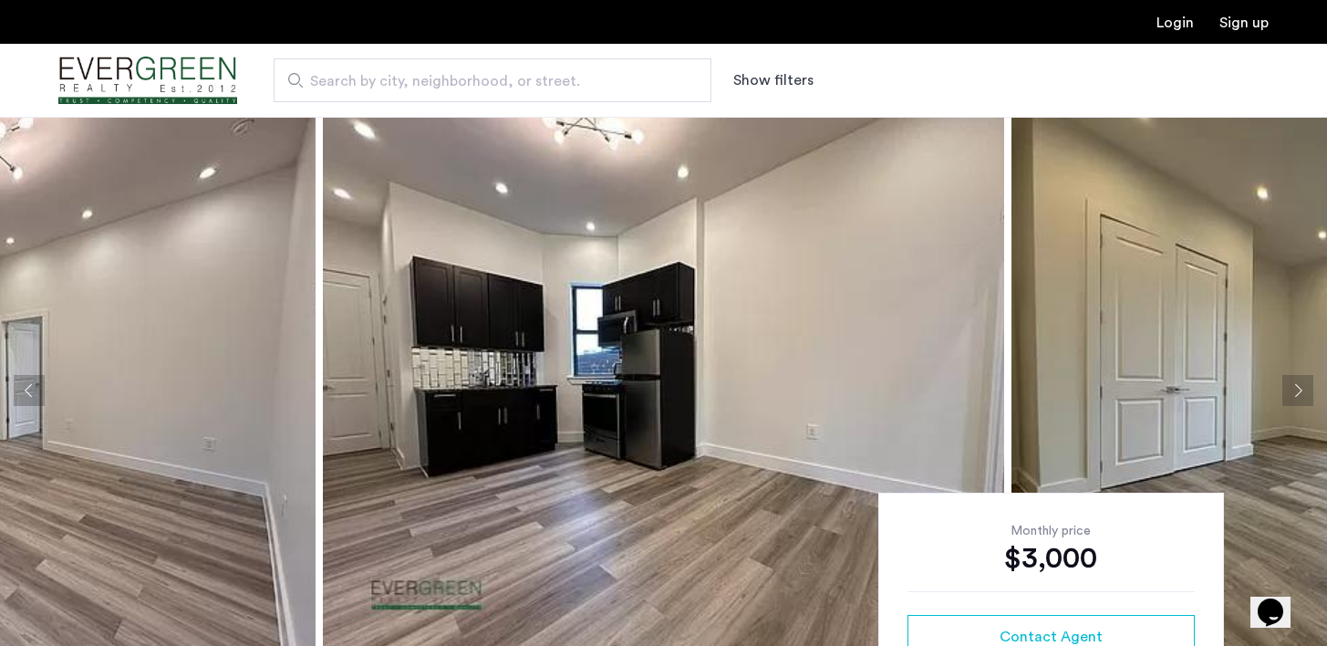
click at [1297, 387] on button "Next apartment" at bounding box center [1297, 390] width 31 height 31
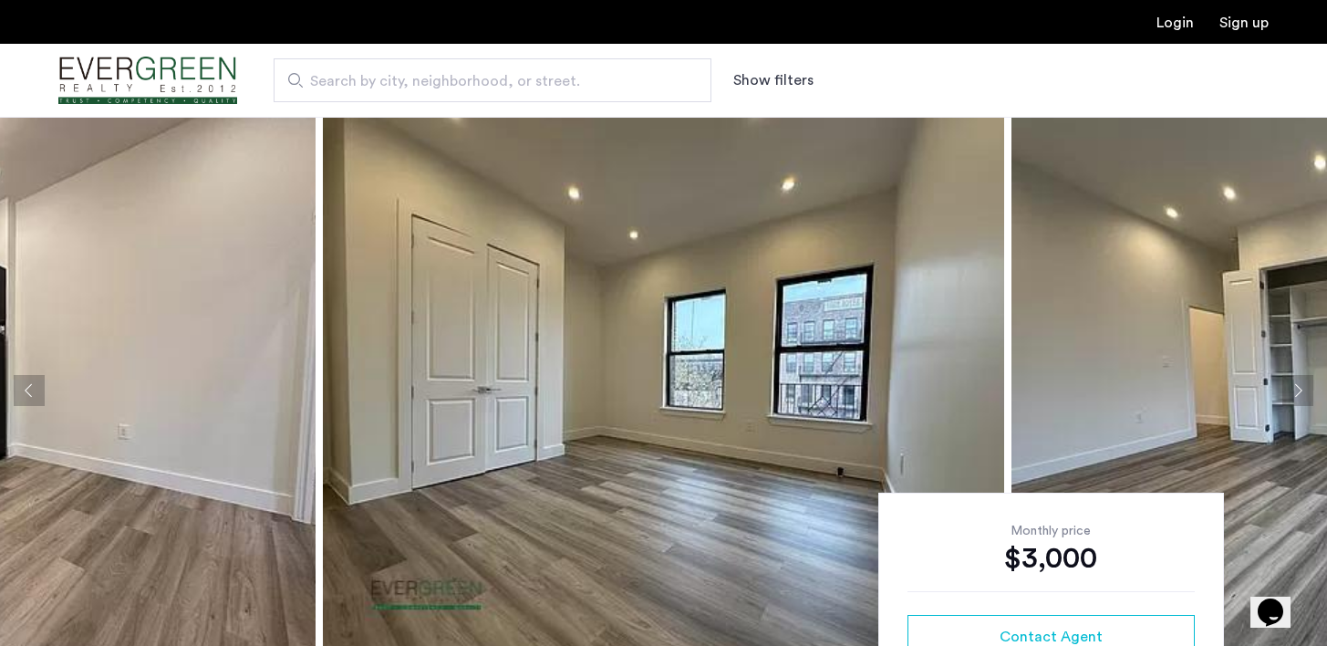
click at [1297, 387] on button "Next apartment" at bounding box center [1297, 390] width 31 height 31
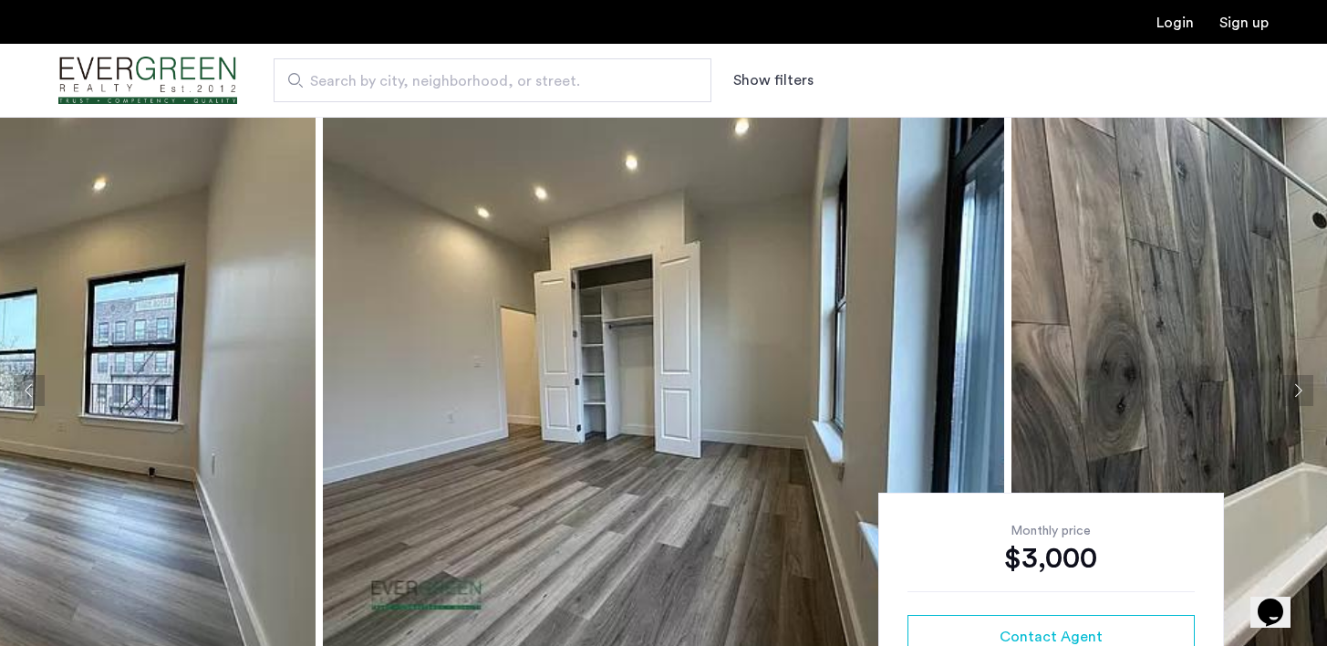
click at [1297, 387] on button "Next apartment" at bounding box center [1297, 390] width 31 height 31
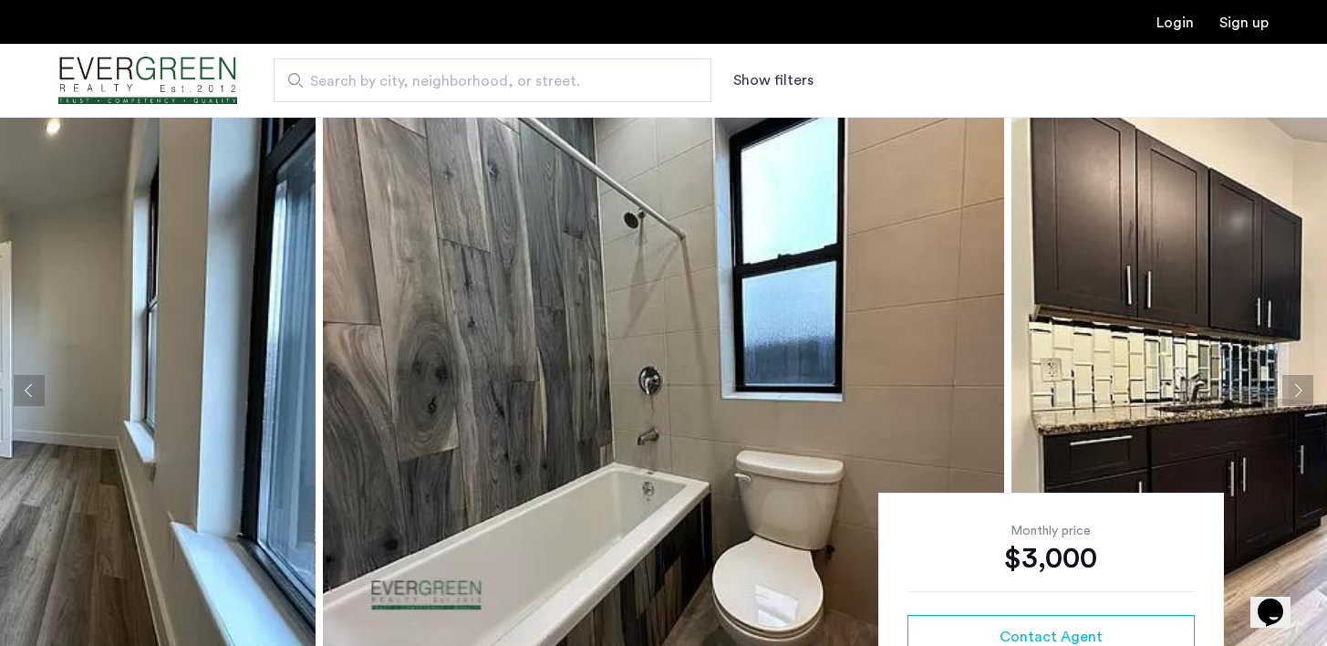
click at [1297, 387] on button "Next apartment" at bounding box center [1297, 390] width 31 height 31
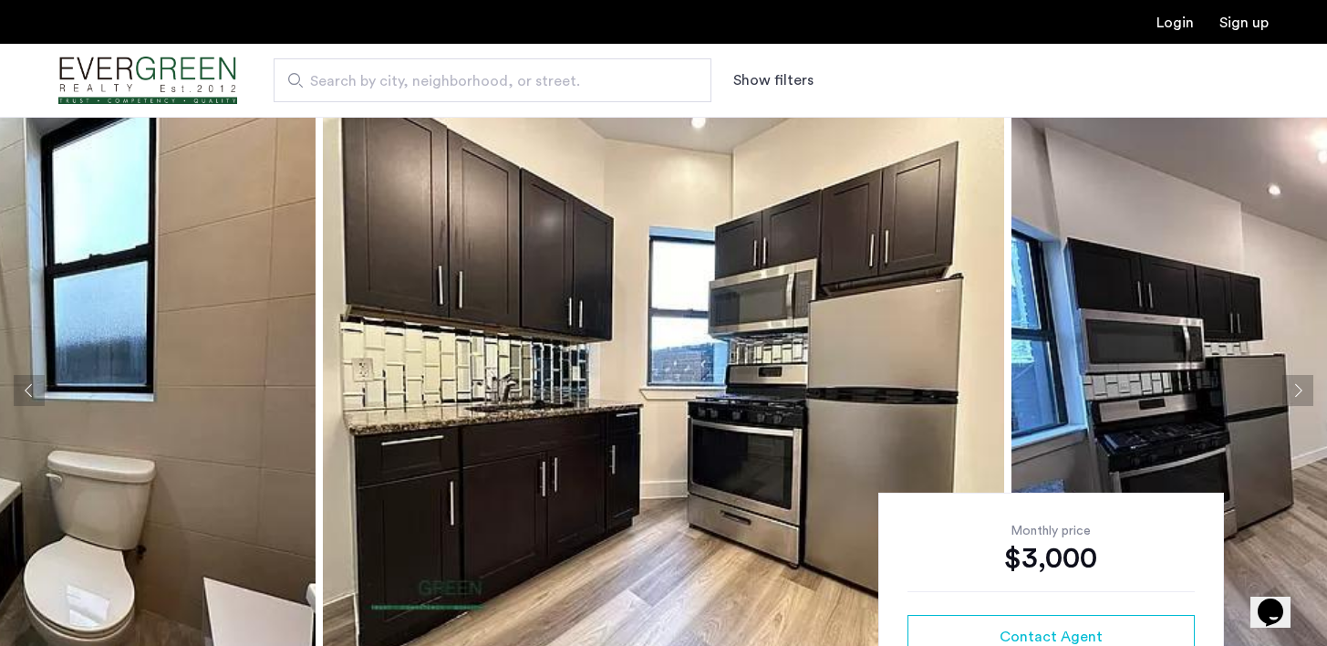
click at [1297, 387] on button "Next apartment" at bounding box center [1297, 390] width 31 height 31
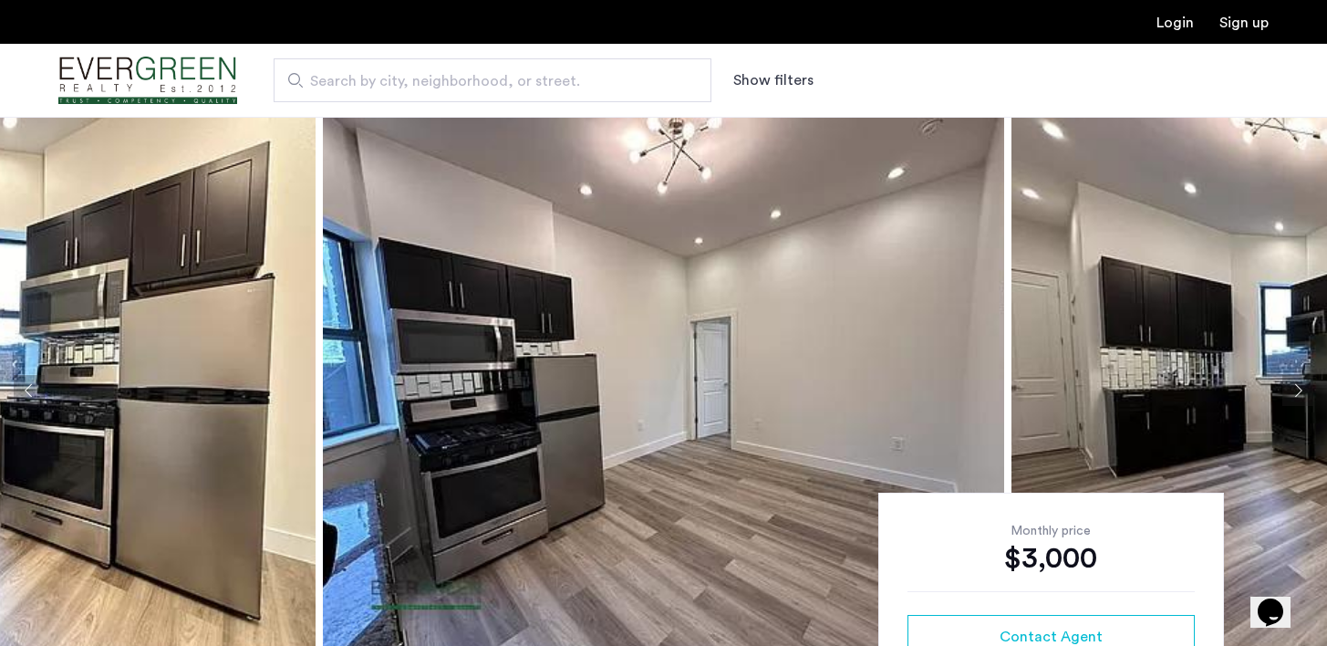
click at [1297, 389] on button "Next apartment" at bounding box center [1297, 390] width 31 height 31
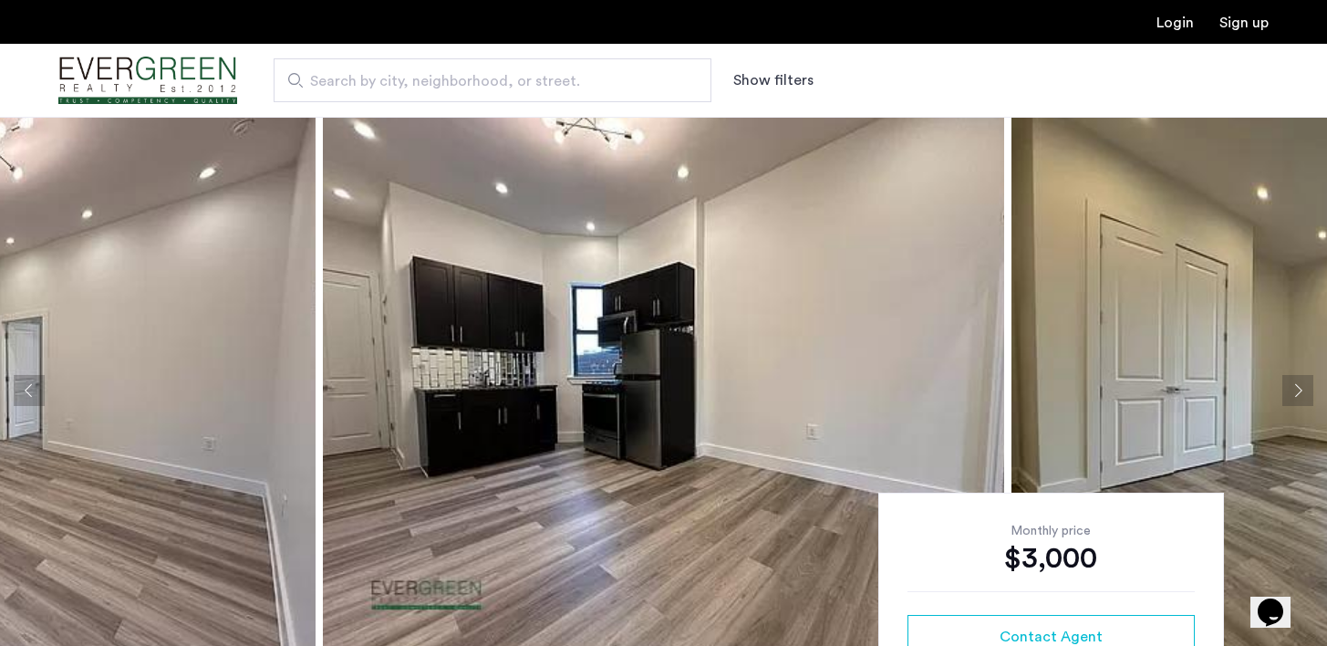
click at [1298, 390] on button "Next apartment" at bounding box center [1297, 390] width 31 height 31
